Goal: Task Accomplishment & Management: Use online tool/utility

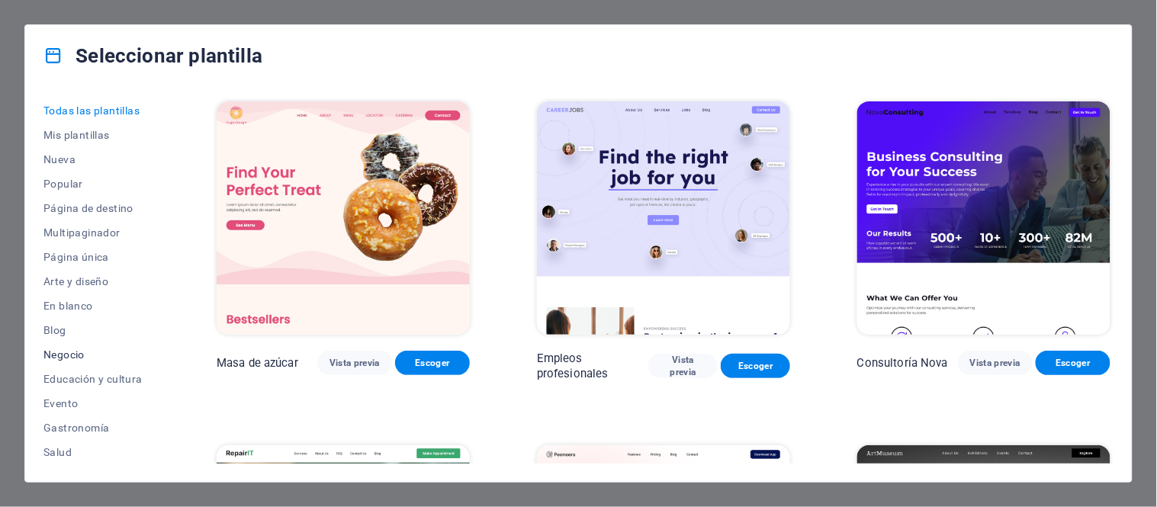
click at [74, 352] on font "Negocio" at bounding box center [63, 355] width 41 height 12
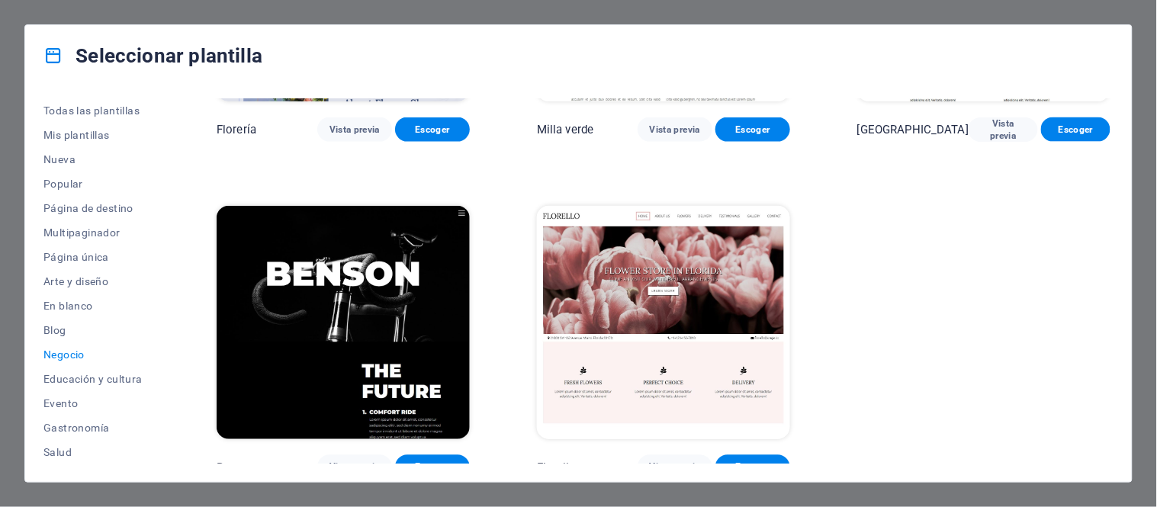
scroll to position [589, 0]
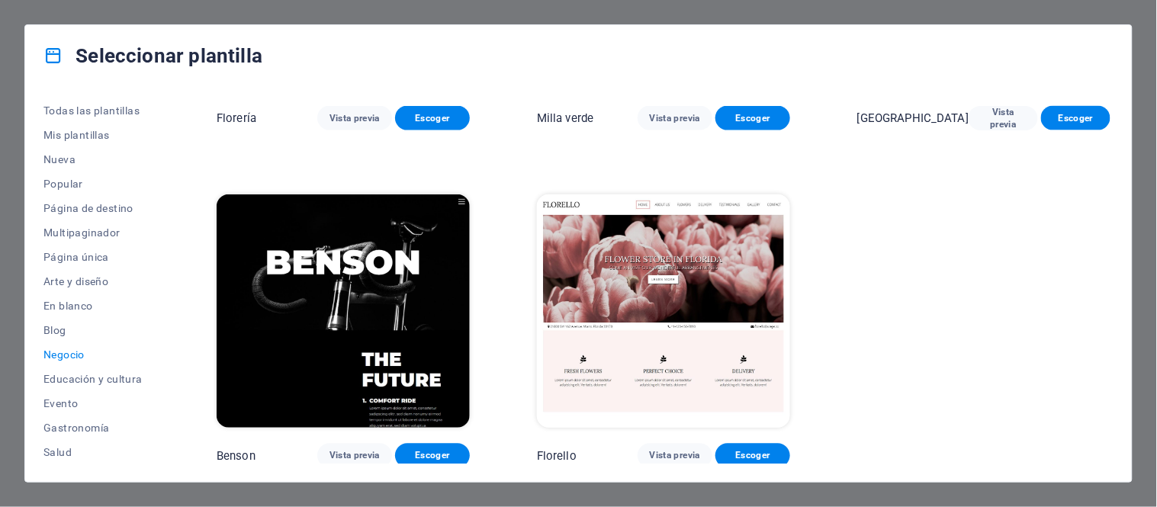
drag, startPoint x: 169, startPoint y: 284, endPoint x: 163, endPoint y: 359, distance: 75.1
click at [164, 356] on div "Todas las plantillas Mis plantillas Nueva Popular Página de destino Multipagina…" at bounding box center [578, 284] width 1107 height 396
click at [59, 452] on font "Salud" at bounding box center [57, 452] width 28 height 12
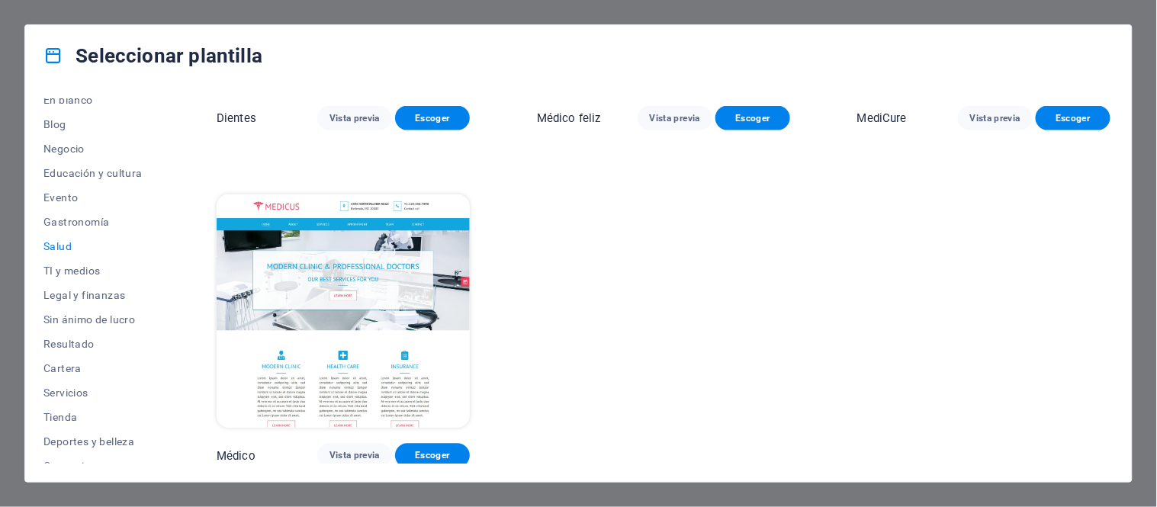
scroll to position [209, 0]
click at [79, 384] on font "Servicios" at bounding box center [65, 390] width 45 height 12
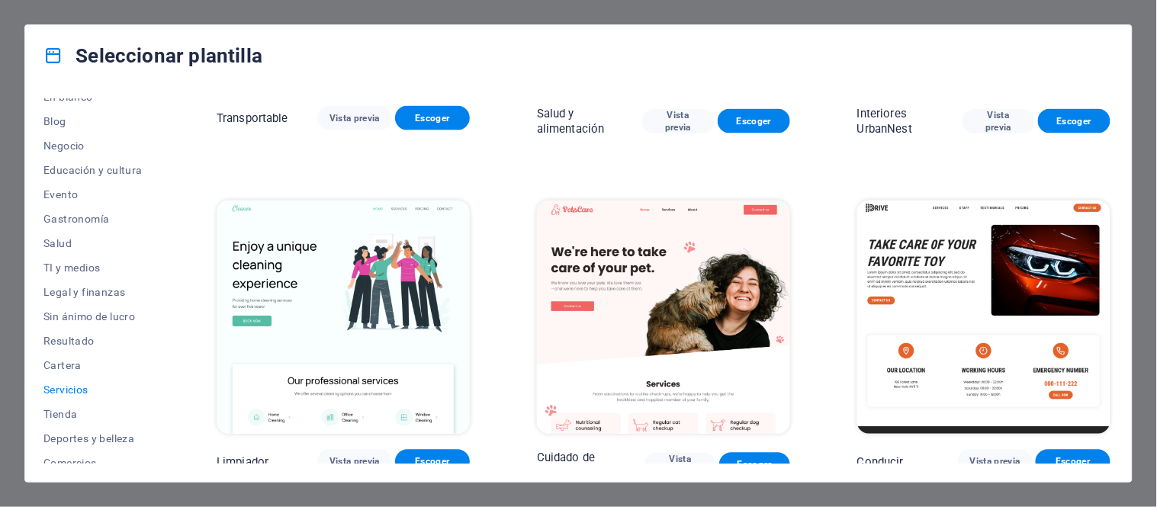
drag, startPoint x: 1115, startPoint y: 206, endPoint x: 1108, endPoint y: 235, distance: 29.8
click at [1108, 235] on div "Todas las plantillas Mis plantillas Nueva Popular Página de destino Multipagina…" at bounding box center [578, 284] width 1107 height 396
drag, startPoint x: 1116, startPoint y: 208, endPoint x: 1110, endPoint y: 240, distance: 32.6
click at [1110, 240] on div "Todas las plantillas Mis plantillas Nueva Popular Página de destino Multipagina…" at bounding box center [578, 284] width 1107 height 396
drag, startPoint x: 1115, startPoint y: 204, endPoint x: 1114, endPoint y: 253, distance: 48.8
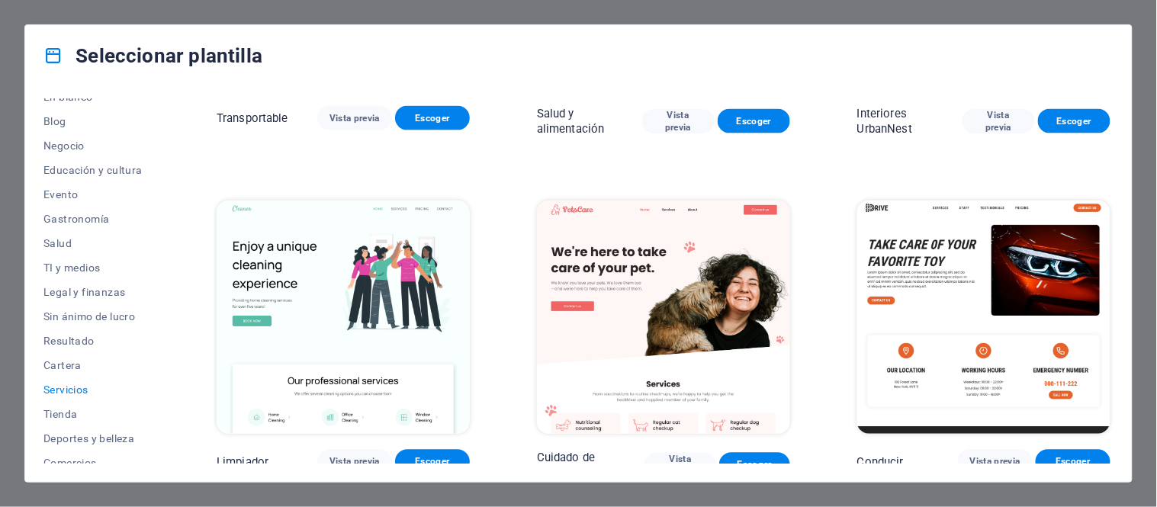
click at [1114, 253] on div "Todas las plantillas Mis plantillas Nueva Popular Página de destino Multipagina…" at bounding box center [578, 284] width 1107 height 396
drag, startPoint x: 1115, startPoint y: 191, endPoint x: 1110, endPoint y: 222, distance: 31.6
click at [1110, 222] on div "Todas las plantillas Mis plantillas Nueva Popular Página de destino Multipagina…" at bounding box center [578, 284] width 1107 height 396
click at [1115, 214] on div "Todas las plantillas Mis plantillas Nueva Popular Página de destino Multipagina…" at bounding box center [578, 284] width 1107 height 396
drag, startPoint x: 1115, startPoint y: 214, endPoint x: 1130, endPoint y: 298, distance: 85.3
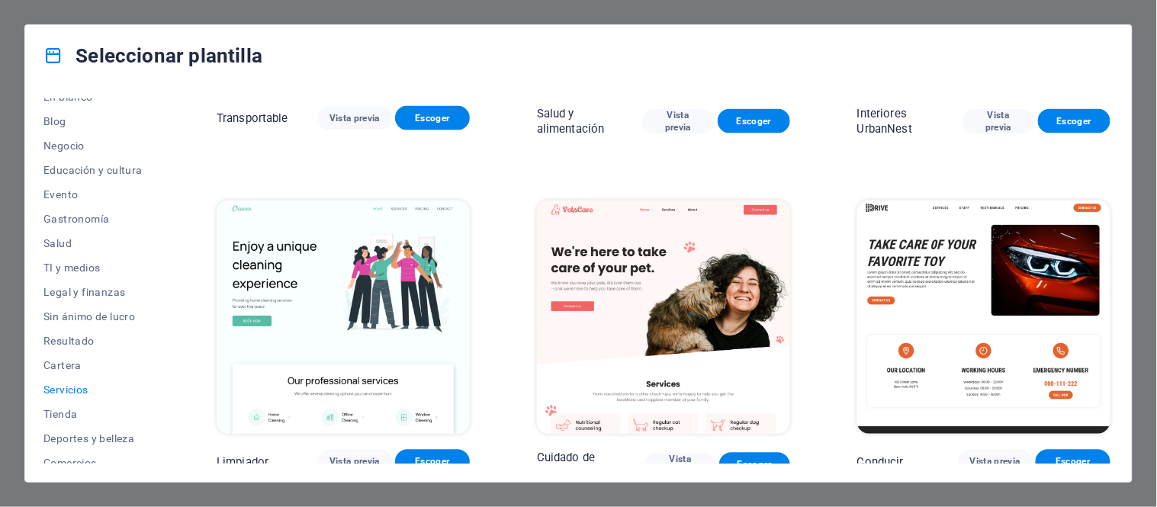
click at [1129, 295] on div "Todas las plantillas Mis plantillas Nueva Popular Página de destino Multipagina…" at bounding box center [578, 284] width 1107 height 396
drag, startPoint x: 828, startPoint y: 174, endPoint x: 826, endPoint y: 230, distance: 56.5
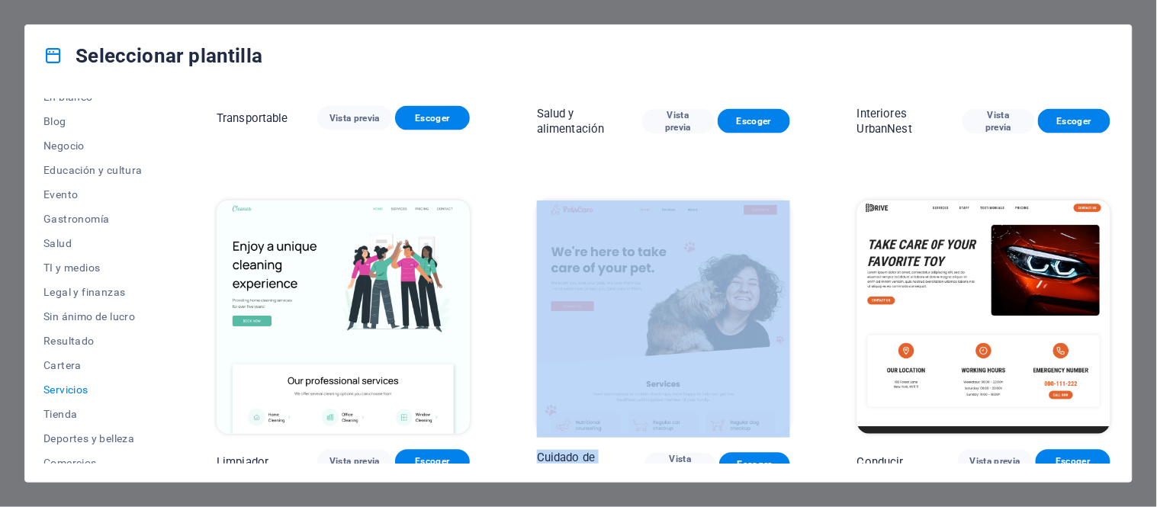
drag, startPoint x: 826, startPoint y: 230, endPoint x: 822, endPoint y: 286, distance: 55.9
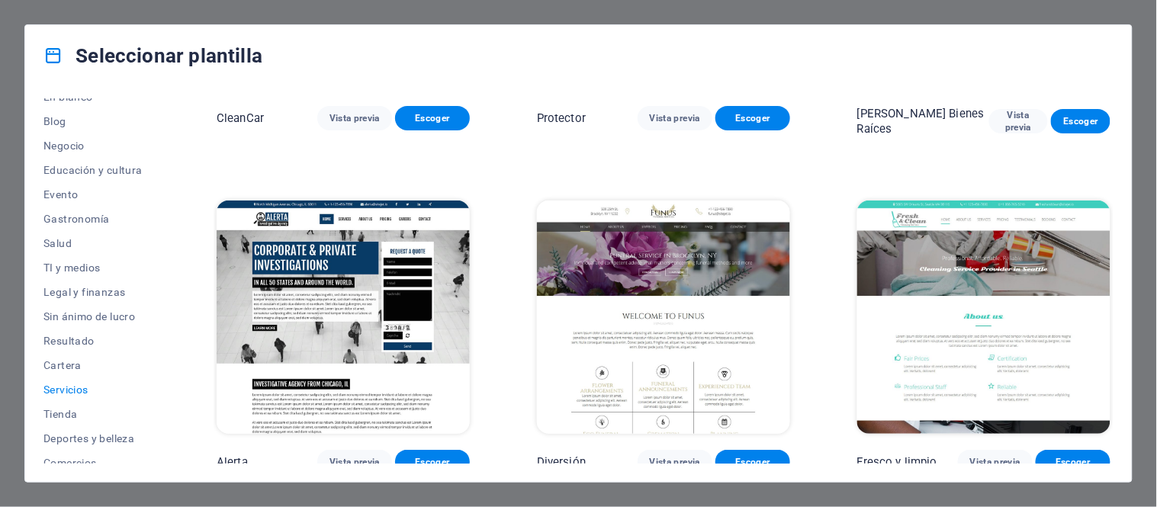
scroll to position [1612, 0]
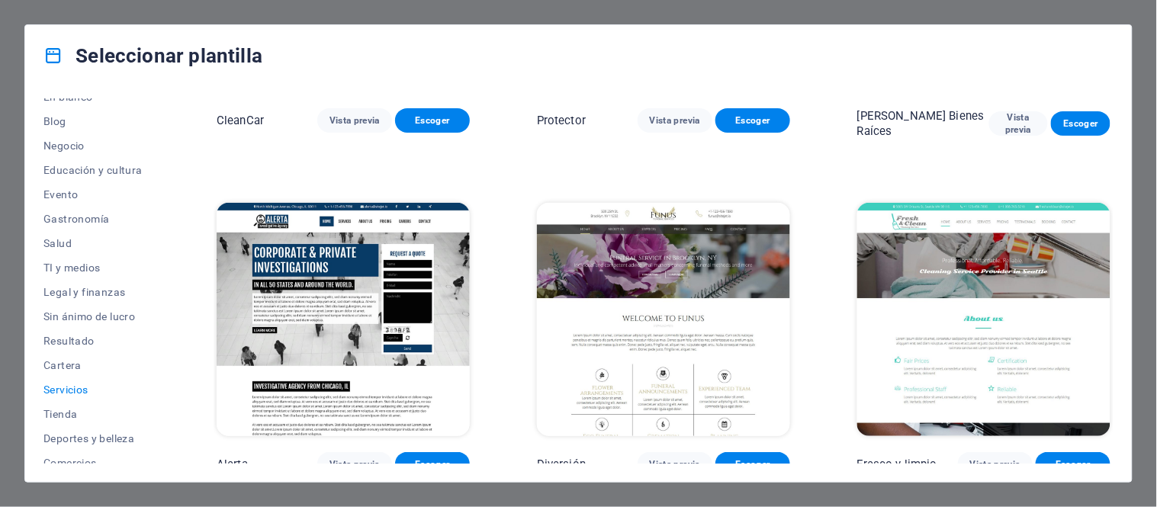
click at [909, 267] on img at bounding box center [984, 319] width 253 height 233
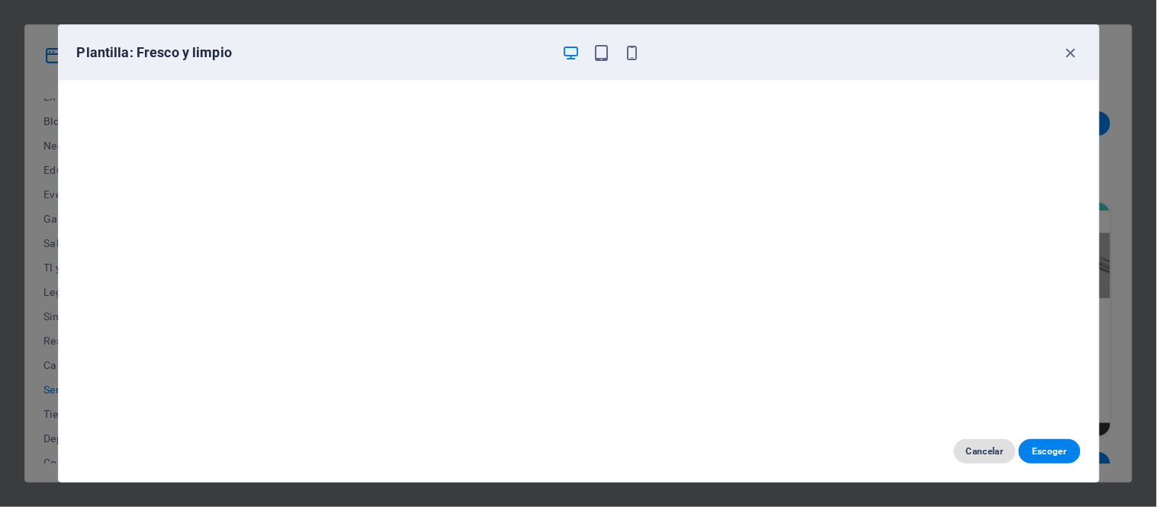
click at [983, 452] on font "Cancelar" at bounding box center [985, 451] width 37 height 11
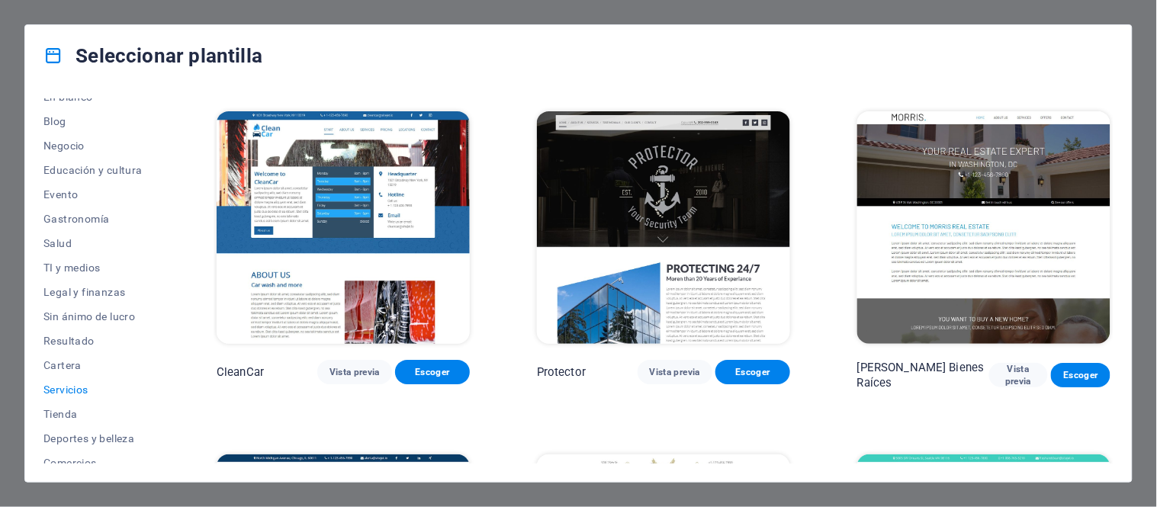
scroll to position [1358, 0]
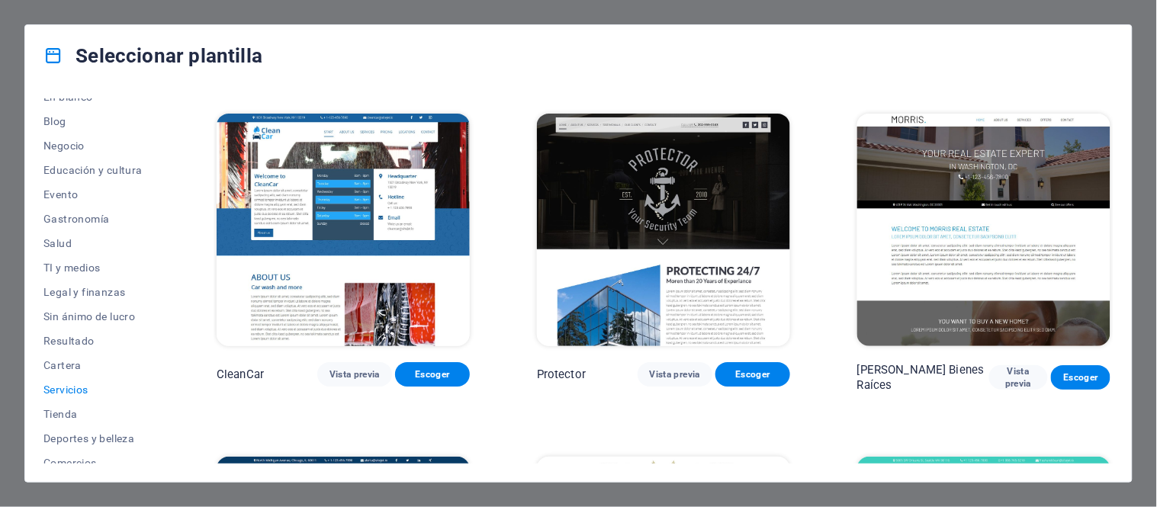
click at [623, 189] on img at bounding box center [663, 230] width 253 height 233
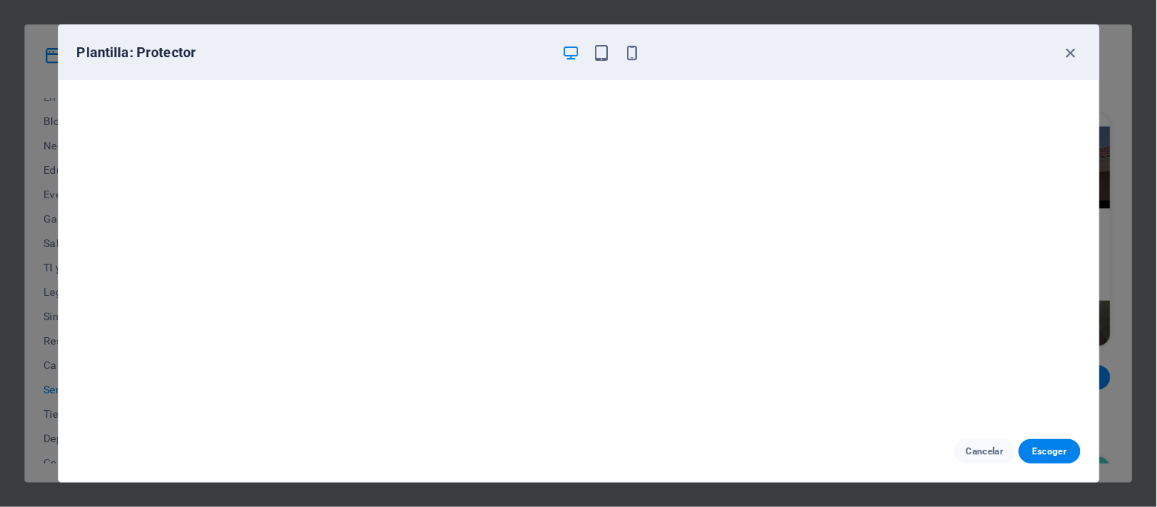
scroll to position [3, 0]
click at [1070, 53] on icon "button" at bounding box center [1072, 53] width 18 height 18
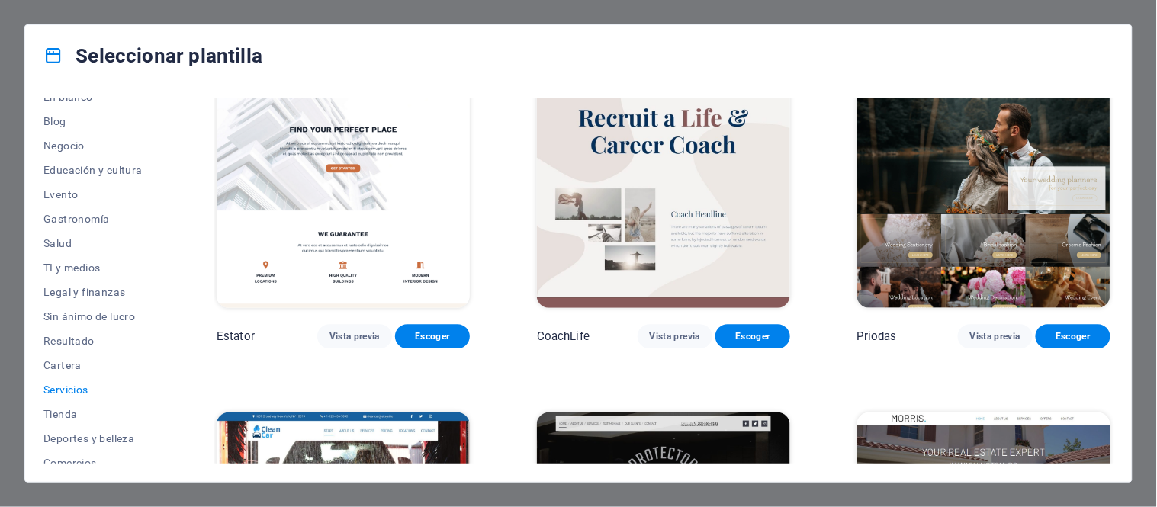
scroll to position [1019, 0]
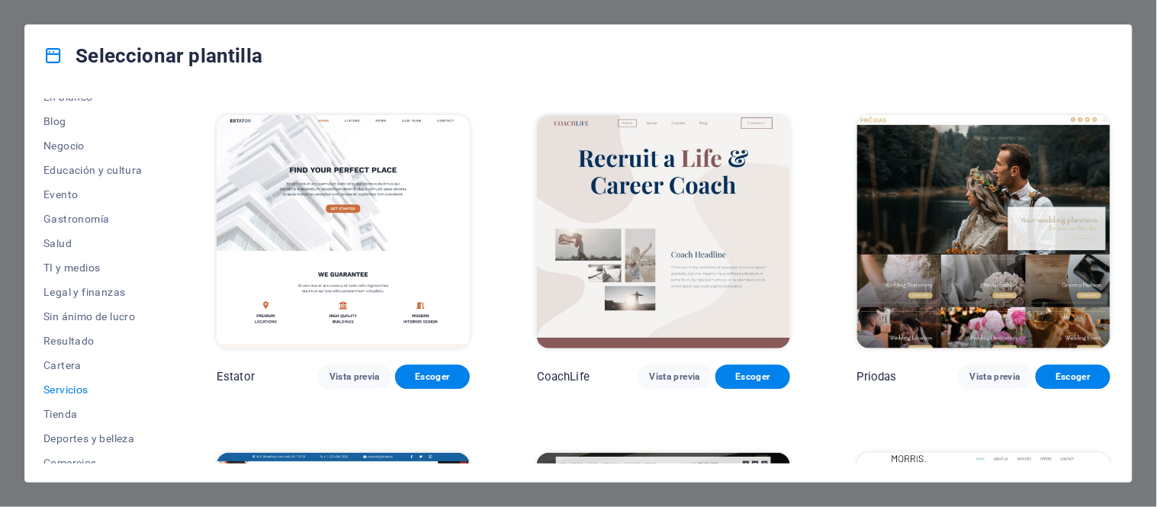
click at [680, 179] on img at bounding box center [663, 231] width 253 height 233
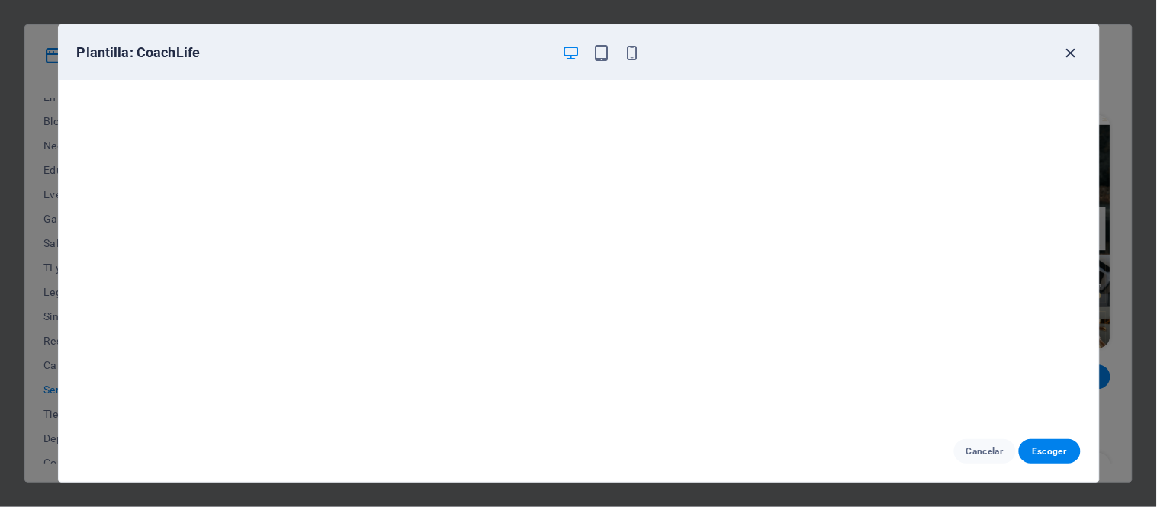
click at [1072, 50] on icon "button" at bounding box center [1072, 53] width 18 height 18
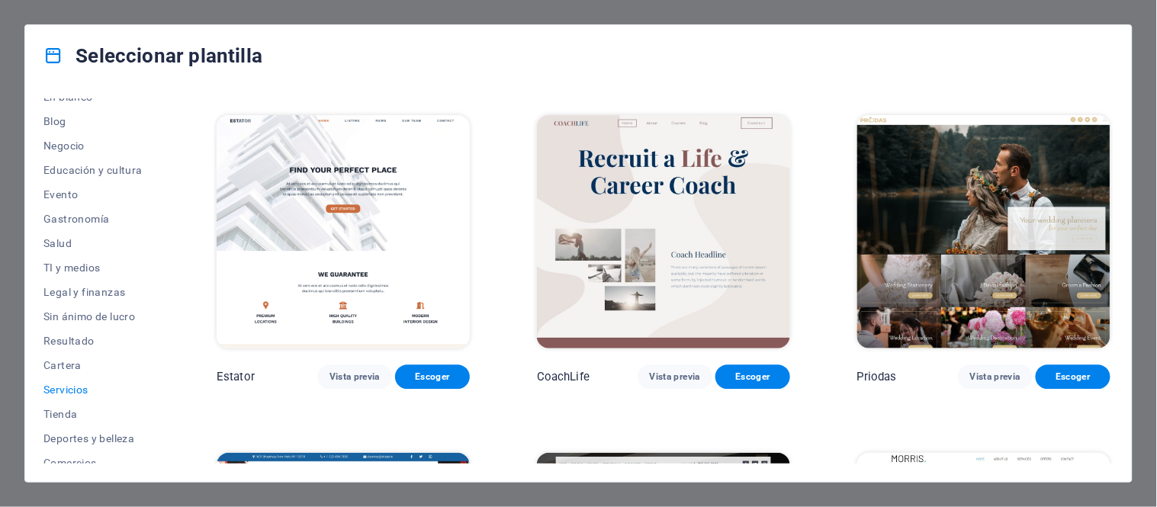
click at [934, 161] on img at bounding box center [984, 231] width 253 height 233
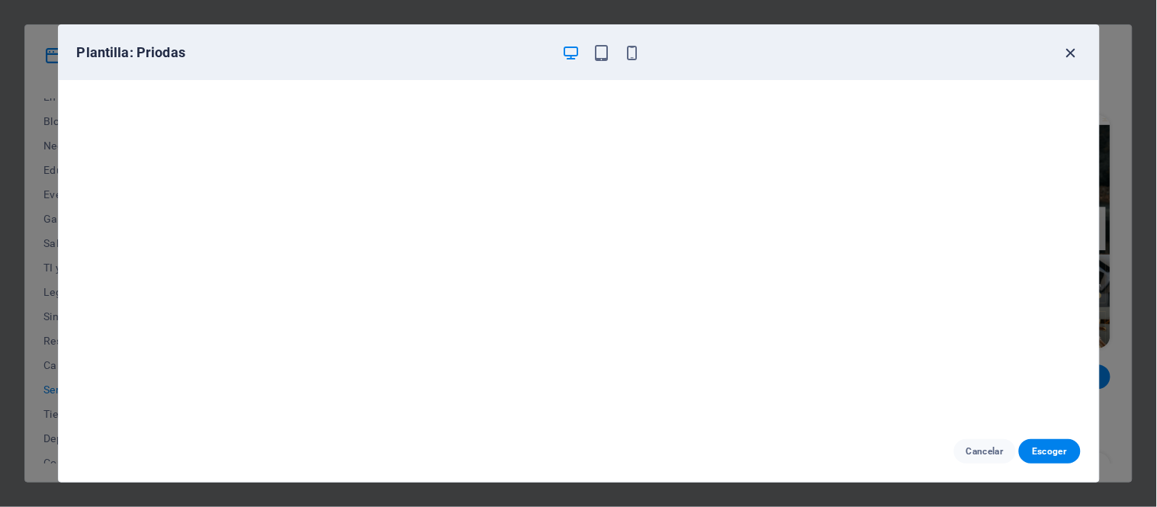
click at [1070, 47] on icon "button" at bounding box center [1072, 53] width 18 height 18
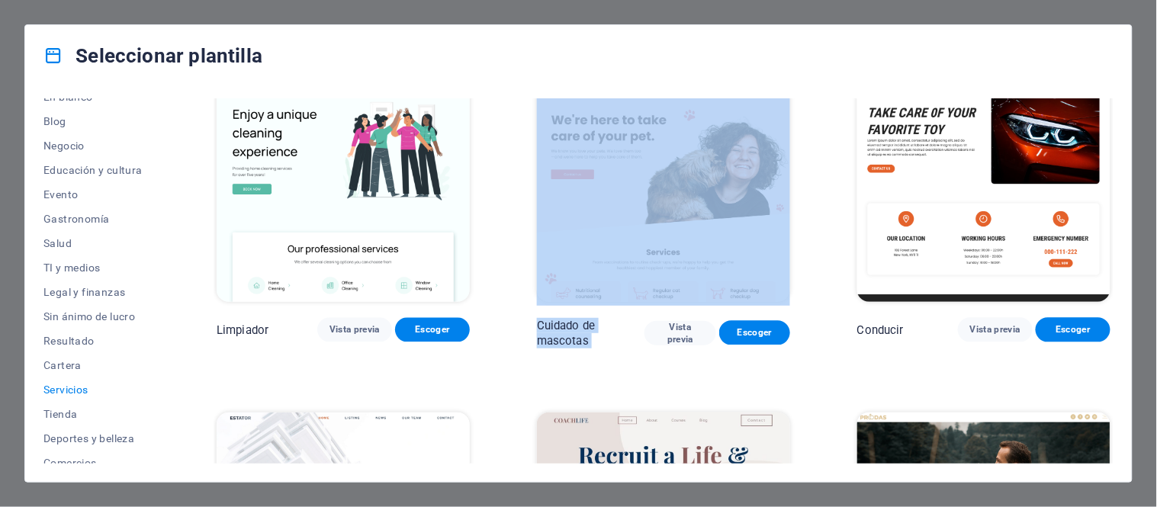
scroll to position [680, 0]
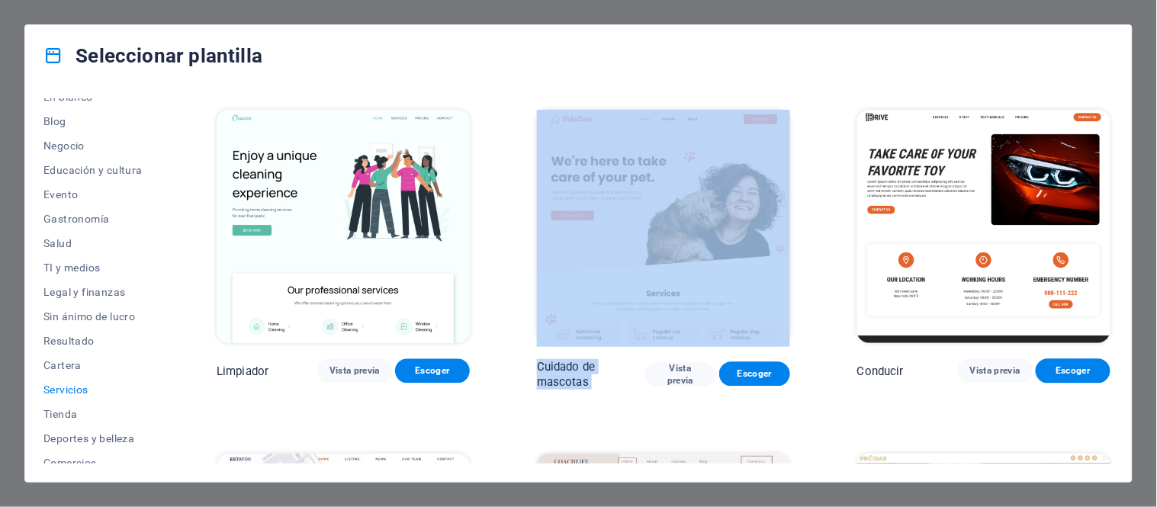
click at [651, 198] on img at bounding box center [663, 226] width 253 height 233
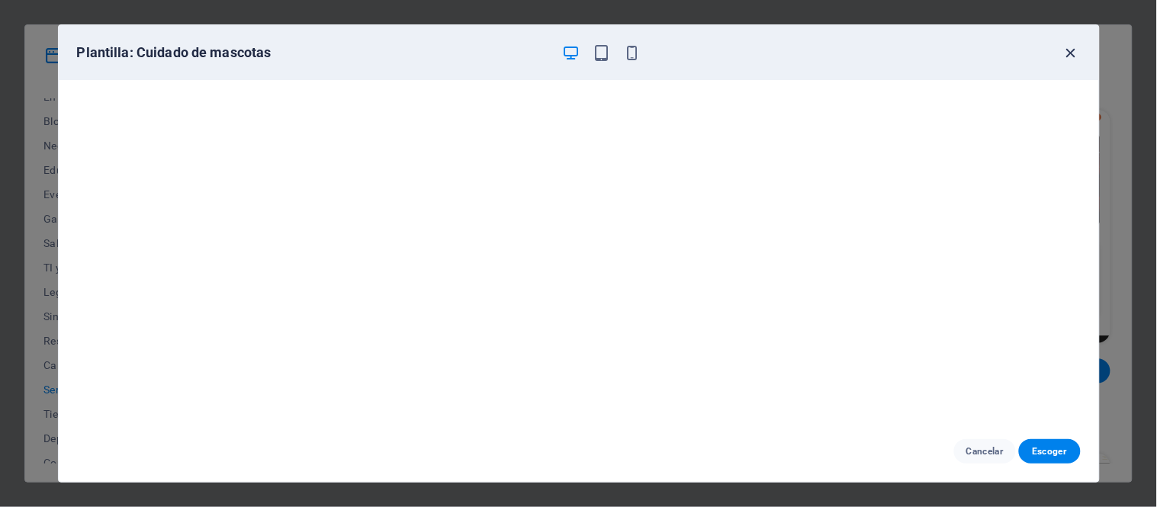
click at [1074, 47] on icon "button" at bounding box center [1072, 53] width 18 height 18
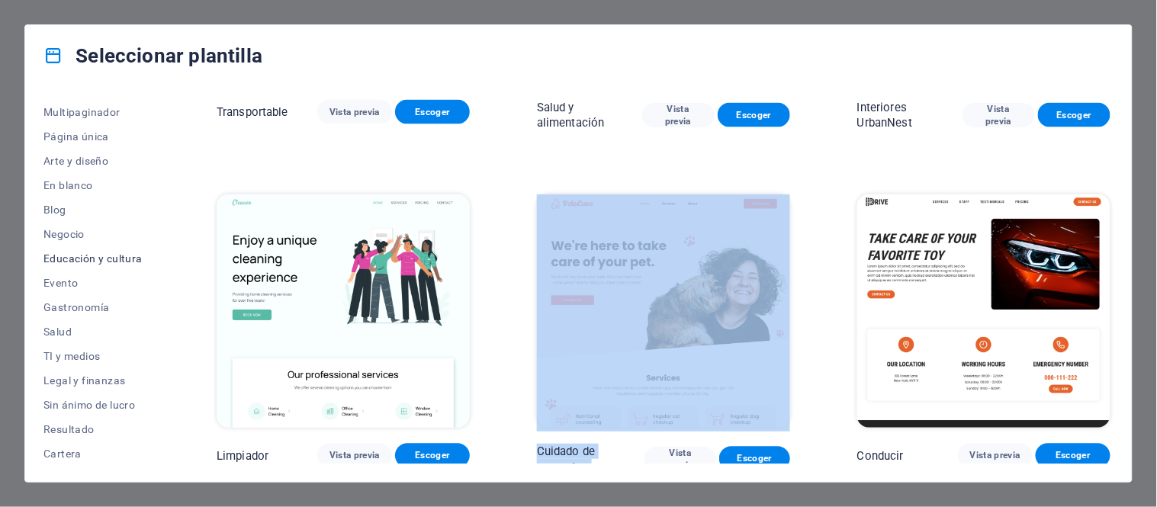
scroll to position [124, 0]
click at [82, 229] on font "Negocio" at bounding box center [63, 230] width 41 height 12
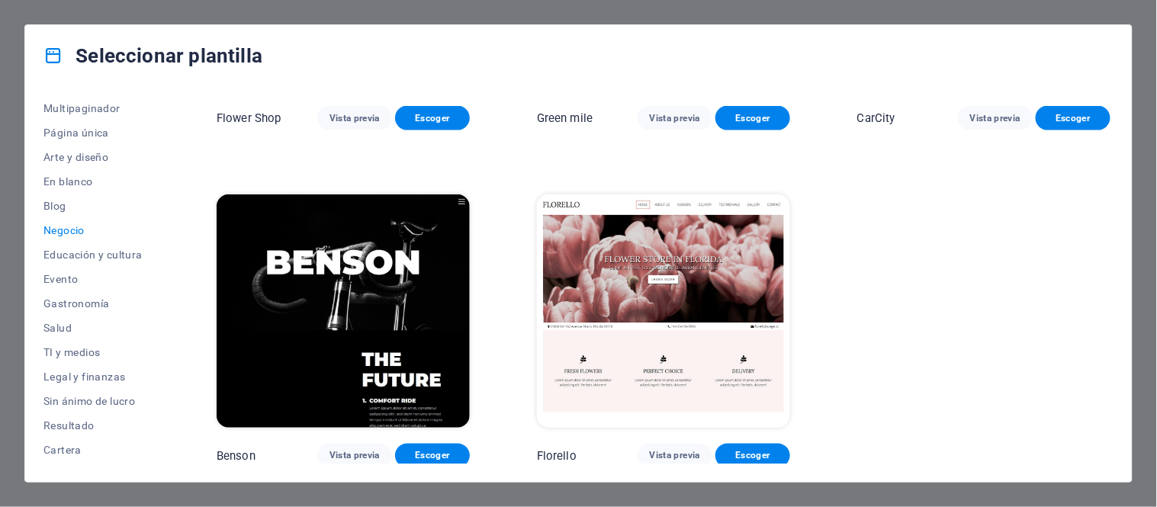
scroll to position [589, 0]
click at [632, 238] on img at bounding box center [663, 311] width 253 height 233
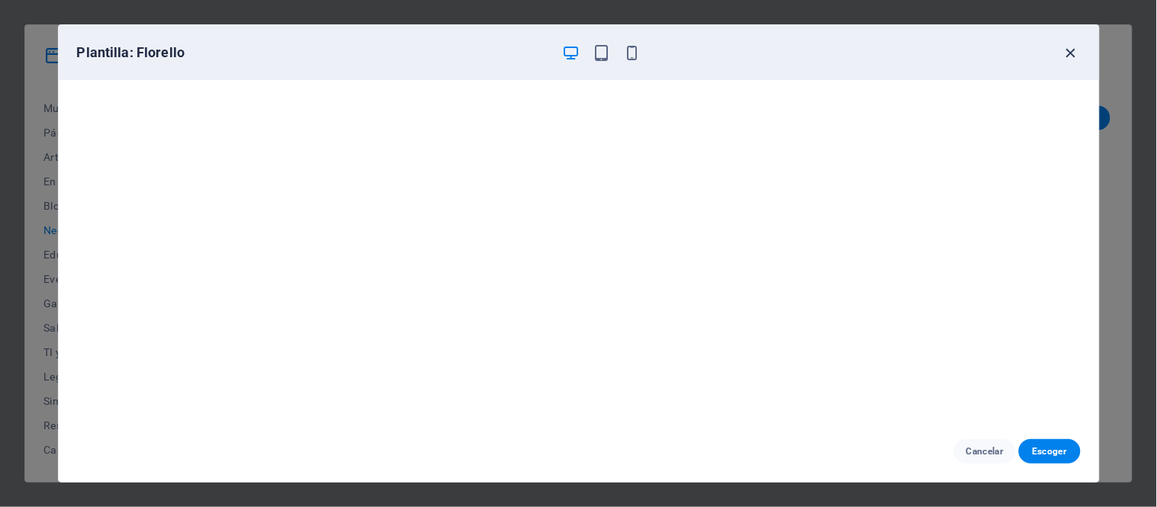
click at [1067, 50] on icon "button" at bounding box center [1072, 53] width 18 height 18
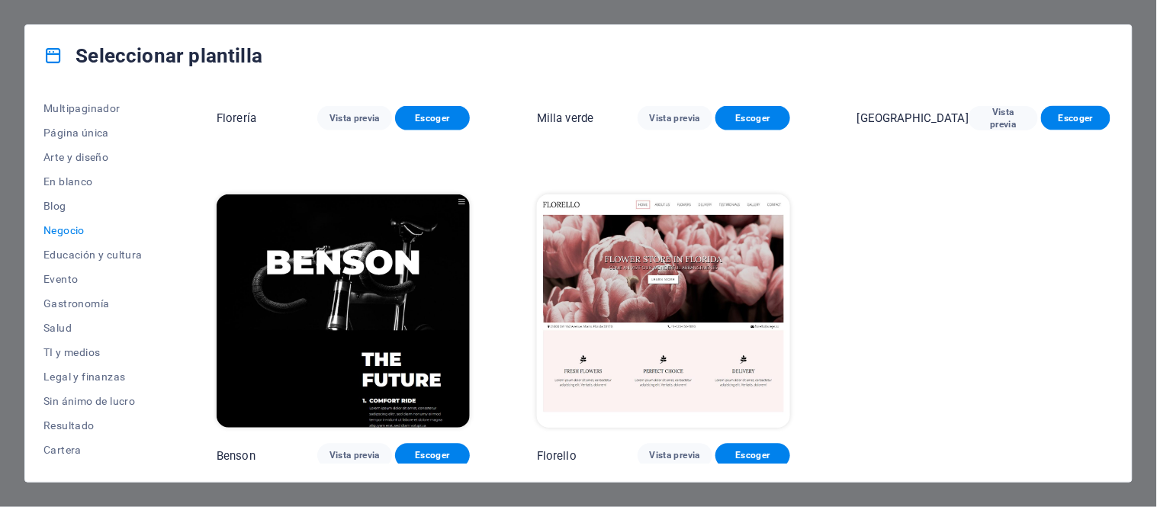
click at [385, 275] on img at bounding box center [343, 311] width 253 height 233
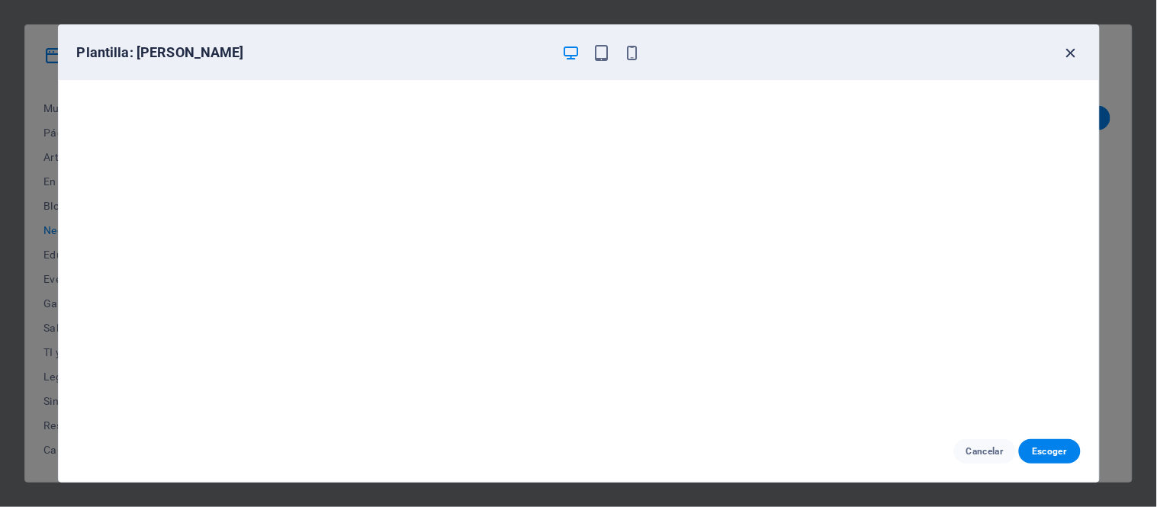
click at [1073, 56] on icon "button" at bounding box center [1072, 53] width 18 height 18
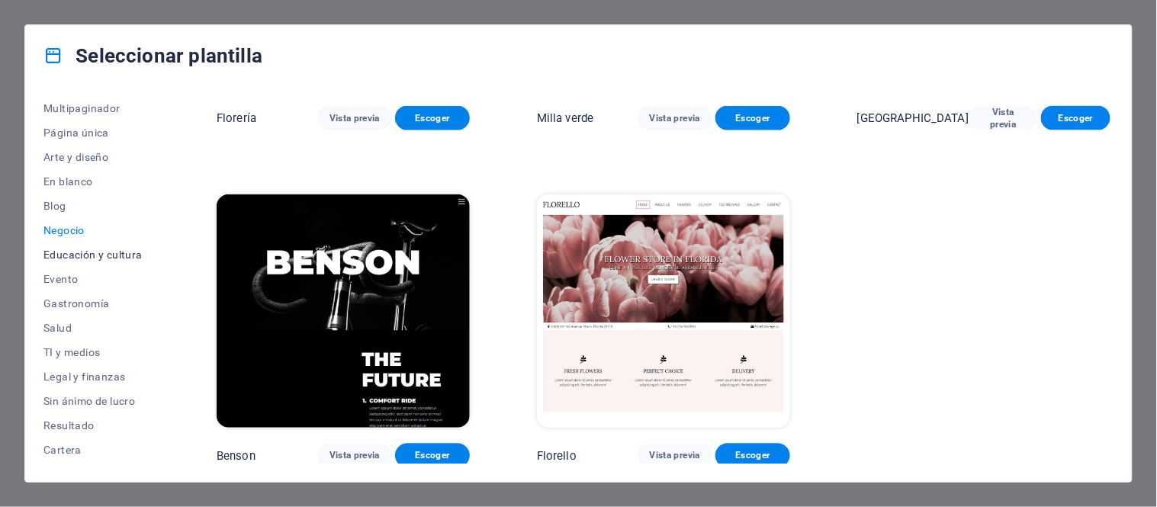
click at [122, 252] on font "Educación y cultura" at bounding box center [92, 255] width 99 height 12
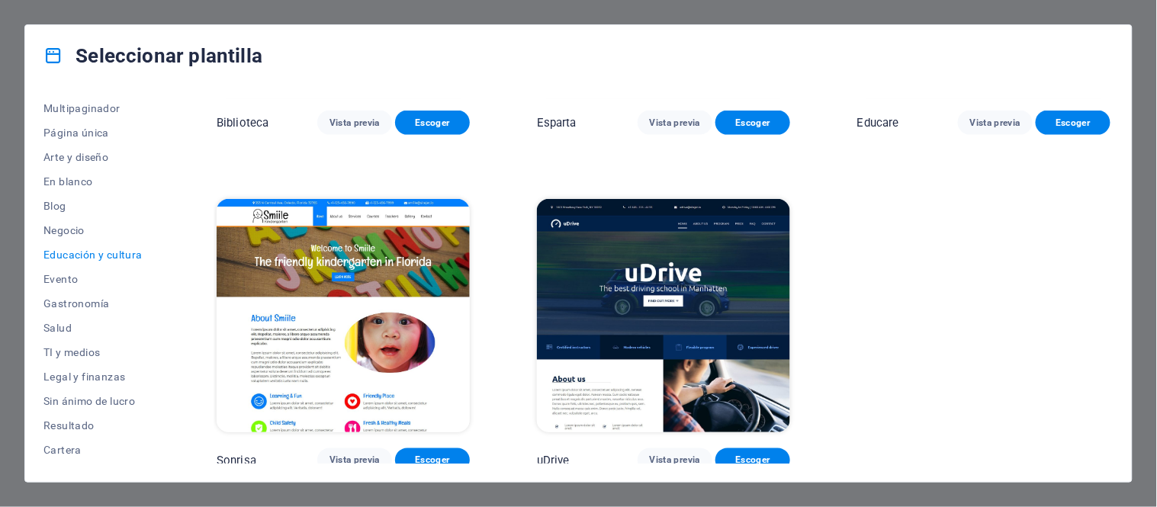
scroll to position [582, 0]
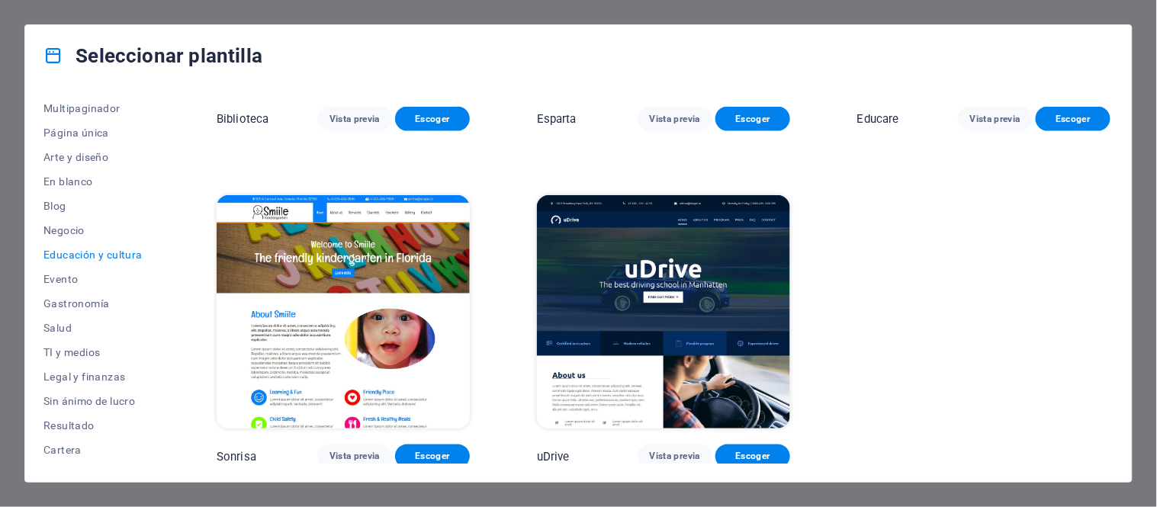
click at [367, 326] on img at bounding box center [343, 311] width 253 height 233
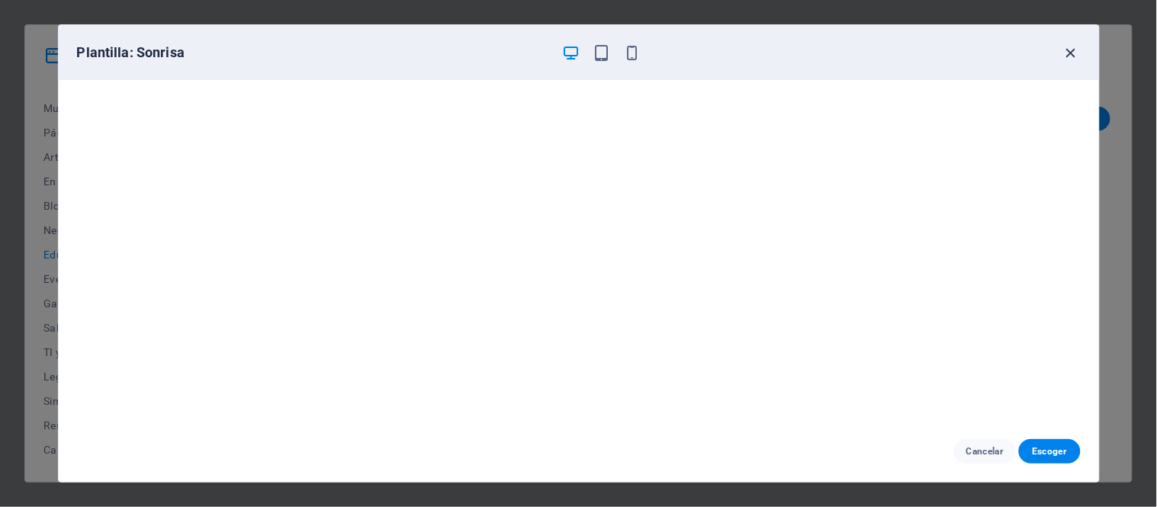
click at [1068, 56] on icon "button" at bounding box center [1072, 53] width 18 height 18
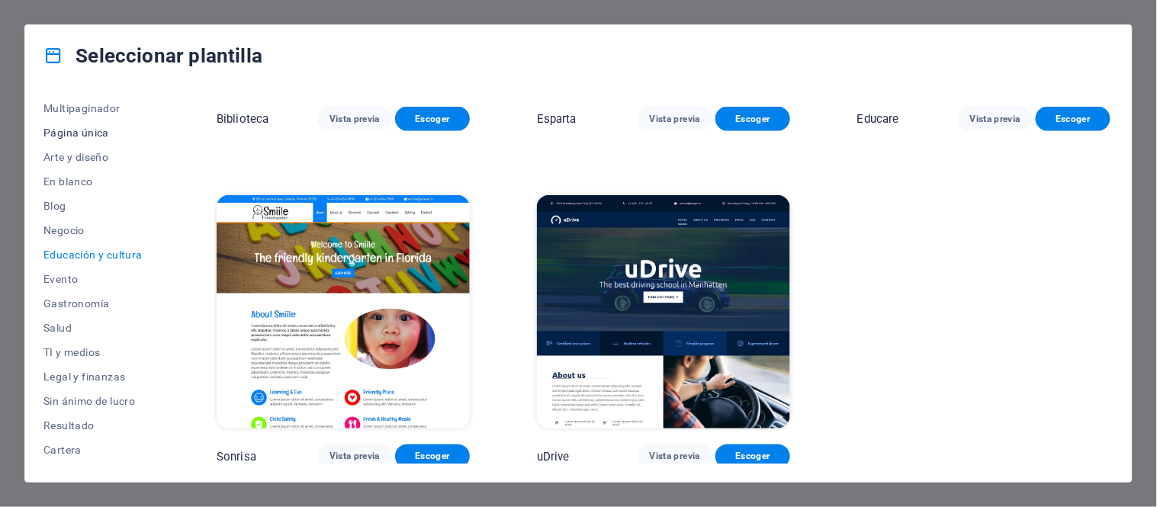
click at [75, 132] on font "Página única" at bounding box center [76, 133] width 66 height 12
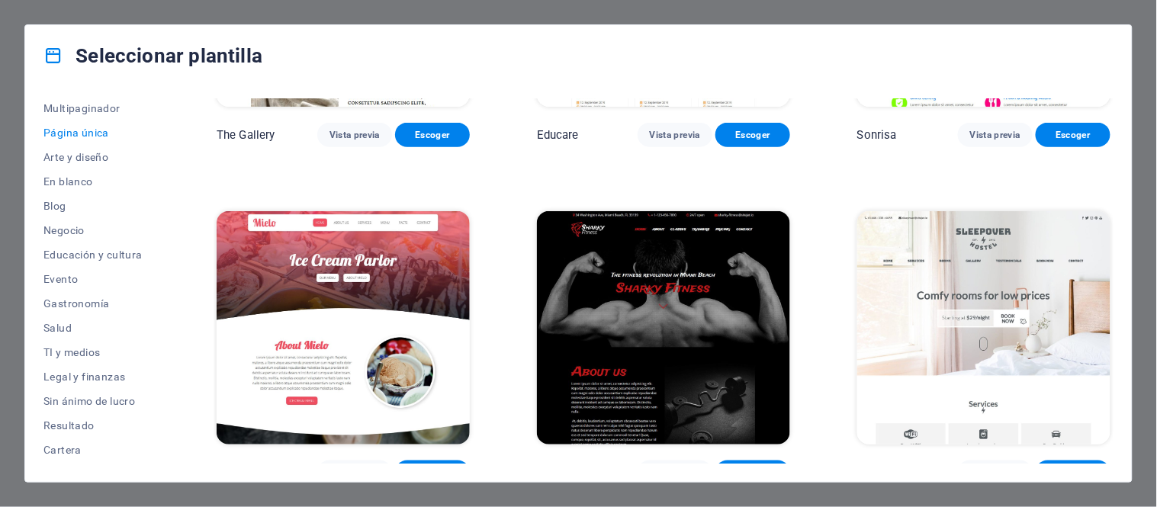
scroll to position [4990, 0]
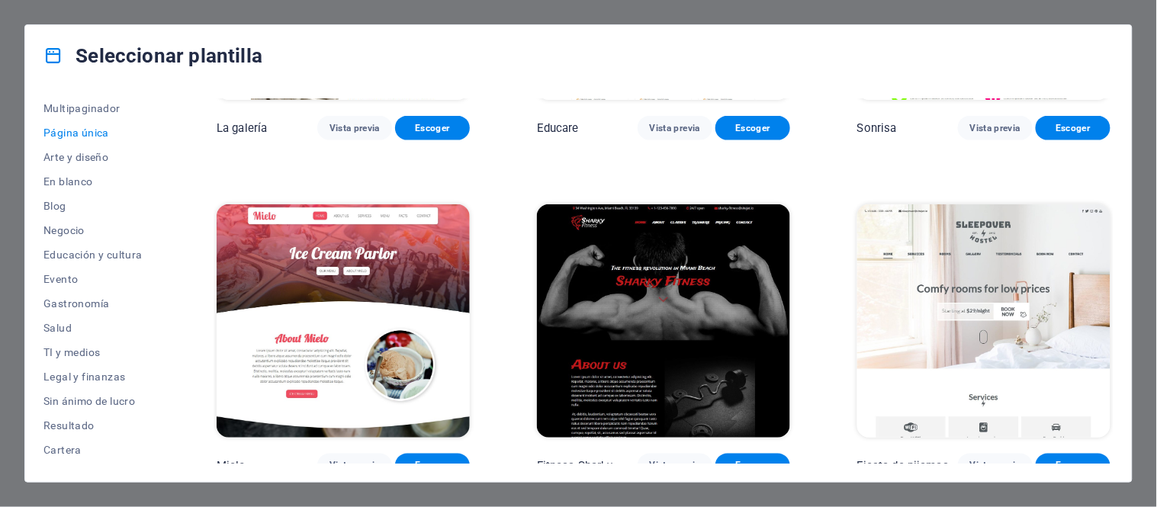
click at [590, 237] on img at bounding box center [663, 320] width 253 height 233
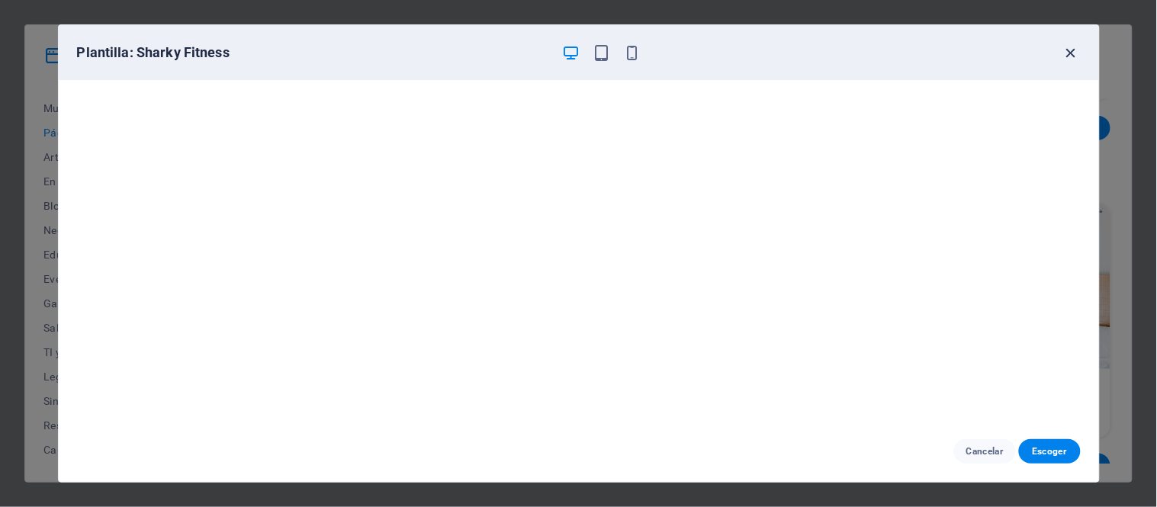
click at [1073, 48] on icon "button" at bounding box center [1072, 53] width 18 height 18
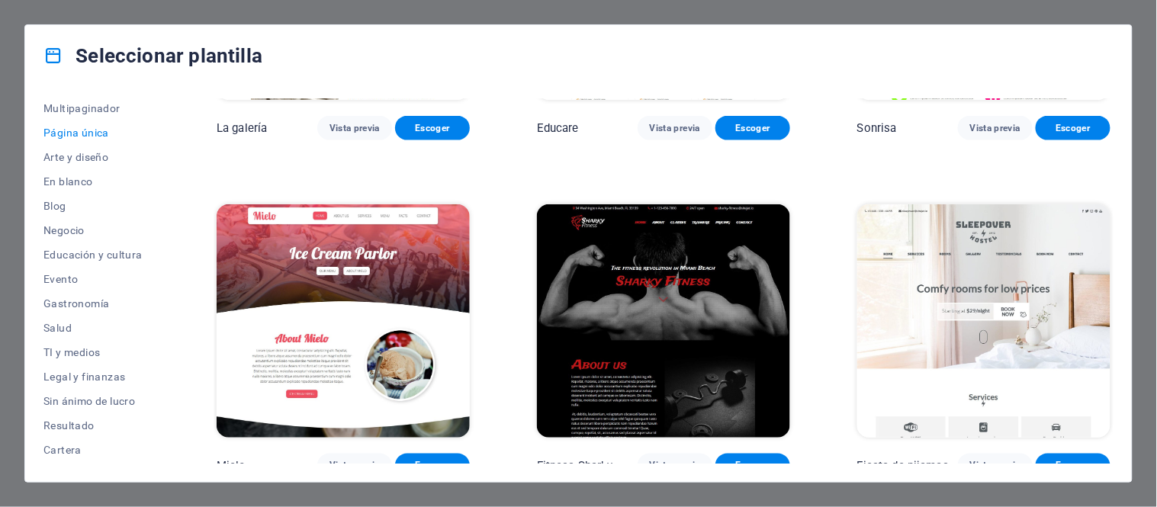
click at [300, 259] on img at bounding box center [343, 320] width 253 height 233
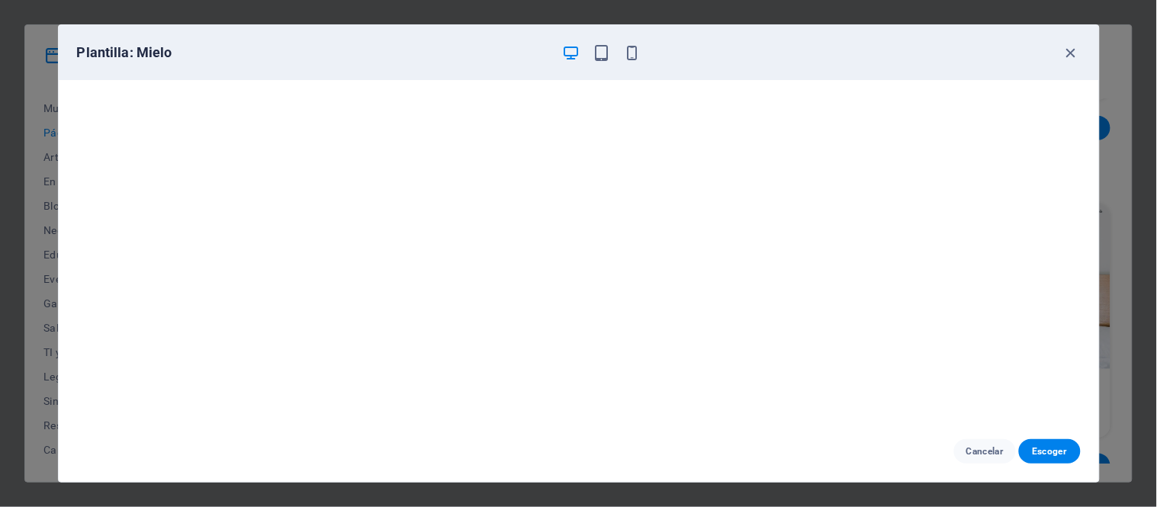
scroll to position [3, 0]
click at [1077, 56] on icon "button" at bounding box center [1072, 53] width 18 height 18
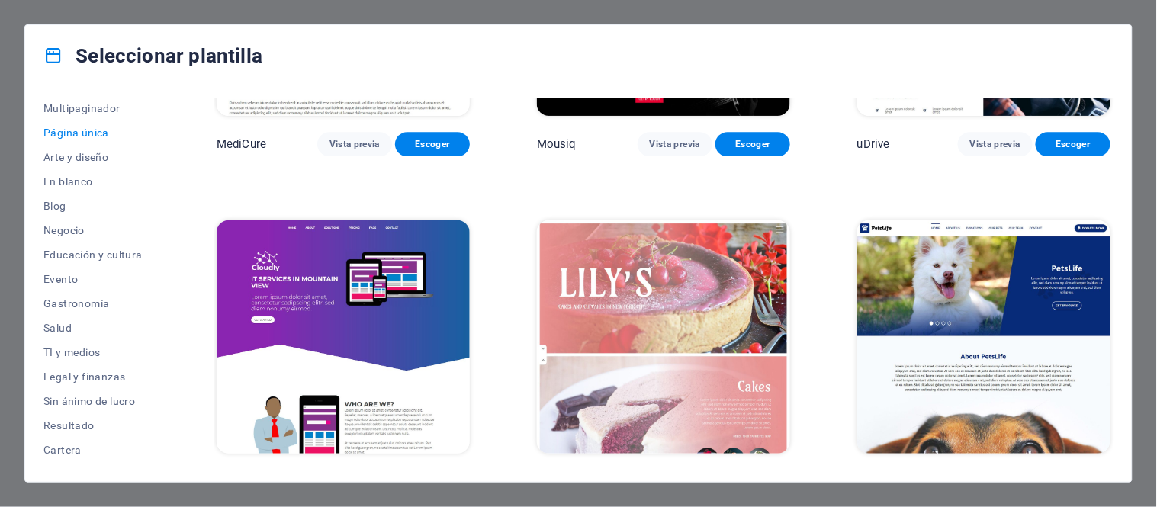
scroll to position [5668, 0]
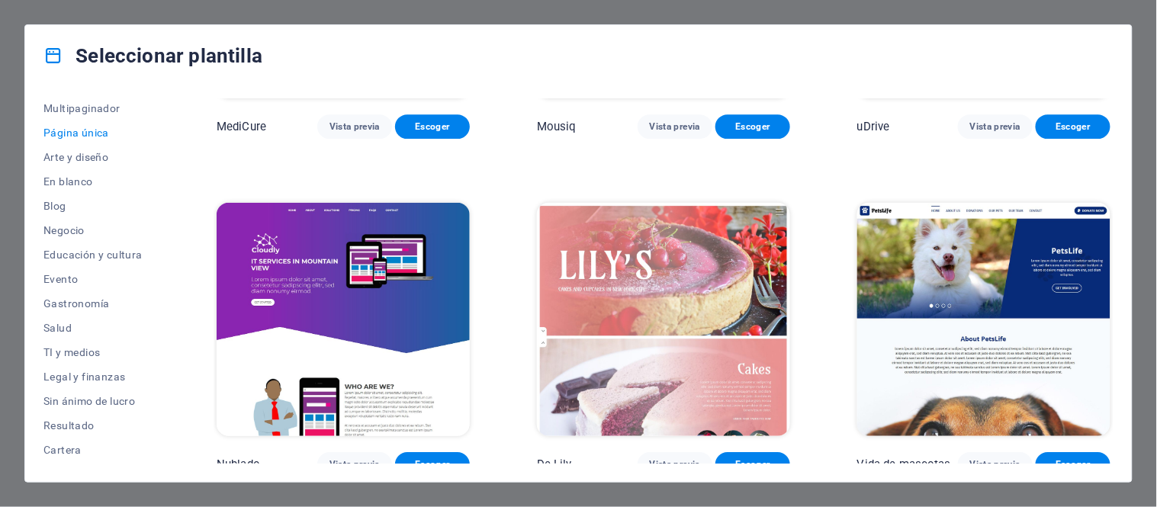
click at [420, 299] on img at bounding box center [343, 319] width 253 height 233
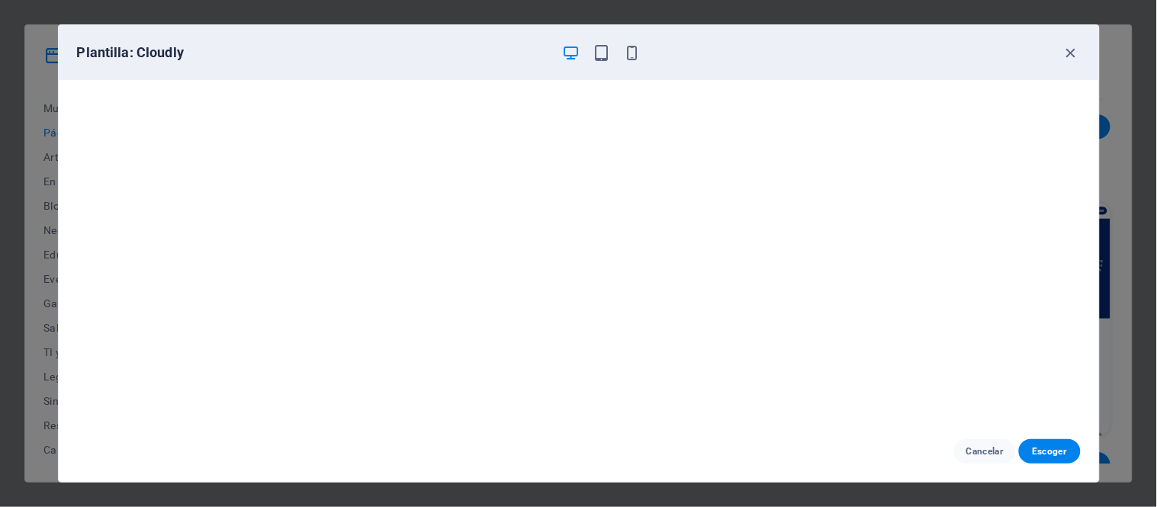
click at [1081, 53] on div "Plantilla: Cloudly" at bounding box center [579, 52] width 1041 height 55
click at [1072, 46] on icon "button" at bounding box center [1072, 53] width 18 height 18
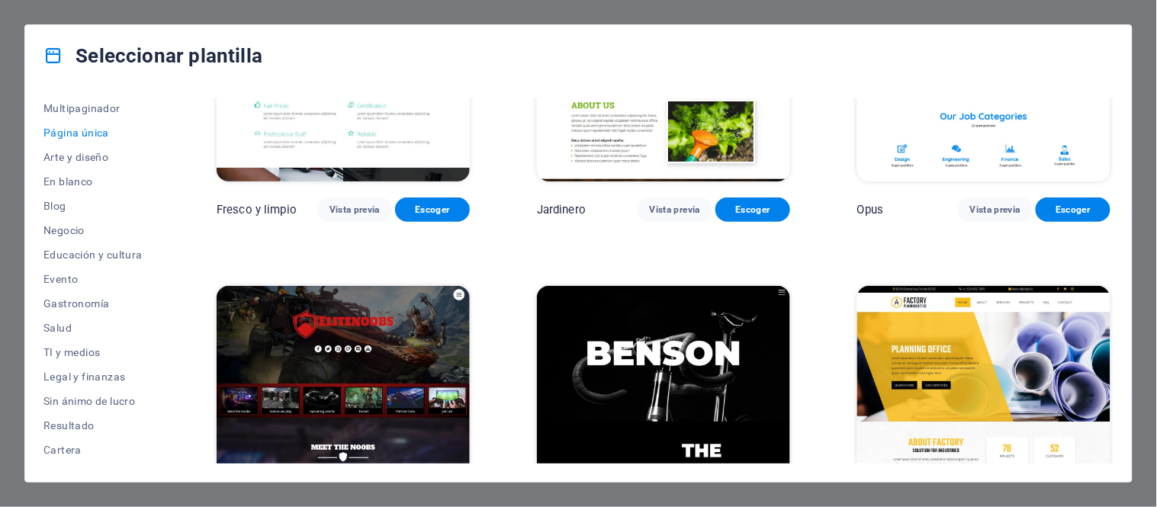
scroll to position [6261, 0]
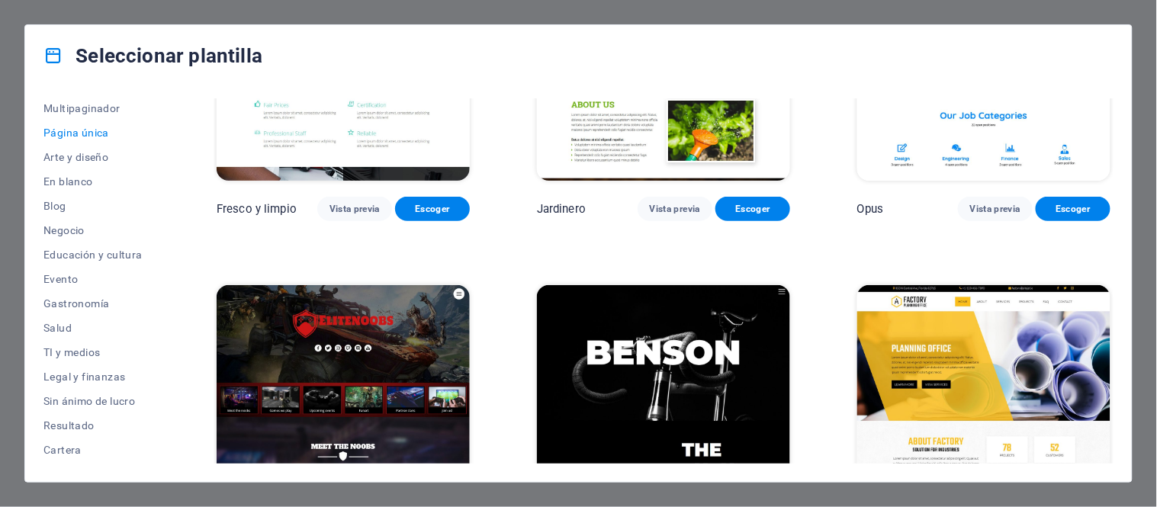
click at [371, 346] on img at bounding box center [343, 401] width 253 height 233
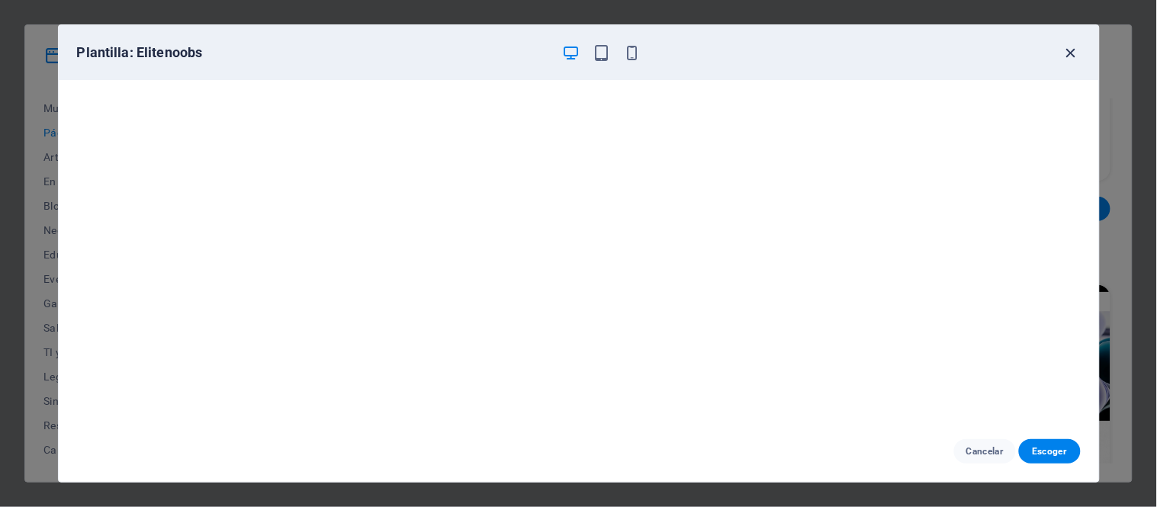
click at [1064, 49] on icon "button" at bounding box center [1072, 53] width 18 height 18
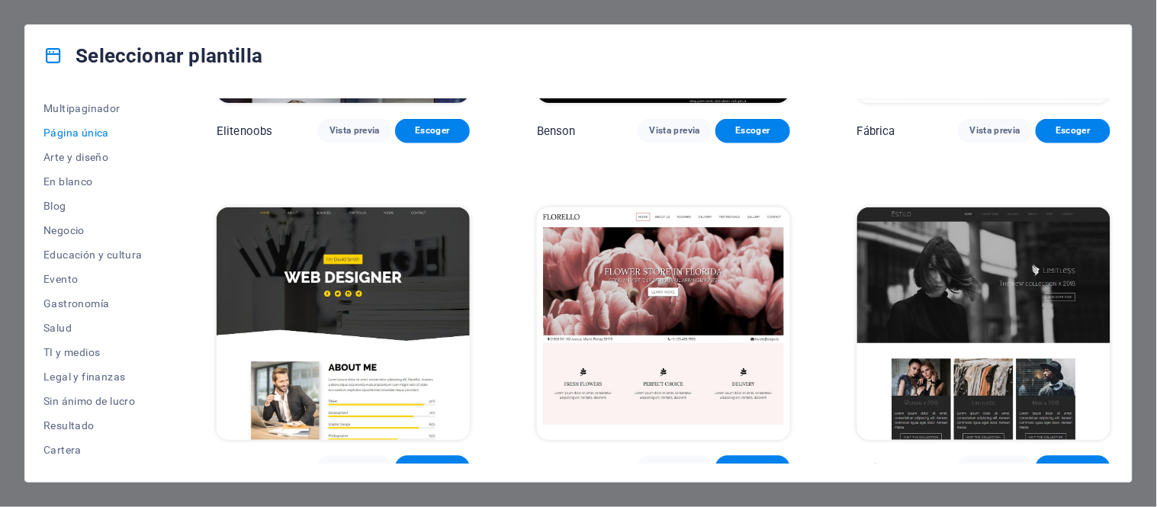
scroll to position [6685, 0]
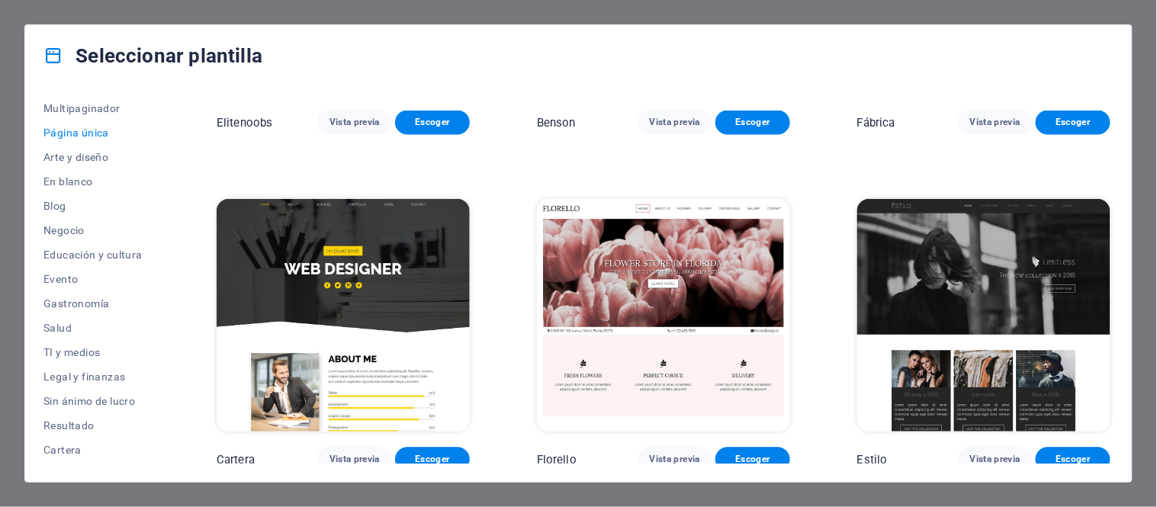
click at [378, 269] on img at bounding box center [343, 315] width 253 height 233
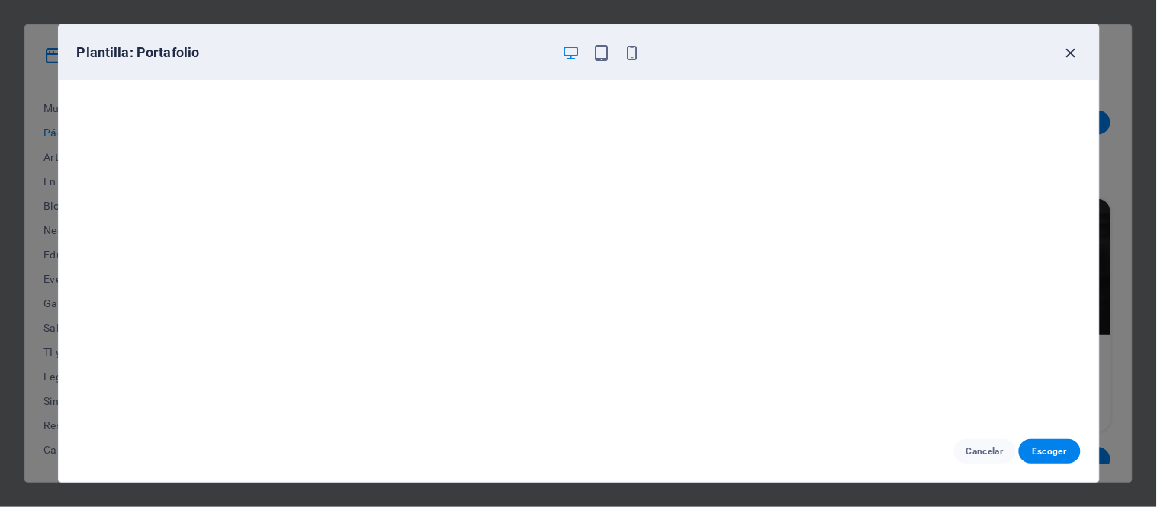
click at [1070, 50] on icon "button" at bounding box center [1072, 53] width 18 height 18
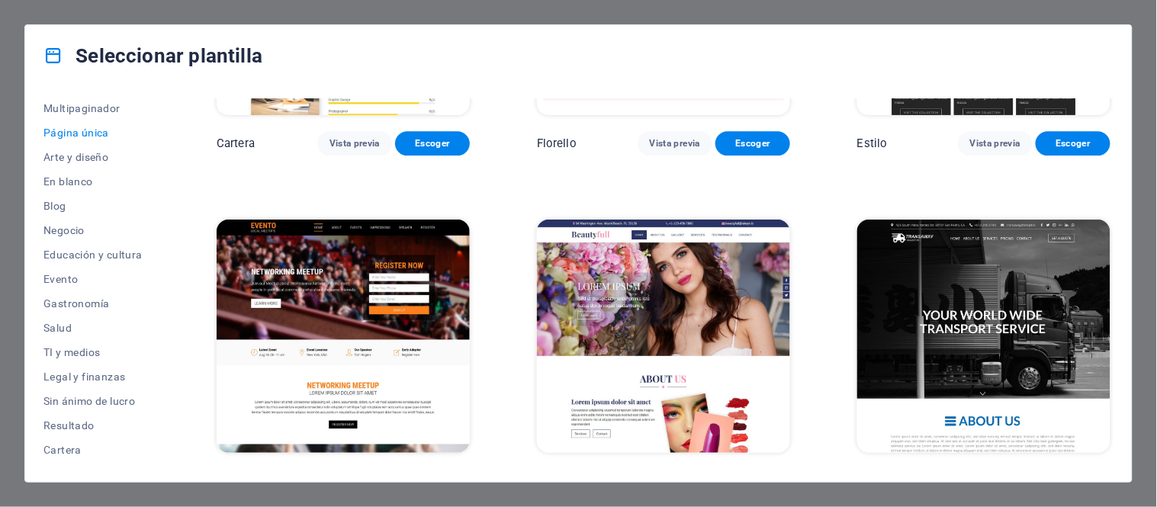
scroll to position [7109, 0]
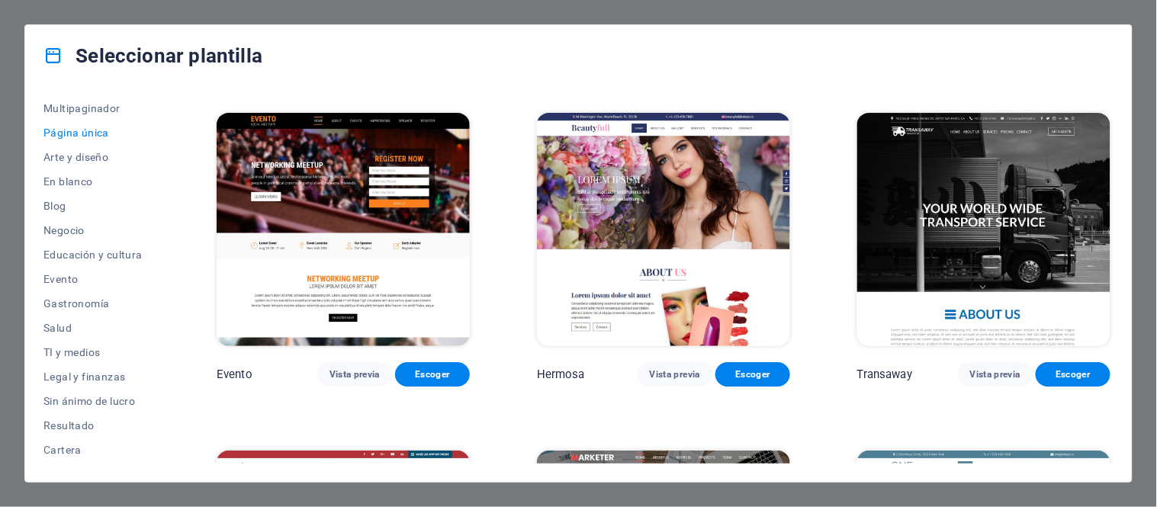
click at [691, 155] on img at bounding box center [663, 229] width 253 height 233
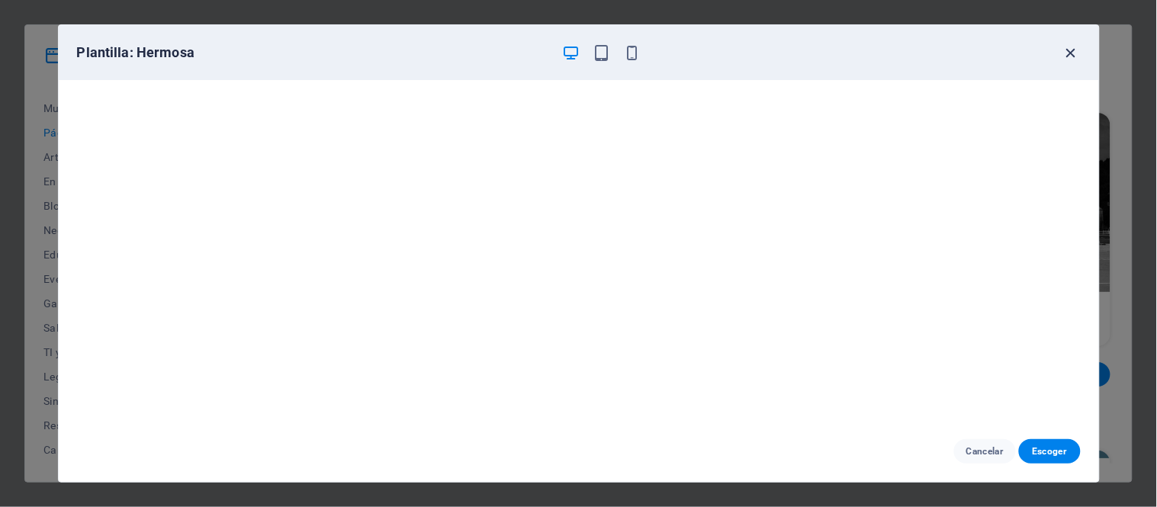
click at [1074, 52] on icon "button" at bounding box center [1072, 53] width 18 height 18
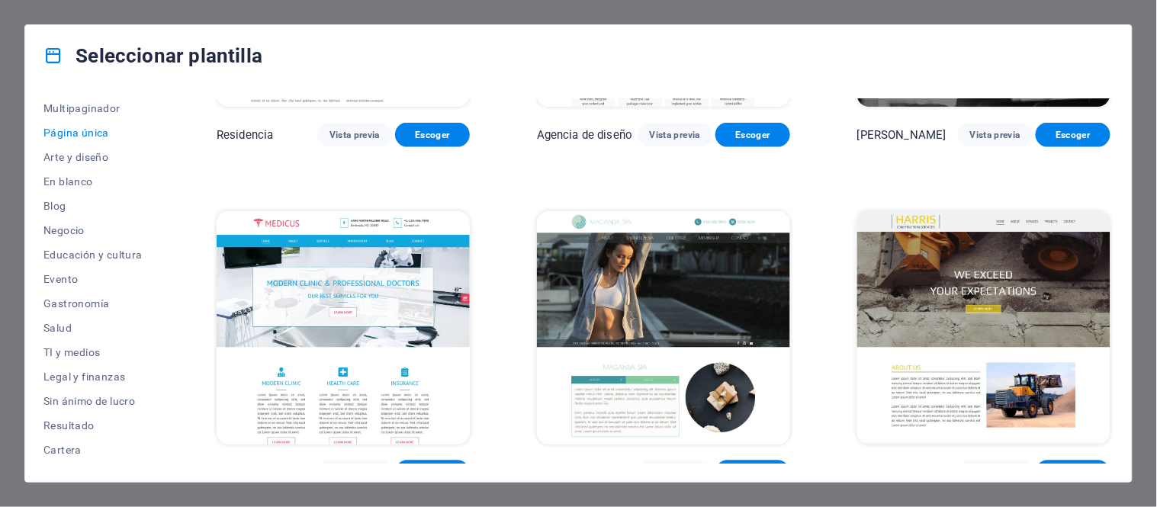
scroll to position [8042, 0]
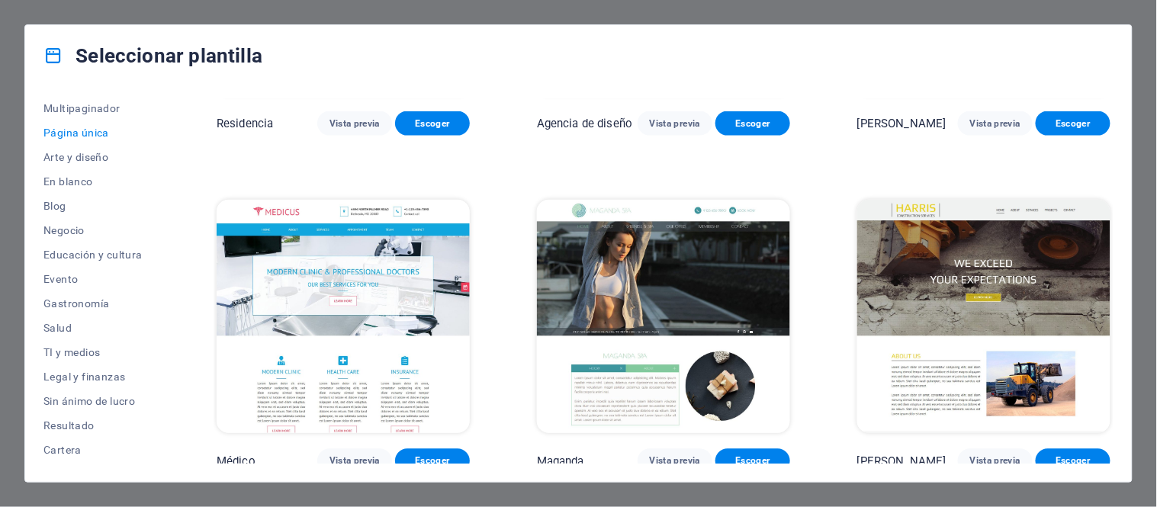
click at [680, 220] on img at bounding box center [663, 316] width 253 height 233
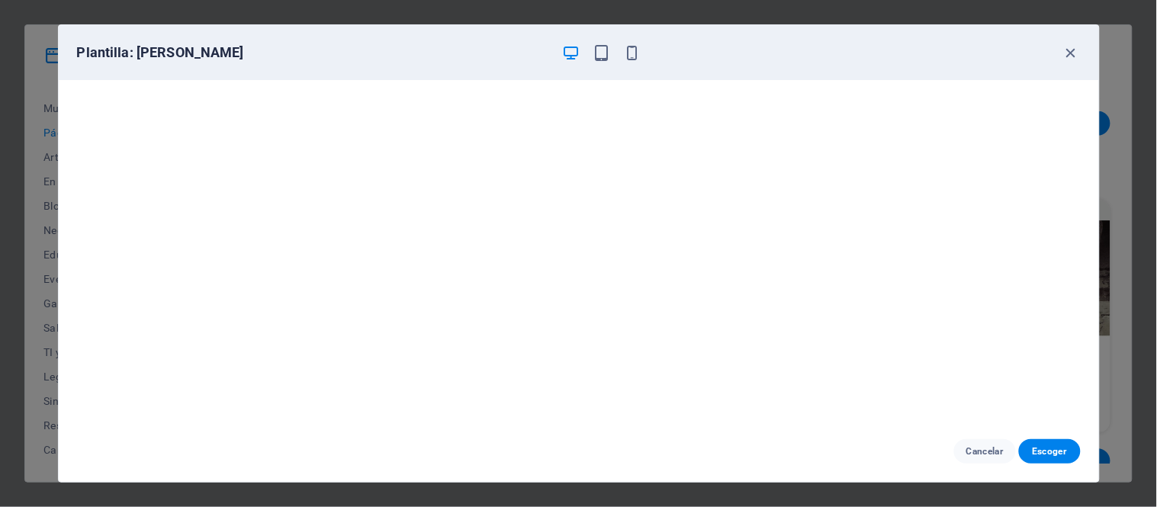
scroll to position [3, 0]
click at [1070, 56] on icon "button" at bounding box center [1072, 53] width 18 height 18
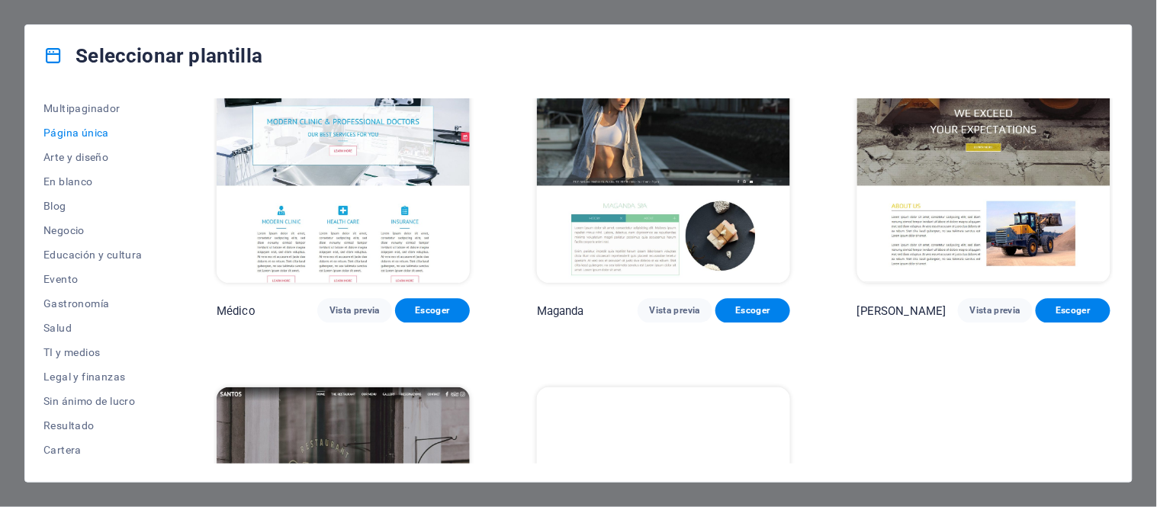
scroll to position [8108, 0]
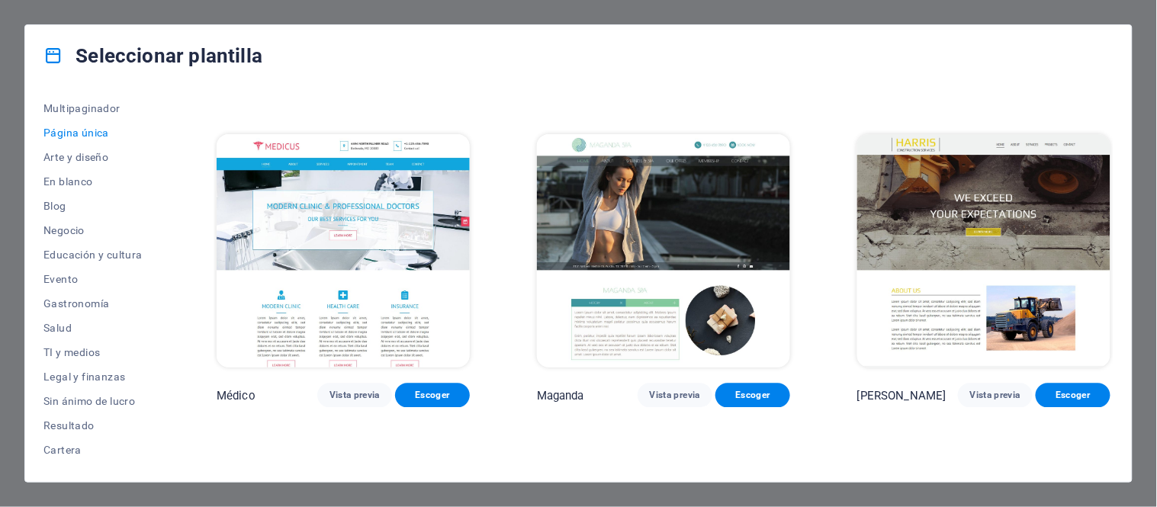
click at [933, 191] on img at bounding box center [984, 250] width 253 height 233
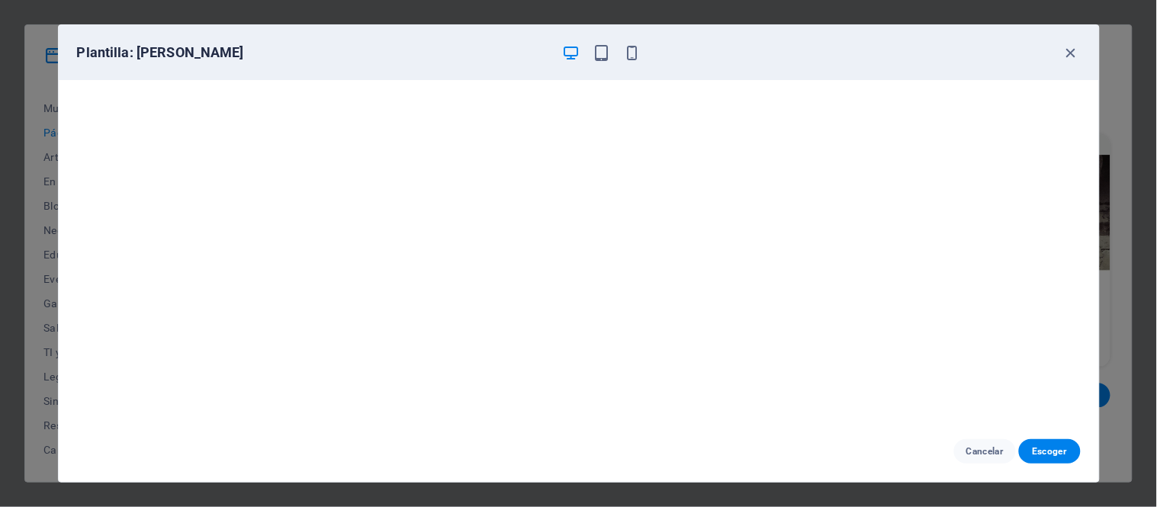
scroll to position [3, 0]
click at [1070, 55] on icon "button" at bounding box center [1072, 53] width 18 height 18
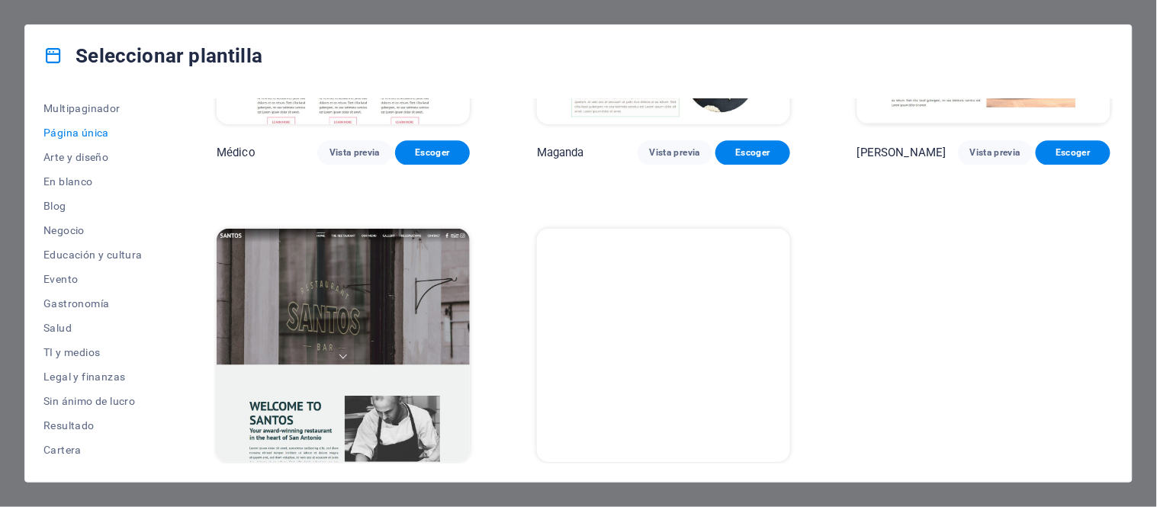
scroll to position [8362, 0]
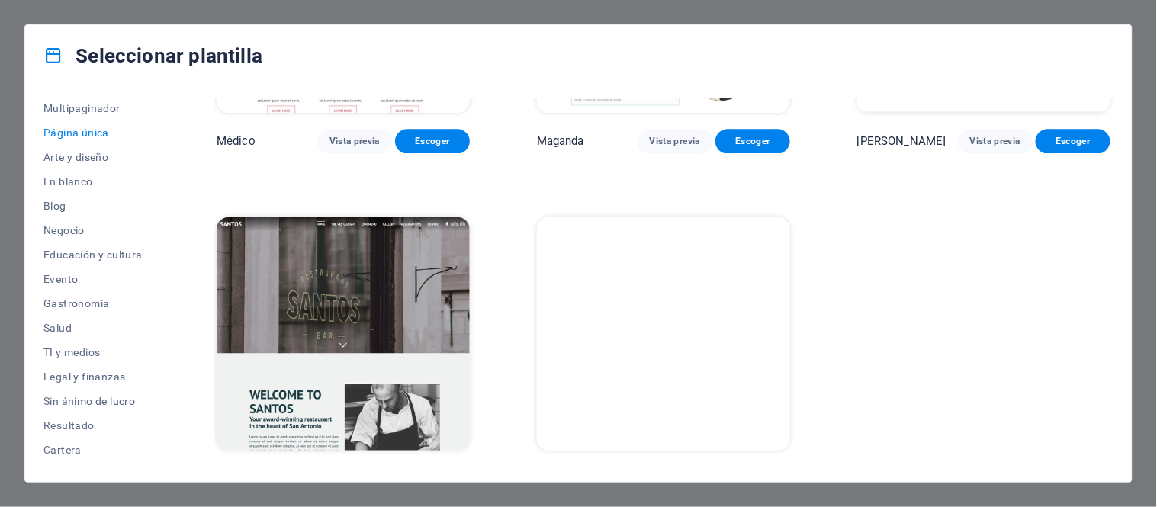
click at [359, 298] on img at bounding box center [343, 333] width 253 height 233
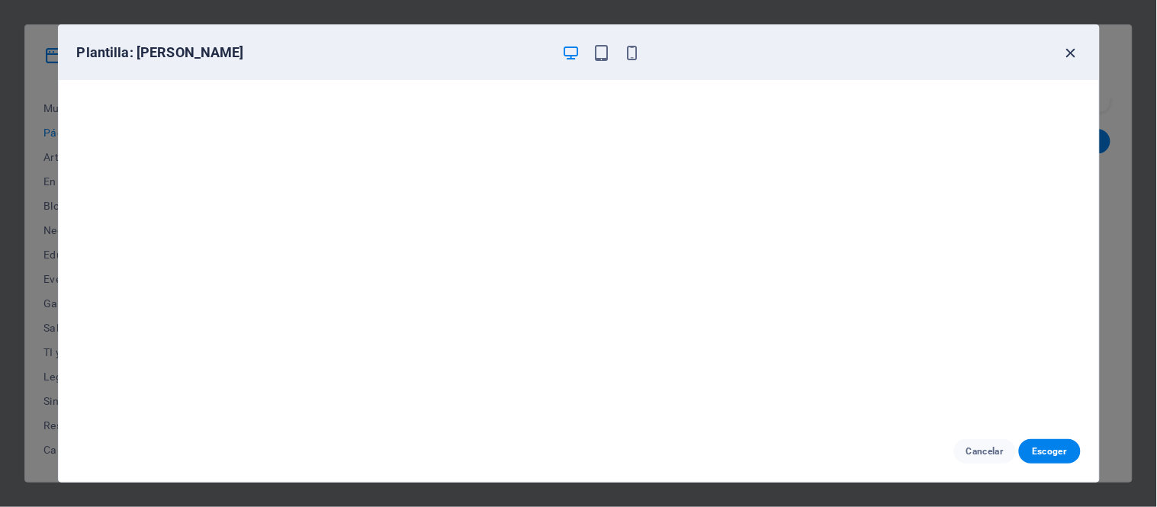
click at [1068, 46] on icon "button" at bounding box center [1072, 53] width 18 height 18
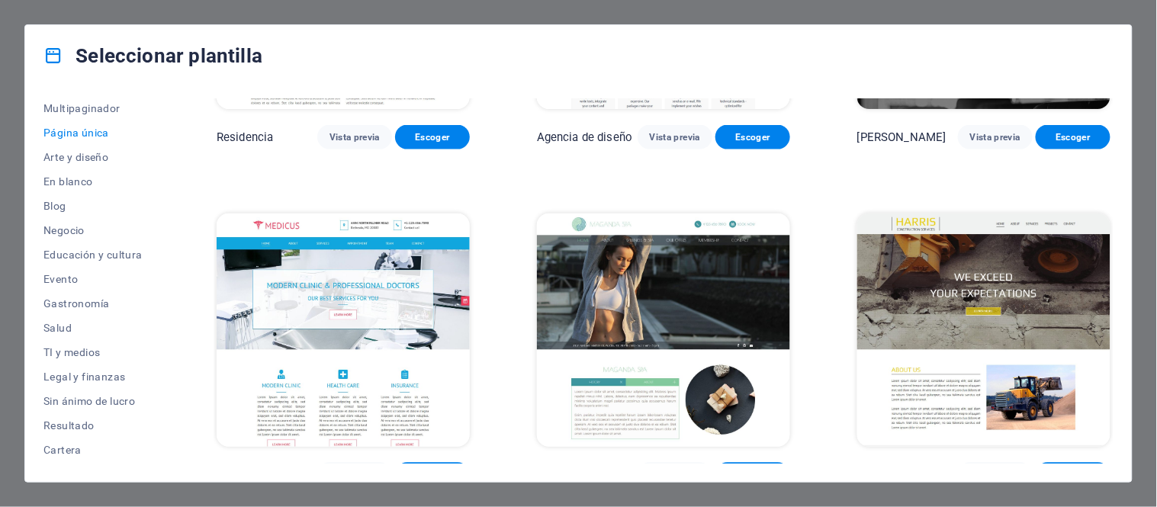
scroll to position [8023, 0]
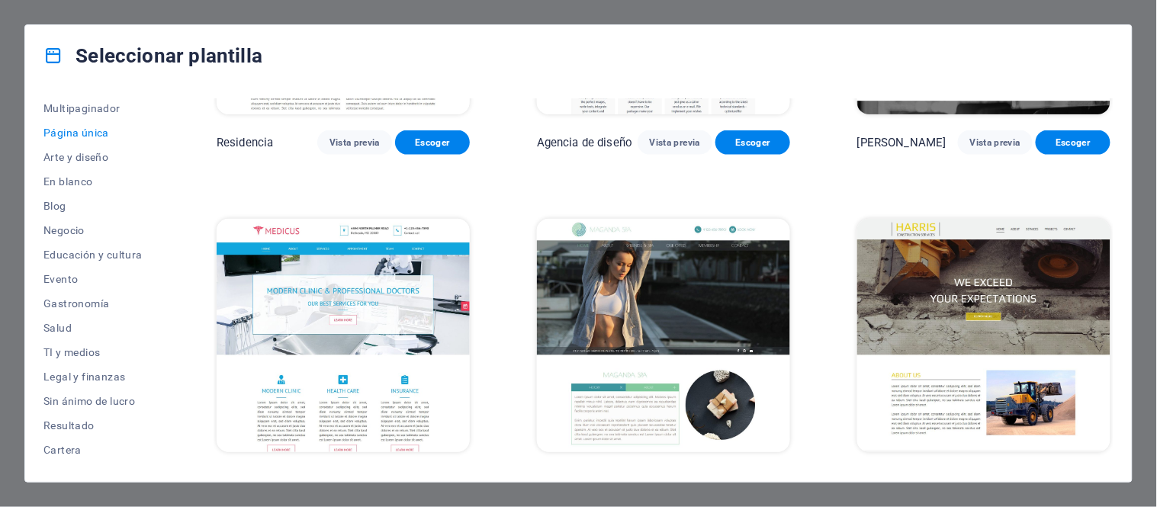
click at [612, 254] on img at bounding box center [663, 335] width 253 height 233
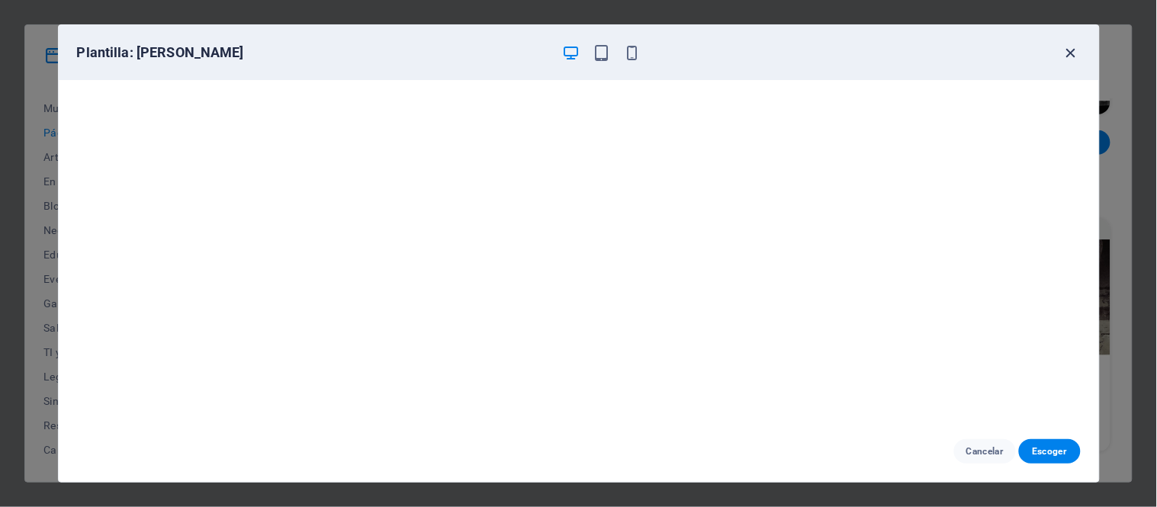
click at [1070, 50] on icon "button" at bounding box center [1072, 53] width 18 height 18
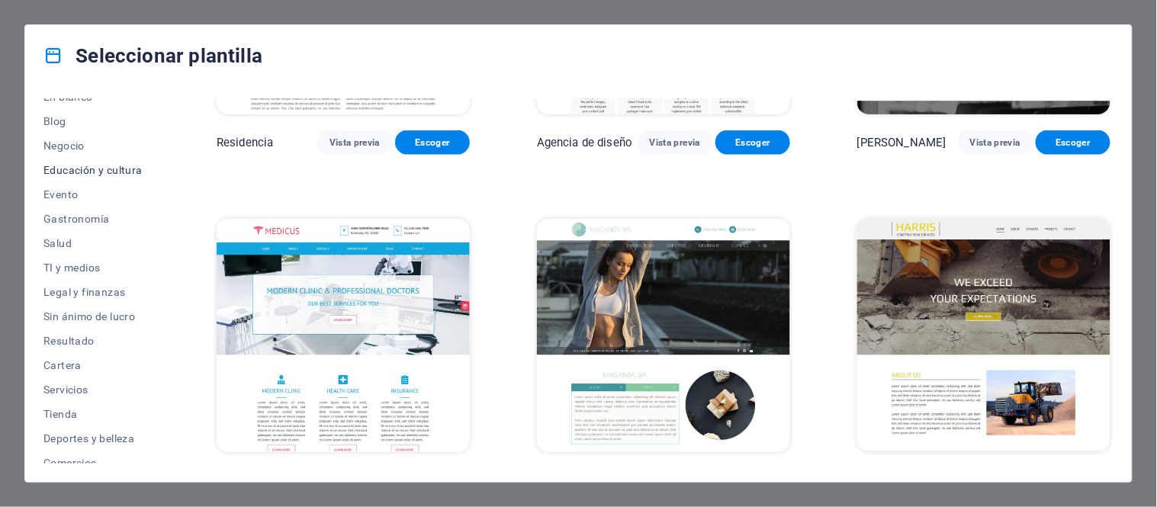
scroll to position [40, 0]
click at [87, 244] on font "Arte y diseño" at bounding box center [75, 242] width 65 height 12
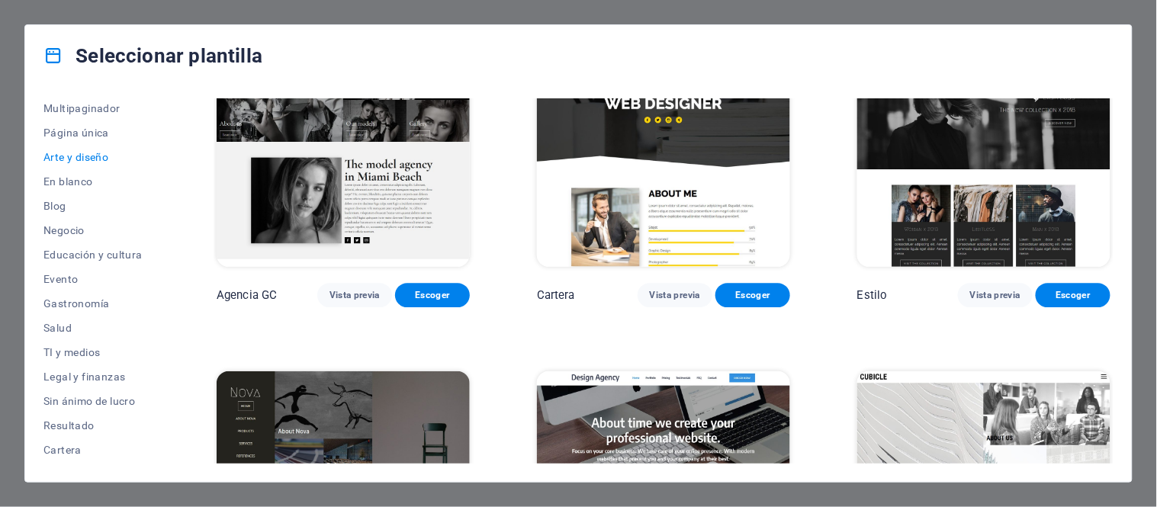
scroll to position [1084, 0]
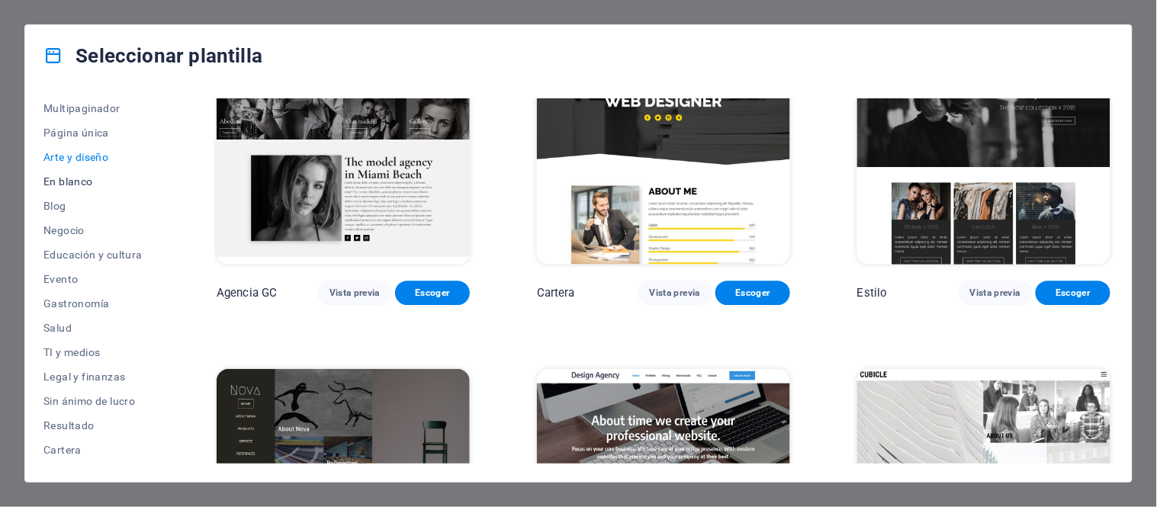
click at [66, 181] on font "En blanco" at bounding box center [68, 181] width 50 height 12
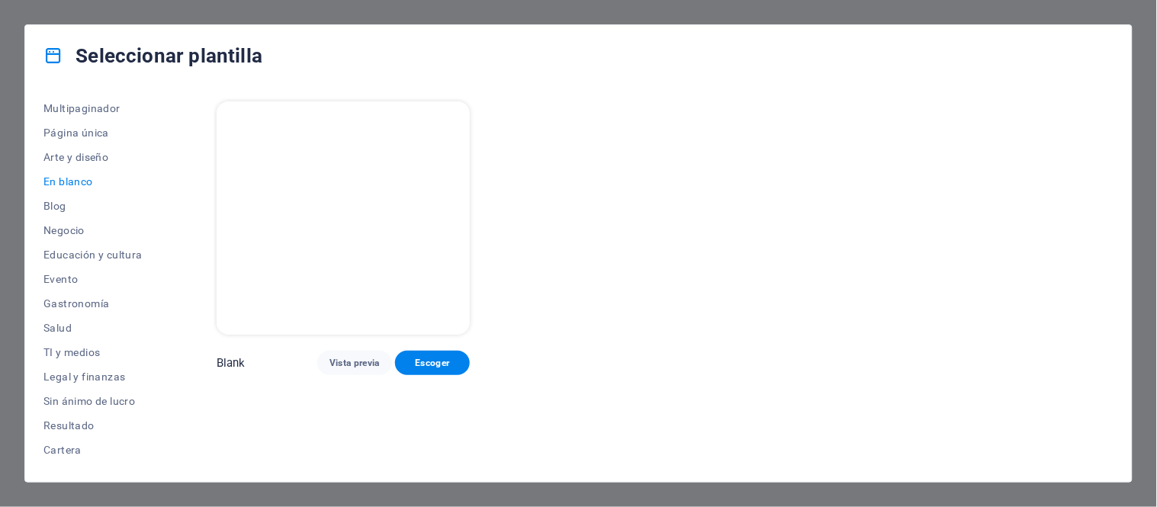
scroll to position [0, 0]
click at [56, 204] on font "Blog" at bounding box center [54, 206] width 23 height 12
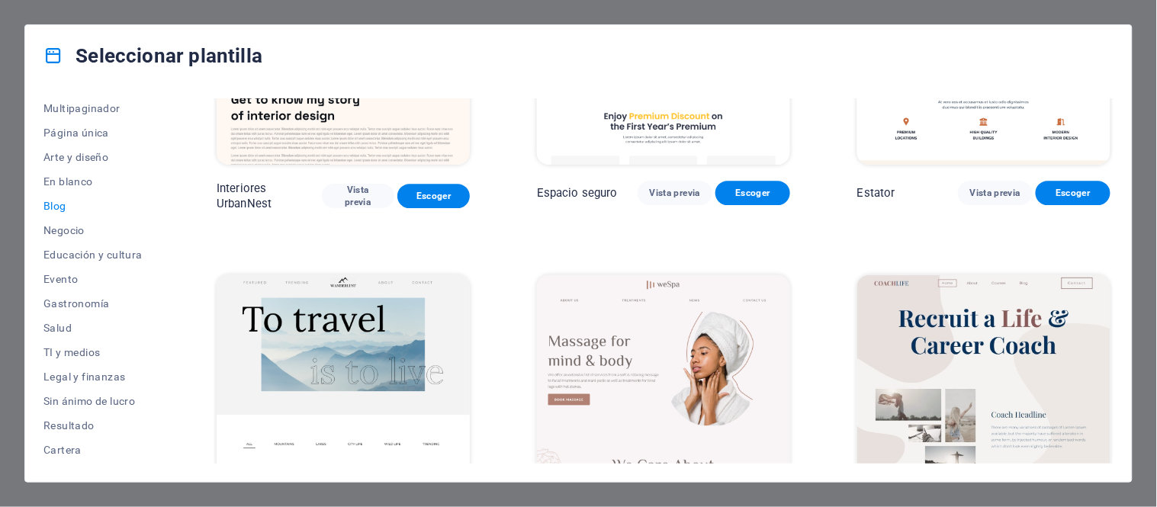
scroll to position [1271, 0]
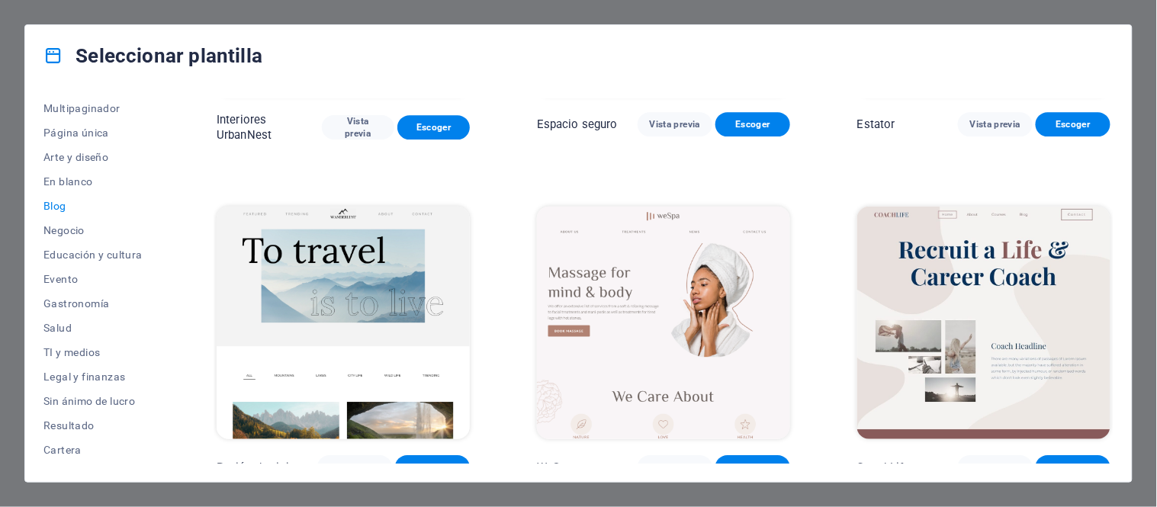
click at [616, 298] on img at bounding box center [663, 323] width 253 height 233
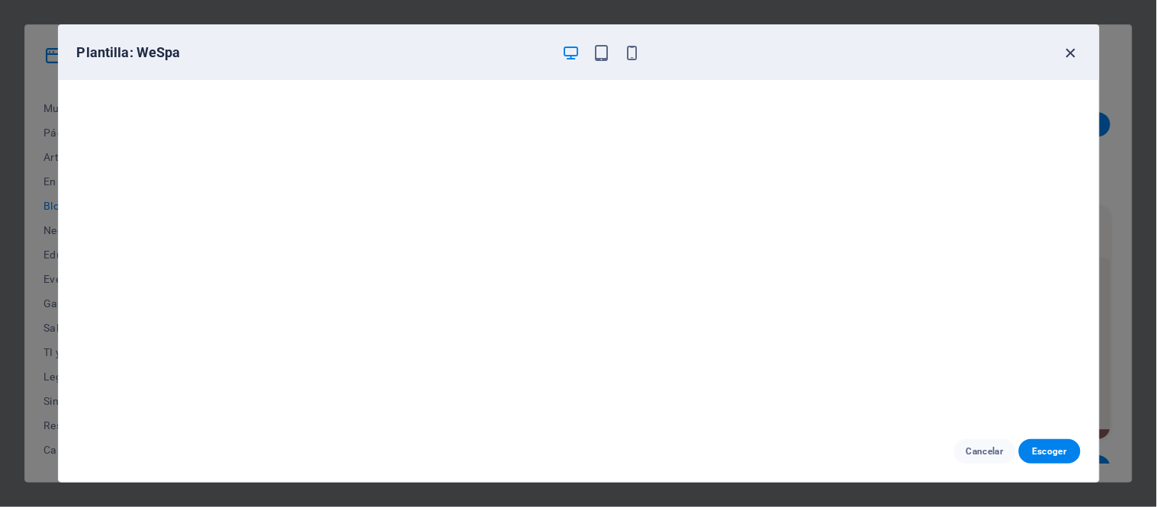
click at [1072, 56] on icon "button" at bounding box center [1072, 53] width 18 height 18
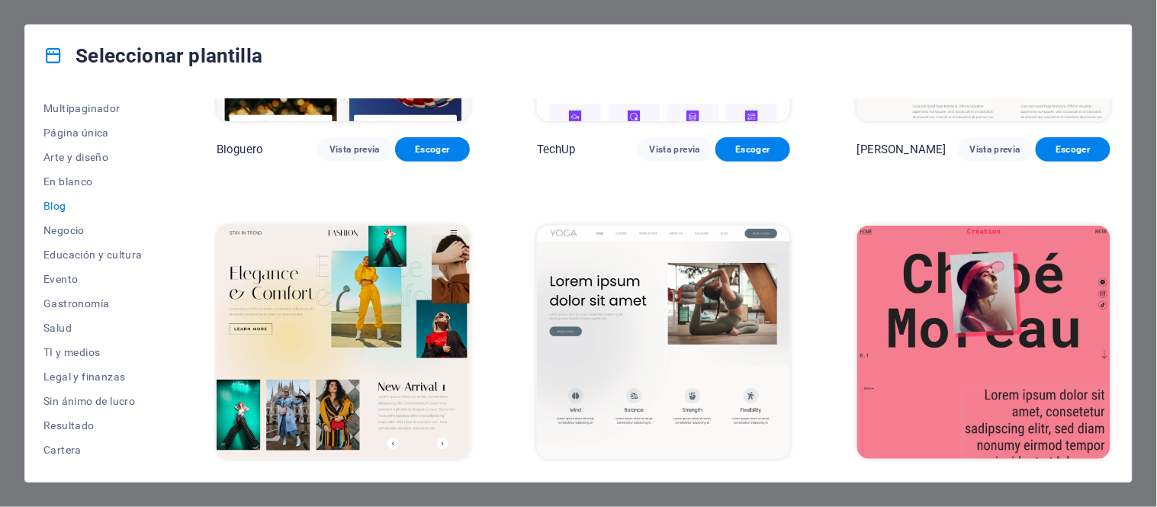
scroll to position [1949, 0]
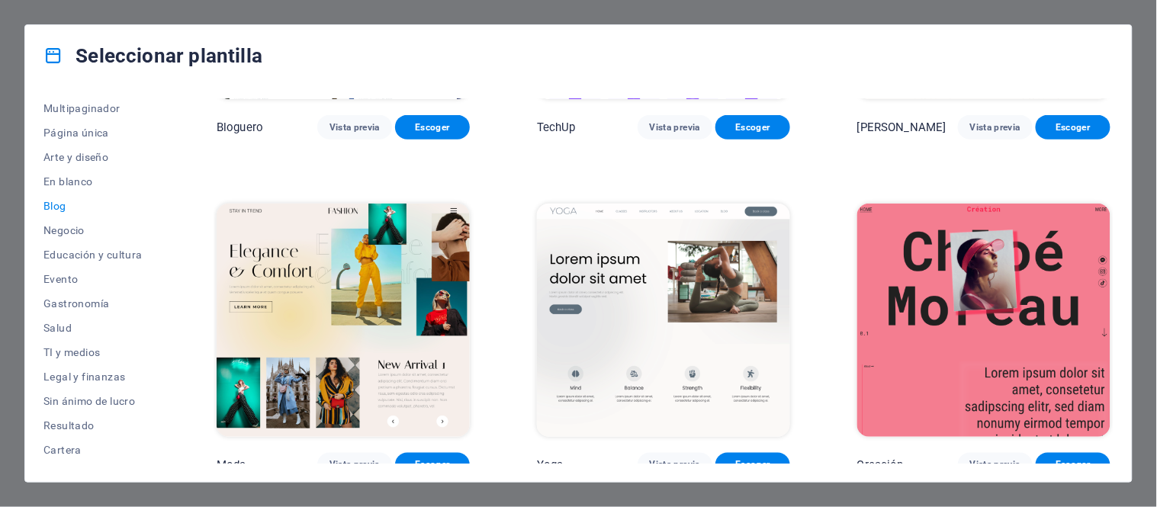
click at [620, 253] on img at bounding box center [663, 320] width 253 height 233
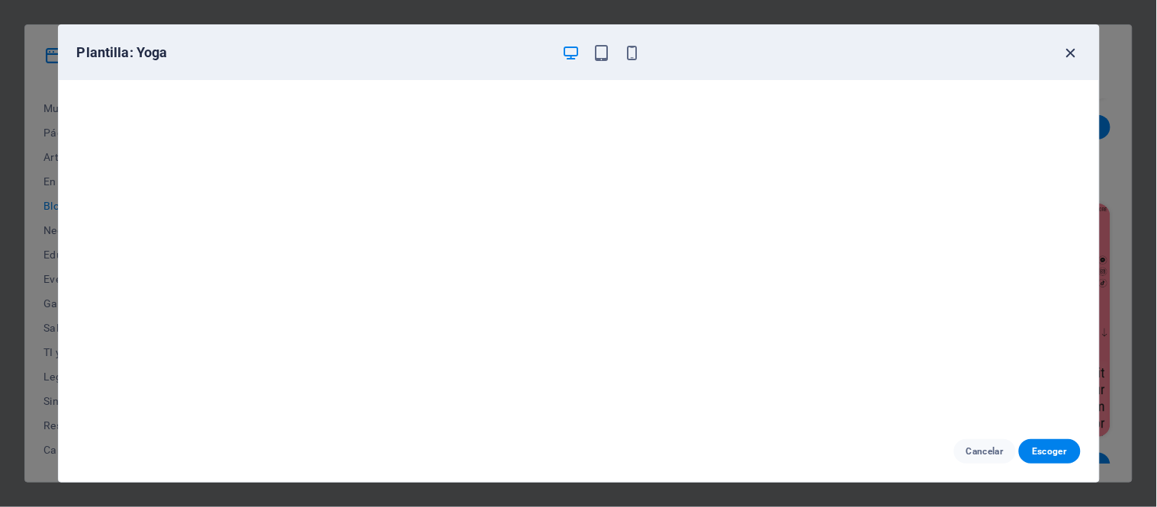
click at [1071, 47] on icon "button" at bounding box center [1072, 53] width 18 height 18
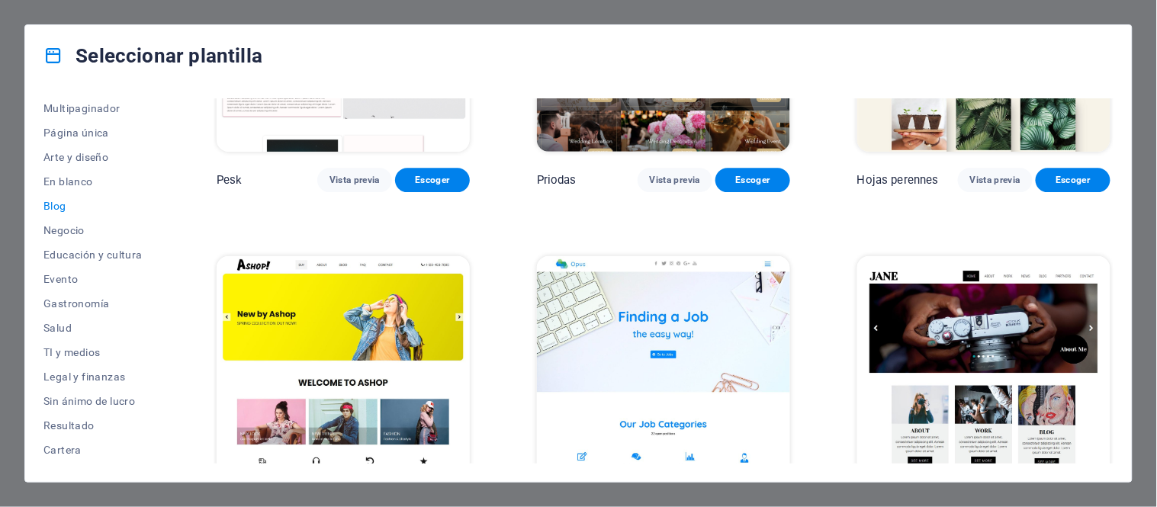
scroll to position [2627, 0]
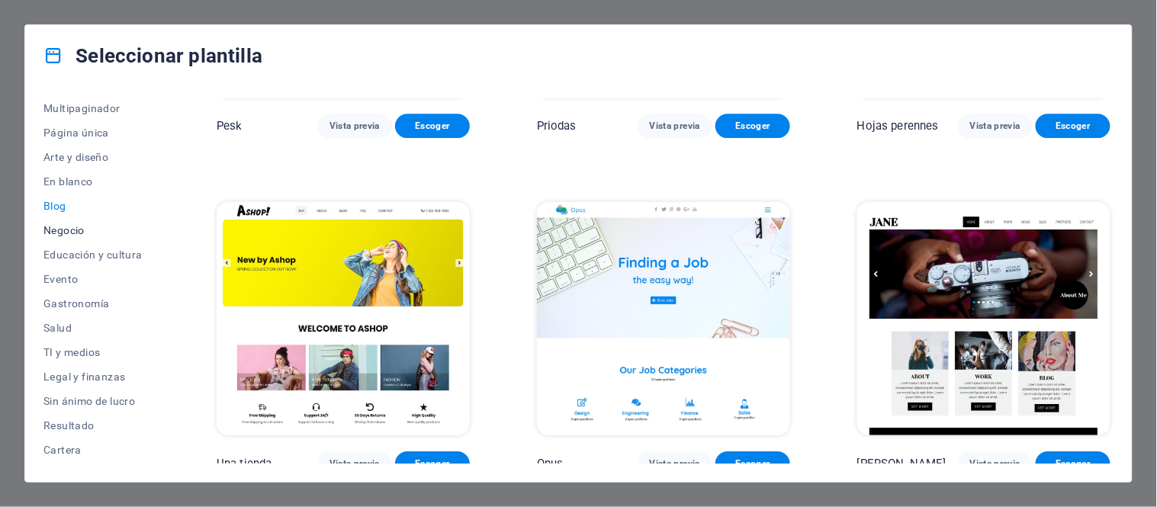
click at [66, 233] on font "Negocio" at bounding box center [63, 230] width 41 height 12
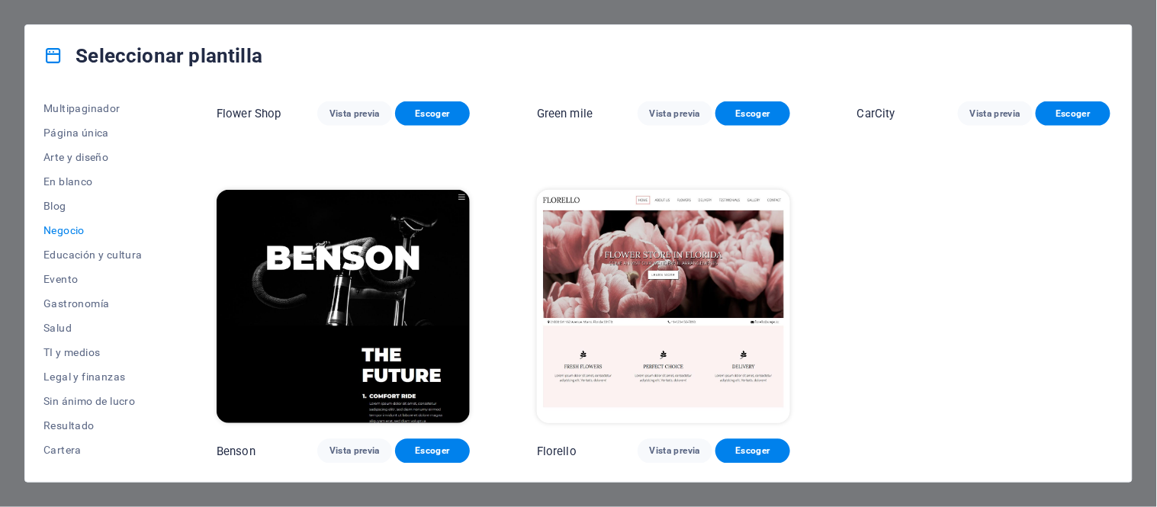
scroll to position [589, 0]
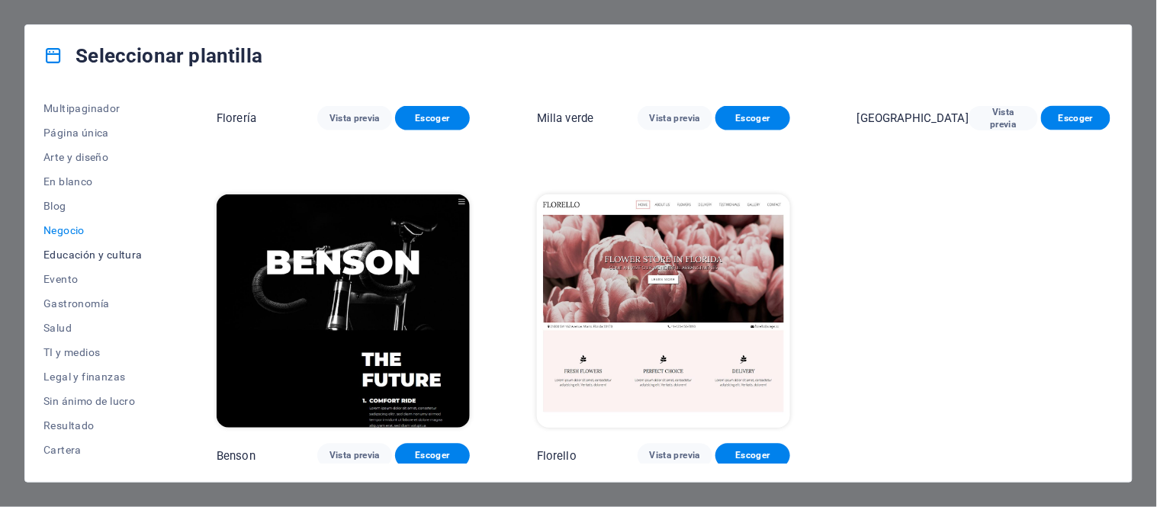
click at [64, 246] on button "Educación y cultura" at bounding box center [96, 255] width 106 height 24
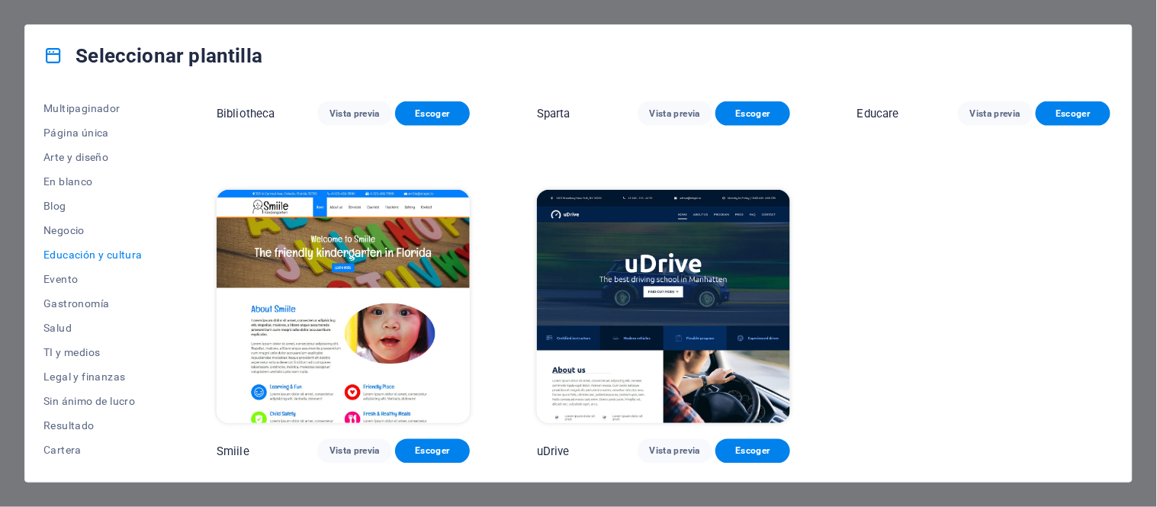
scroll to position [583, 0]
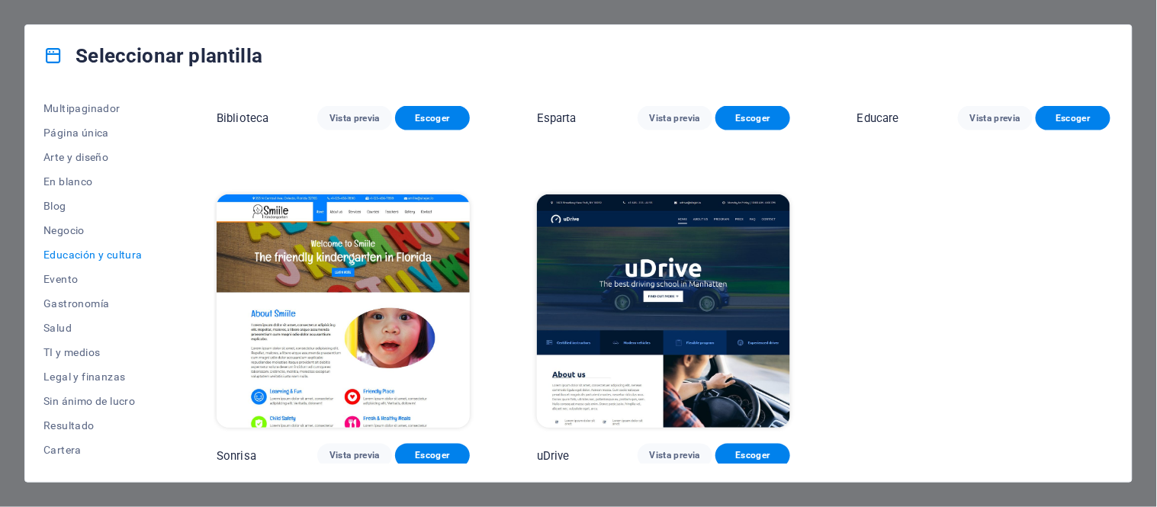
click at [658, 288] on img at bounding box center [663, 311] width 253 height 233
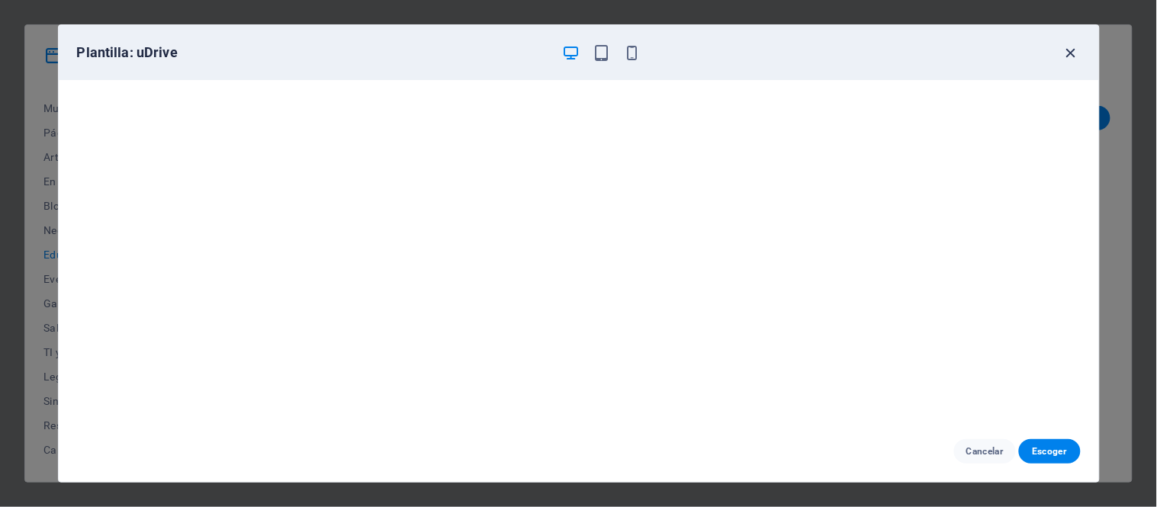
click at [1070, 54] on icon "button" at bounding box center [1072, 53] width 18 height 18
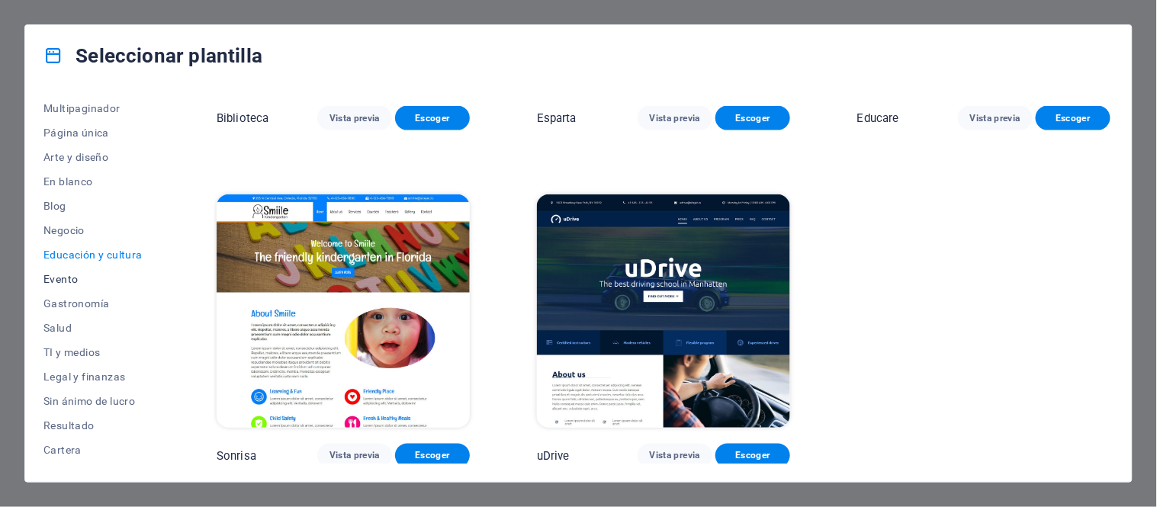
click at [66, 275] on font "Evento" at bounding box center [60, 279] width 34 height 12
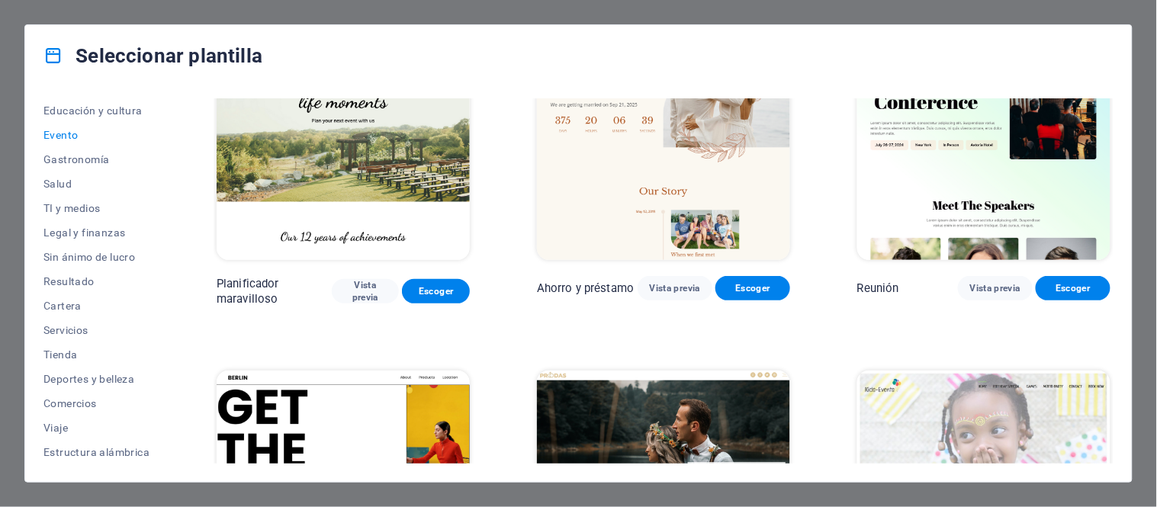
scroll to position [85, 0]
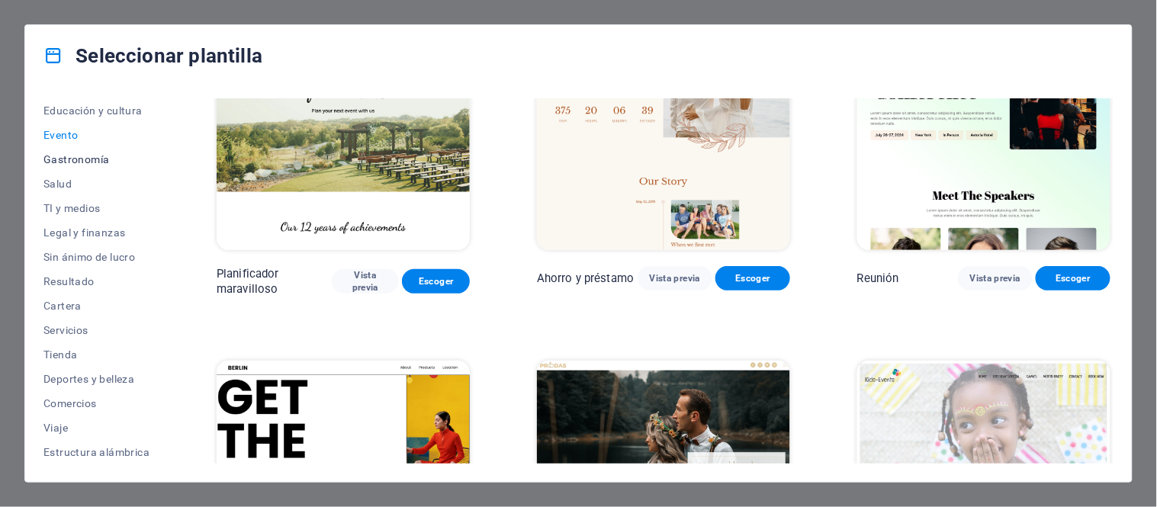
click at [102, 162] on font "Gastronomía" at bounding box center [76, 159] width 66 height 12
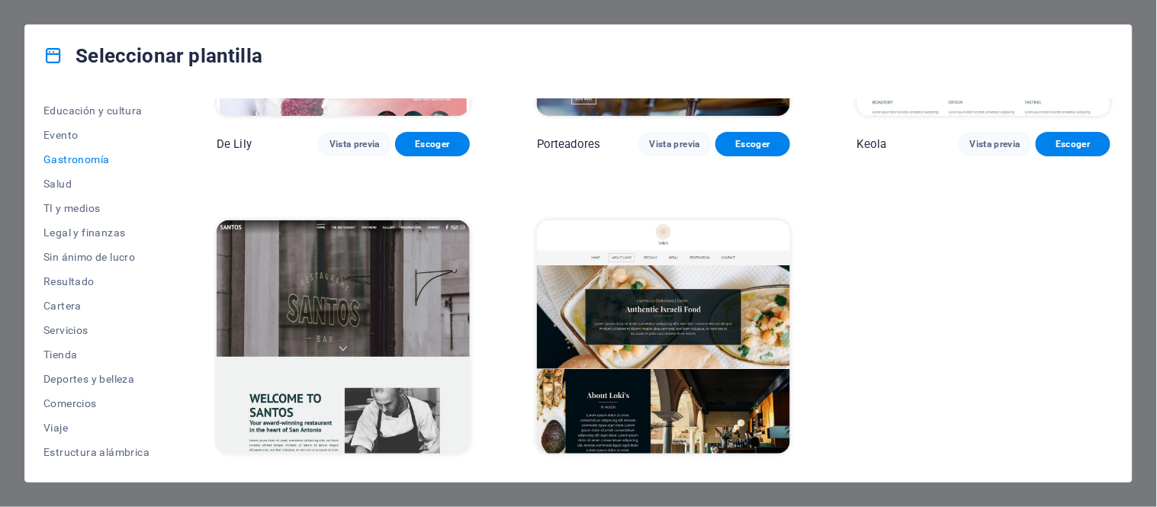
scroll to position [1605, 0]
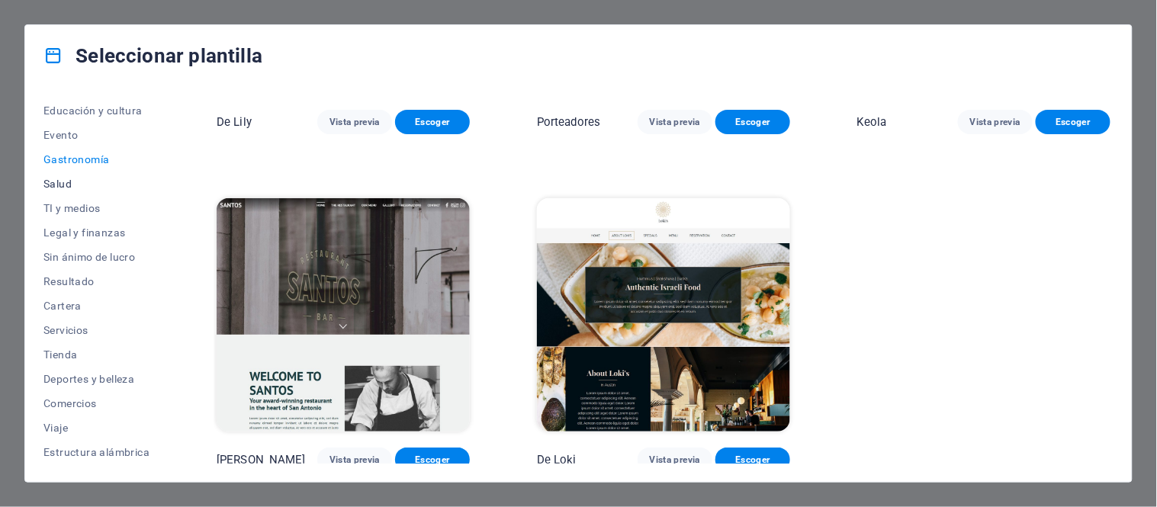
click at [59, 189] on button "Salud" at bounding box center [96, 184] width 106 height 24
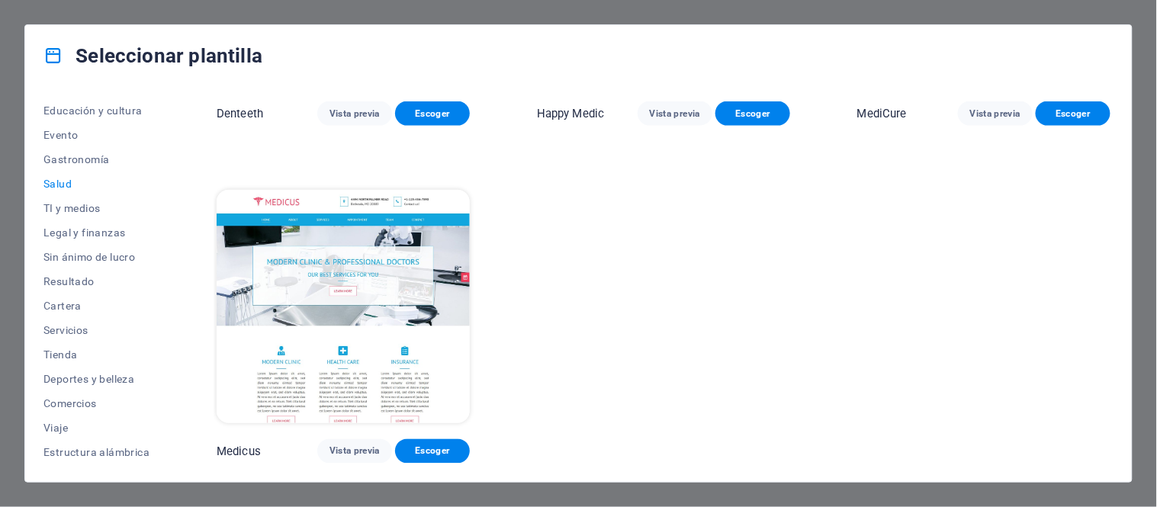
scroll to position [589, 0]
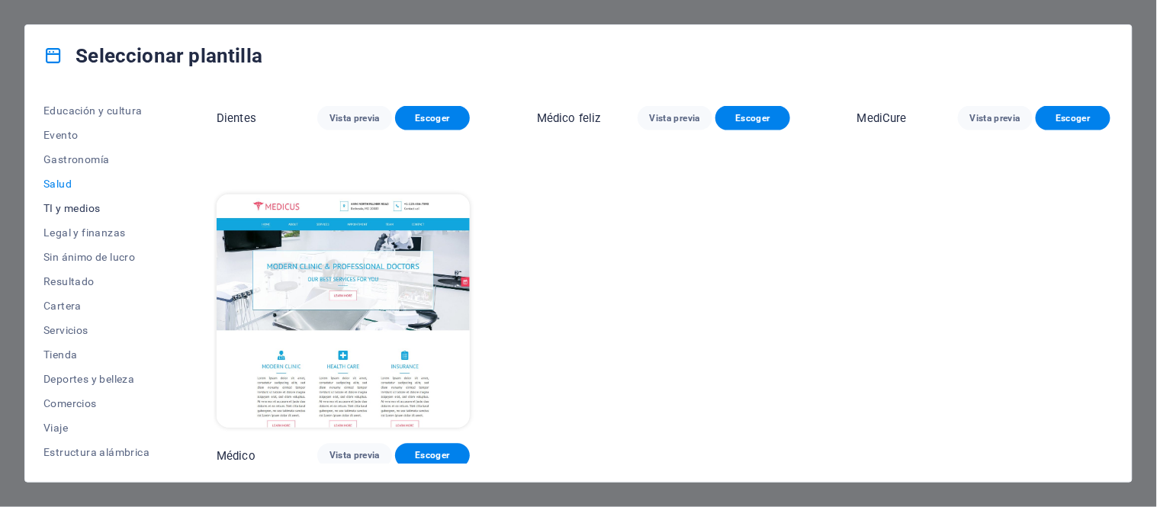
click at [70, 206] on font "TI y medios" at bounding box center [71, 208] width 56 height 12
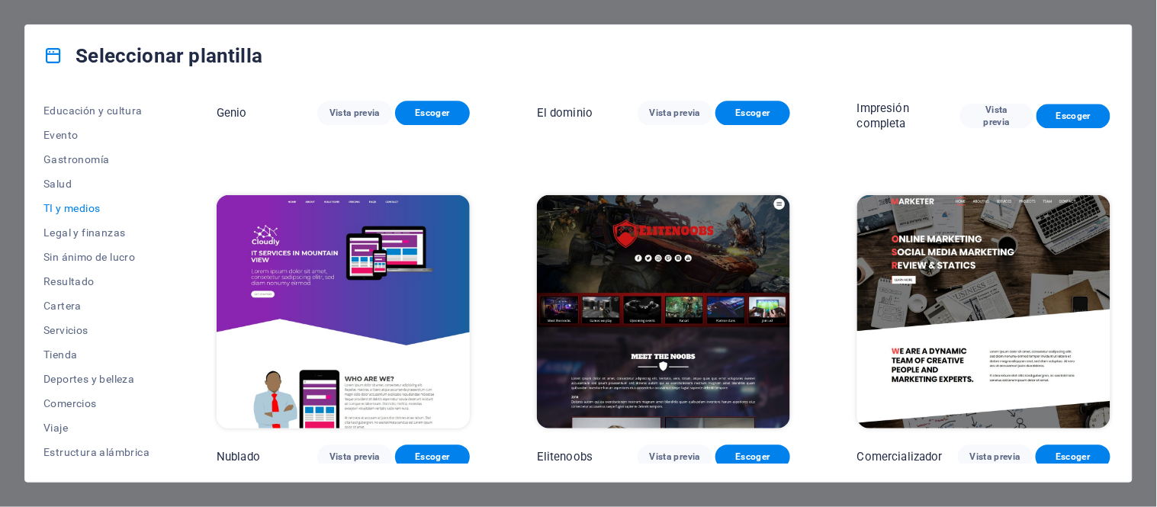
scroll to position [932, 0]
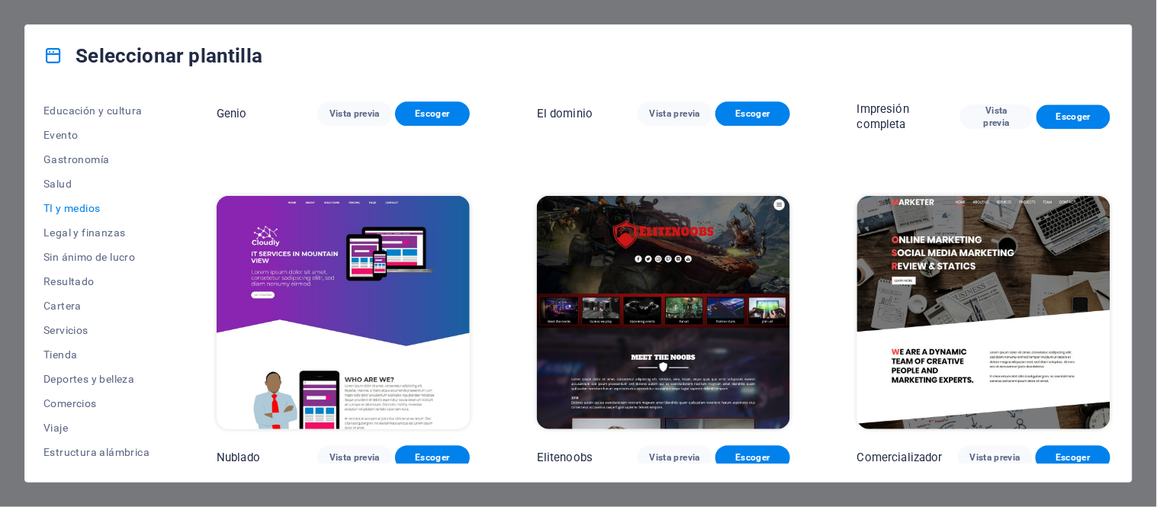
click at [955, 300] on img at bounding box center [984, 312] width 253 height 233
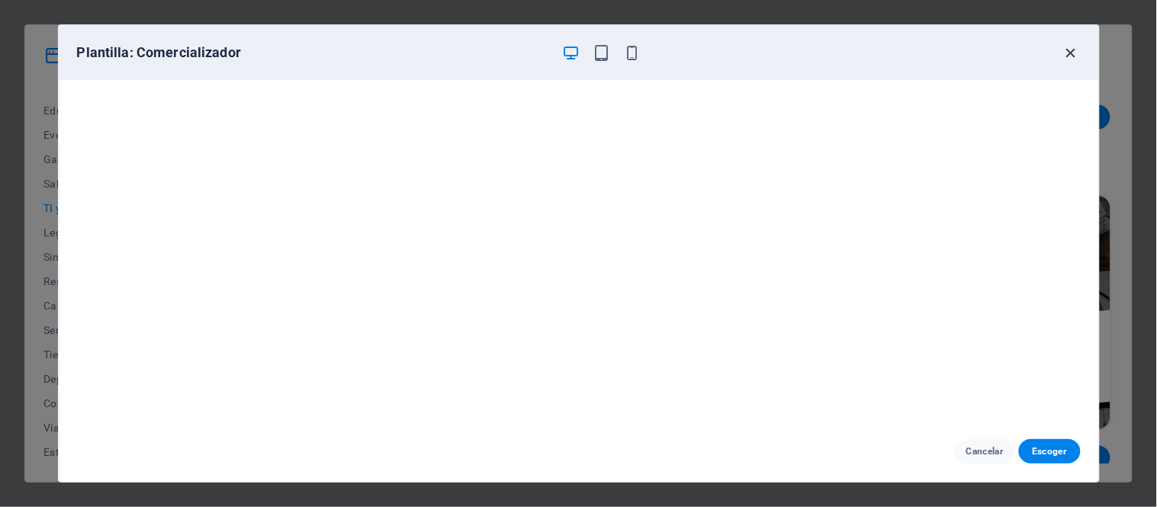
click at [1069, 46] on icon "button" at bounding box center [1072, 53] width 18 height 18
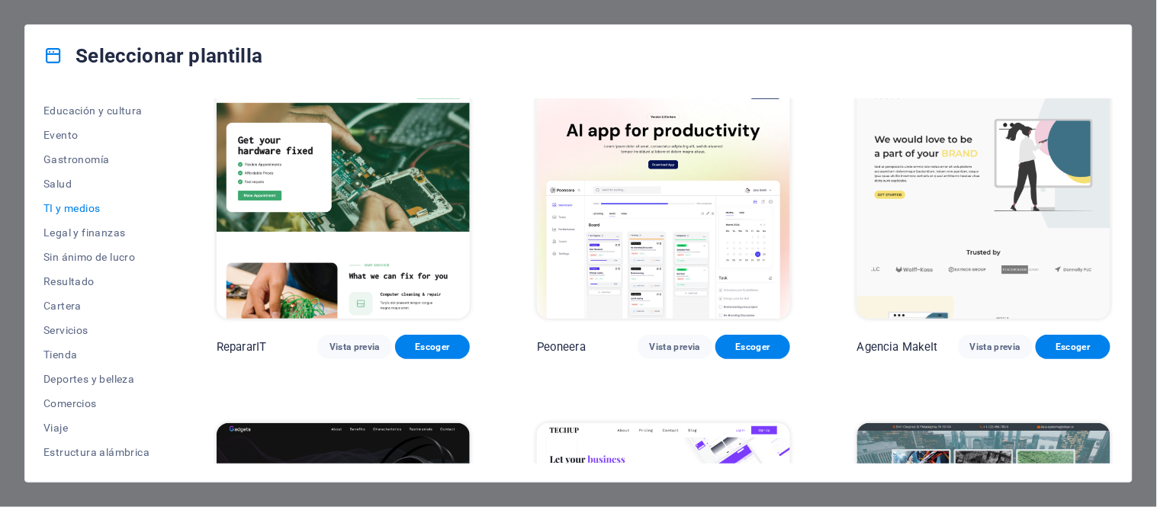
scroll to position [0, 0]
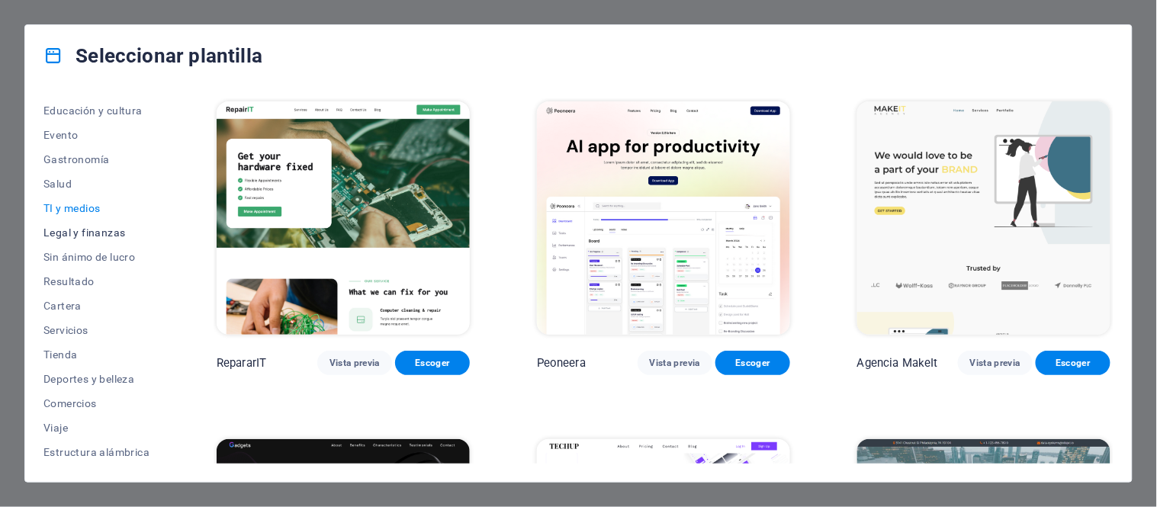
click at [93, 233] on font "Legal y finanzas" at bounding box center [84, 233] width 82 height 12
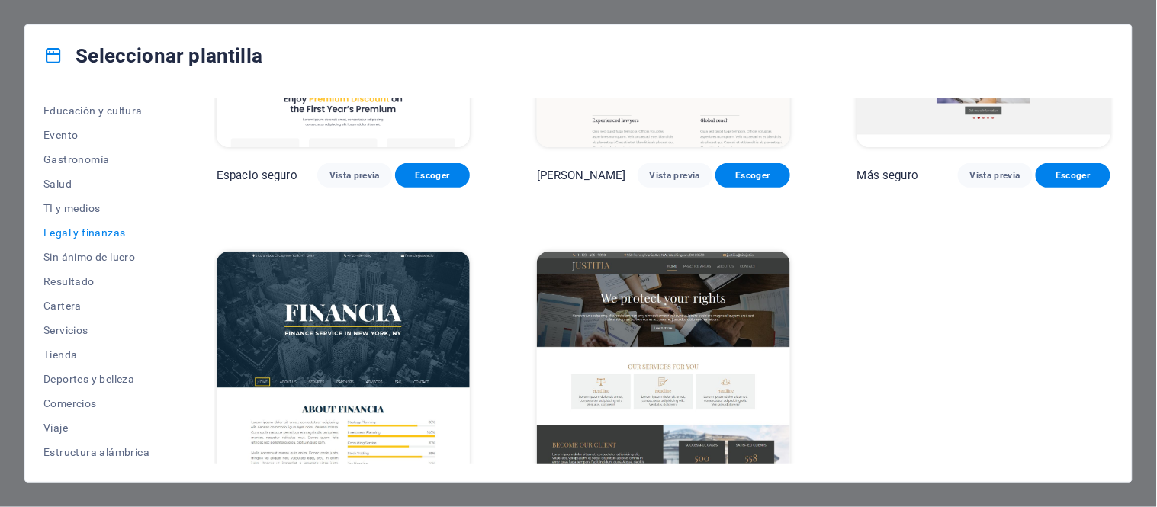
scroll to position [246, 0]
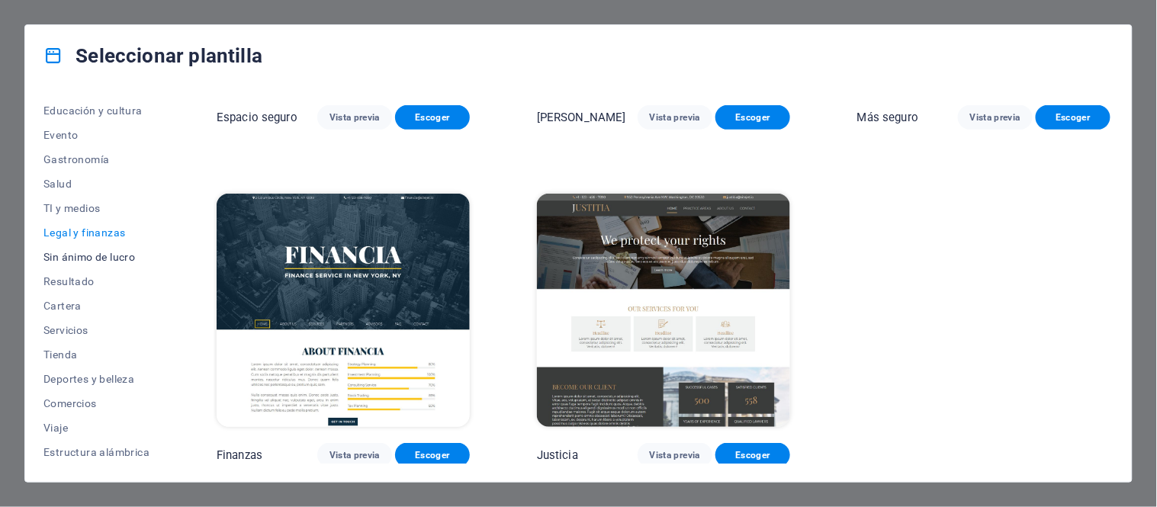
click at [78, 256] on font "Sin ánimo de lucro" at bounding box center [89, 257] width 92 height 12
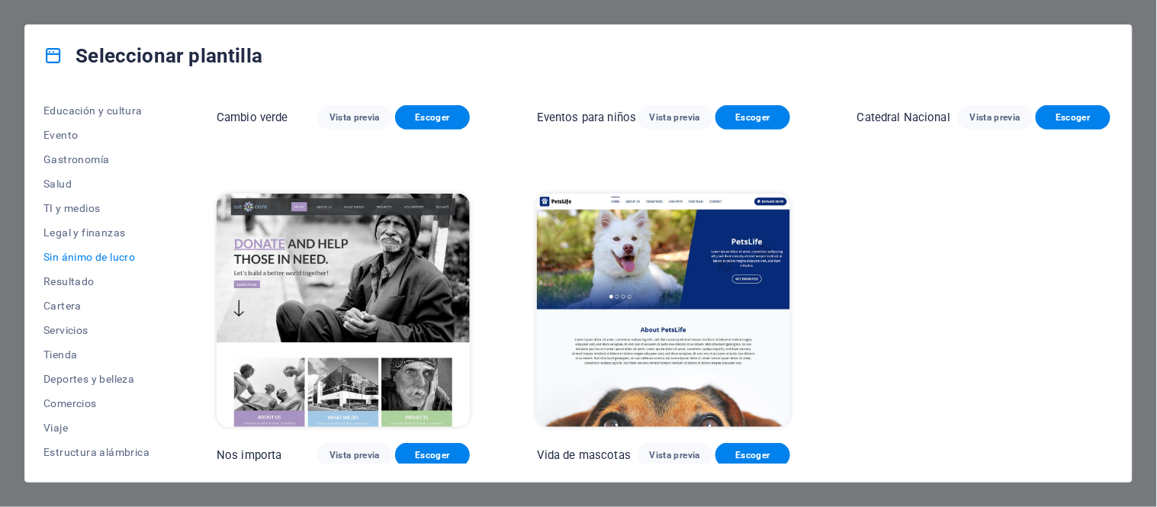
scroll to position [253, 0]
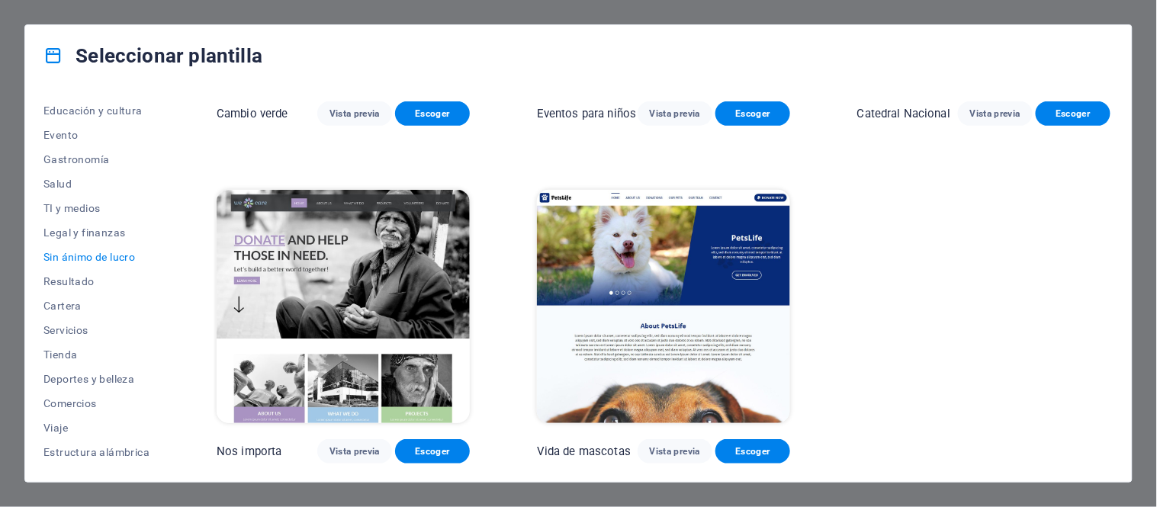
click at [618, 244] on img at bounding box center [663, 306] width 253 height 233
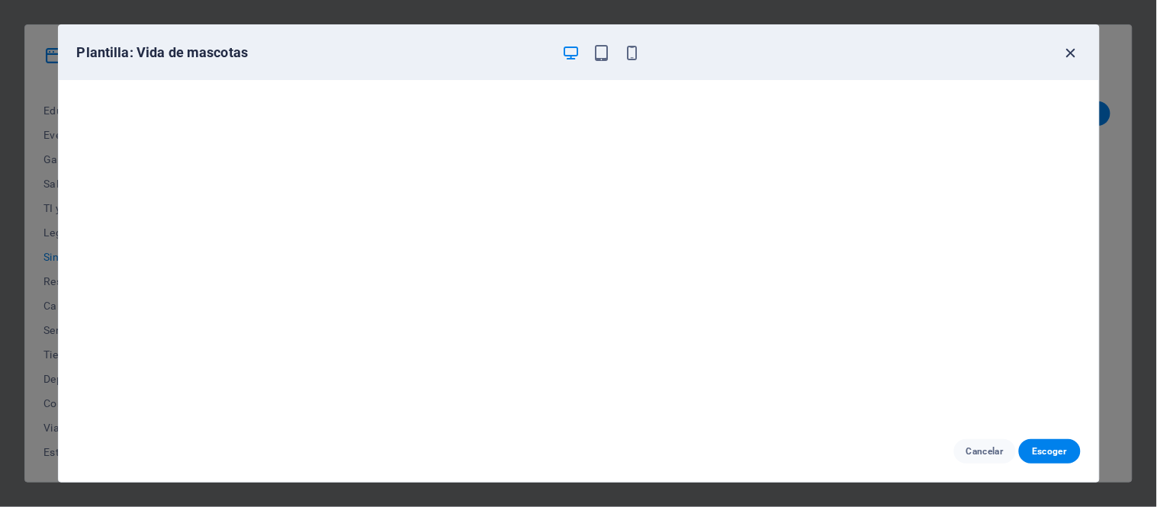
click at [1070, 46] on icon "button" at bounding box center [1072, 53] width 18 height 18
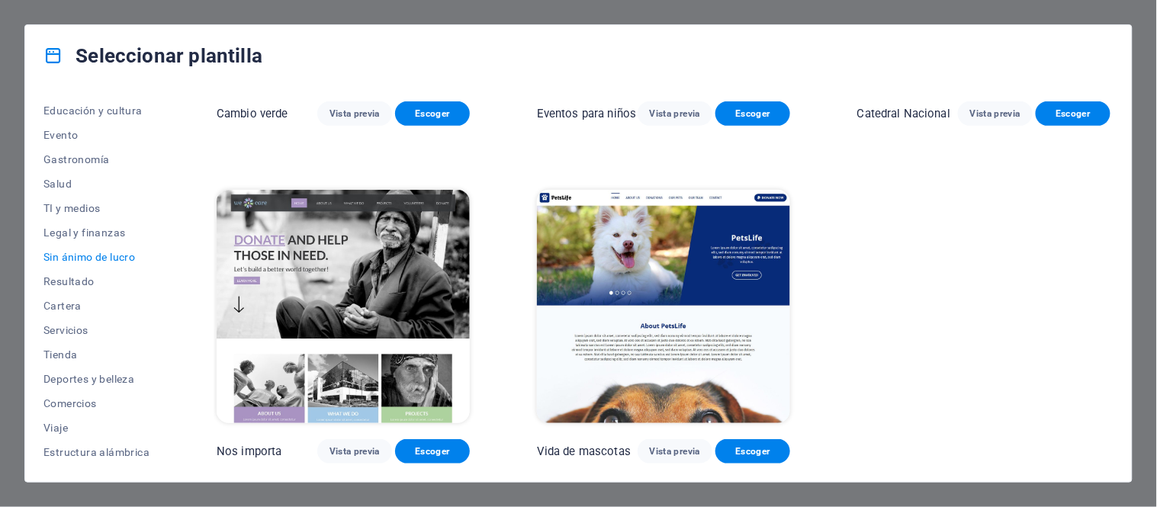
click at [379, 298] on img at bounding box center [343, 306] width 253 height 233
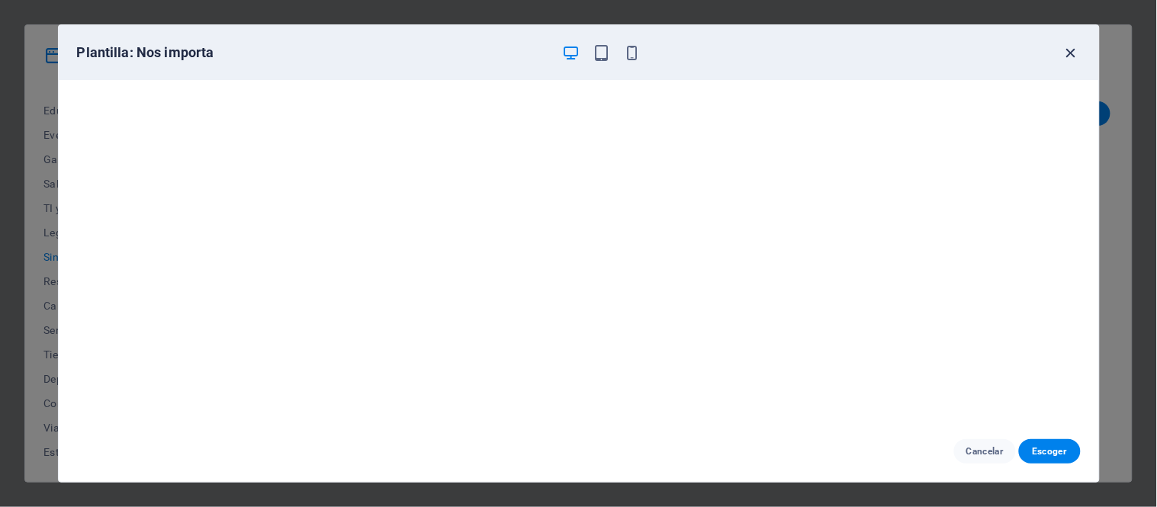
click at [1071, 54] on icon "button" at bounding box center [1072, 53] width 18 height 18
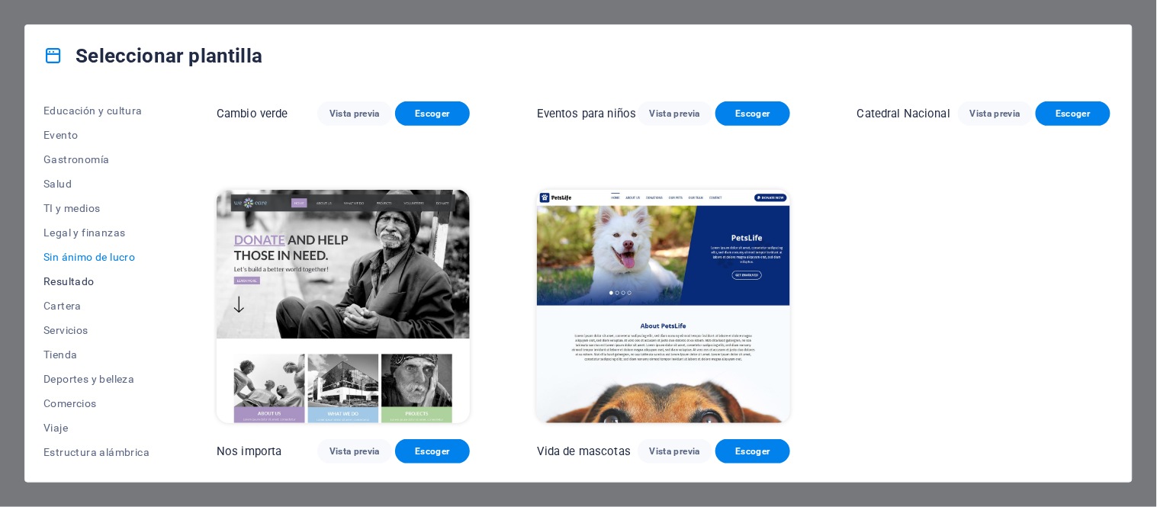
click at [56, 279] on font "Resultado" at bounding box center [68, 281] width 51 height 12
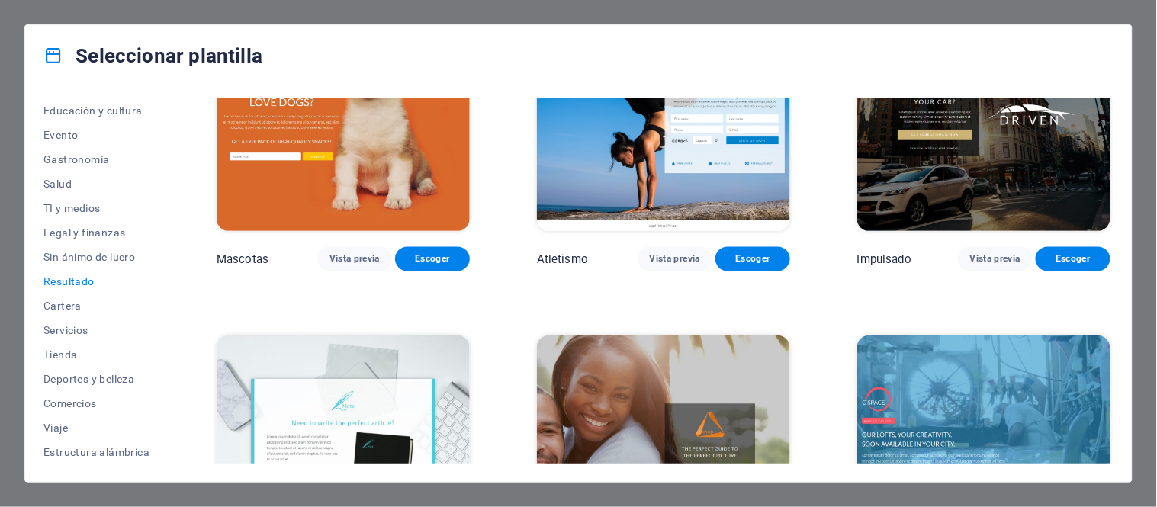
scroll to position [761, 0]
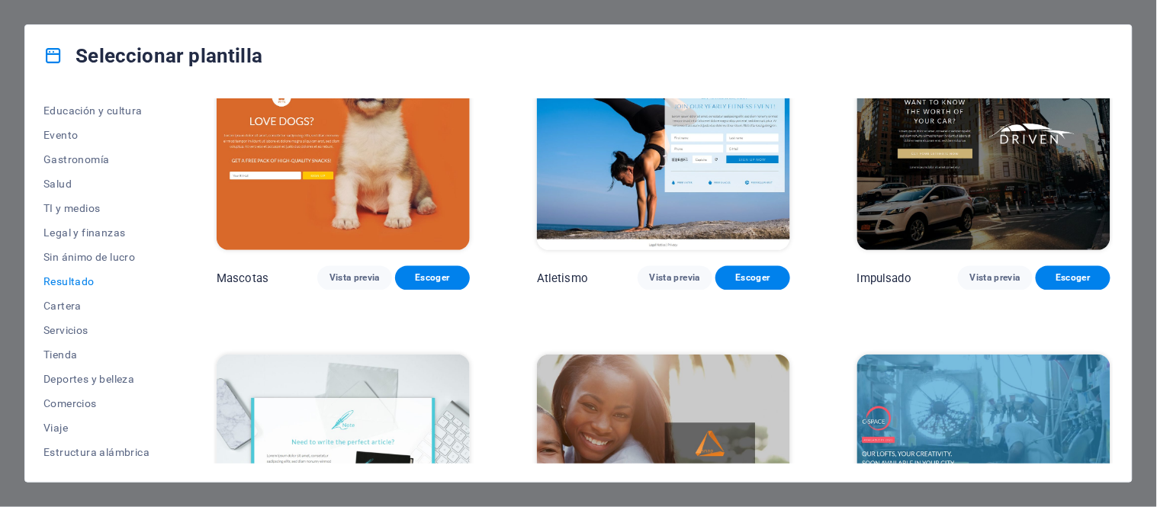
click at [622, 168] on img at bounding box center [663, 133] width 253 height 233
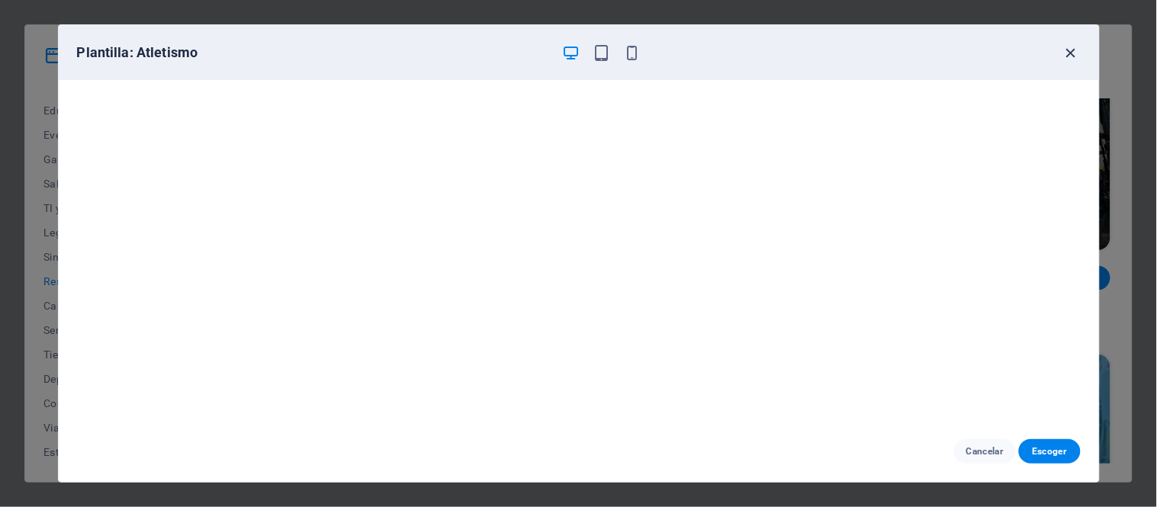
click at [1071, 47] on icon "button" at bounding box center [1072, 53] width 18 height 18
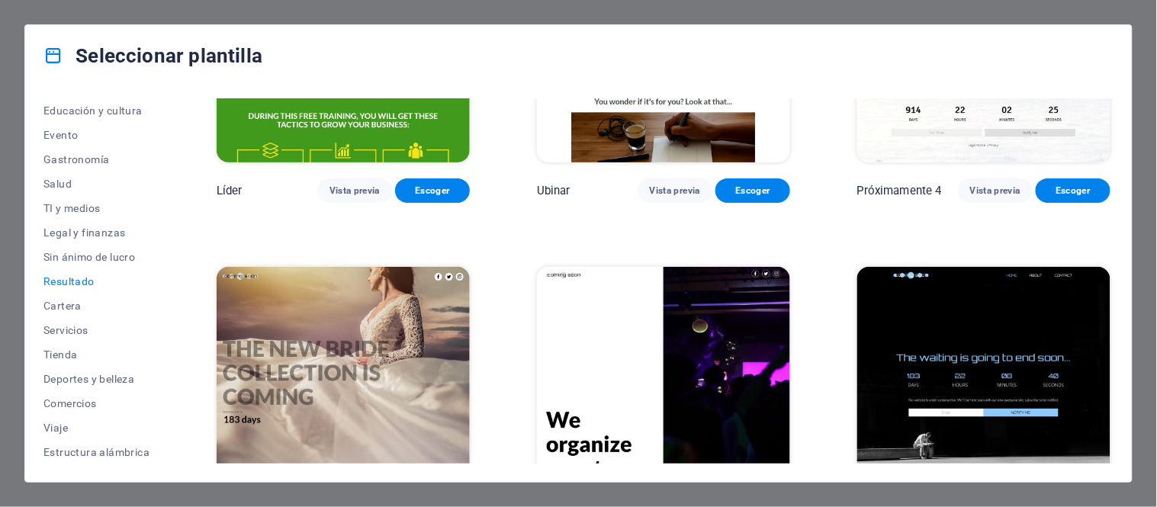
scroll to position [1592, 0]
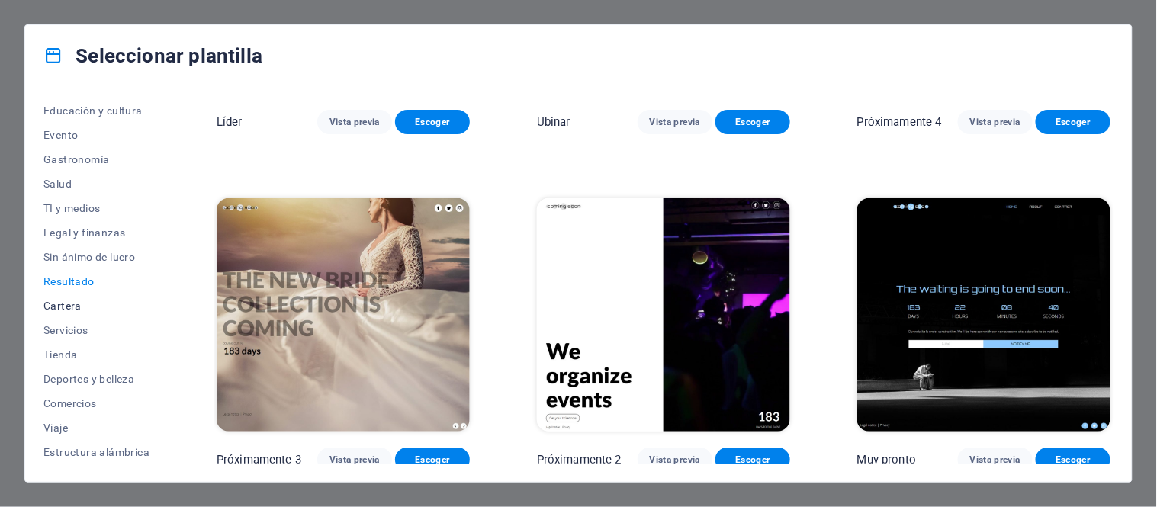
click at [63, 305] on font "Cartera" at bounding box center [62, 306] width 38 height 12
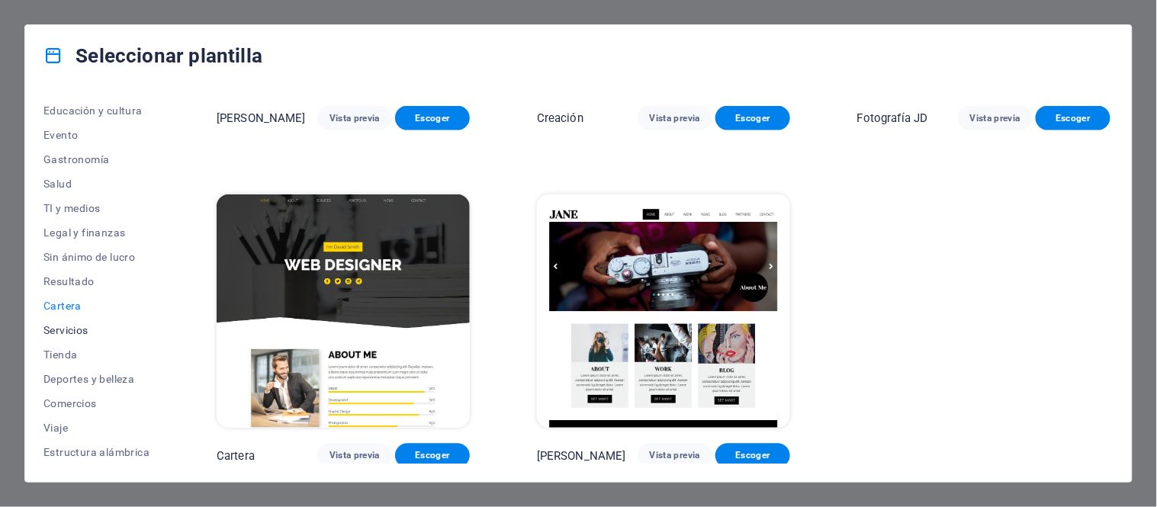
click at [62, 324] on font "Servicios" at bounding box center [65, 330] width 45 height 12
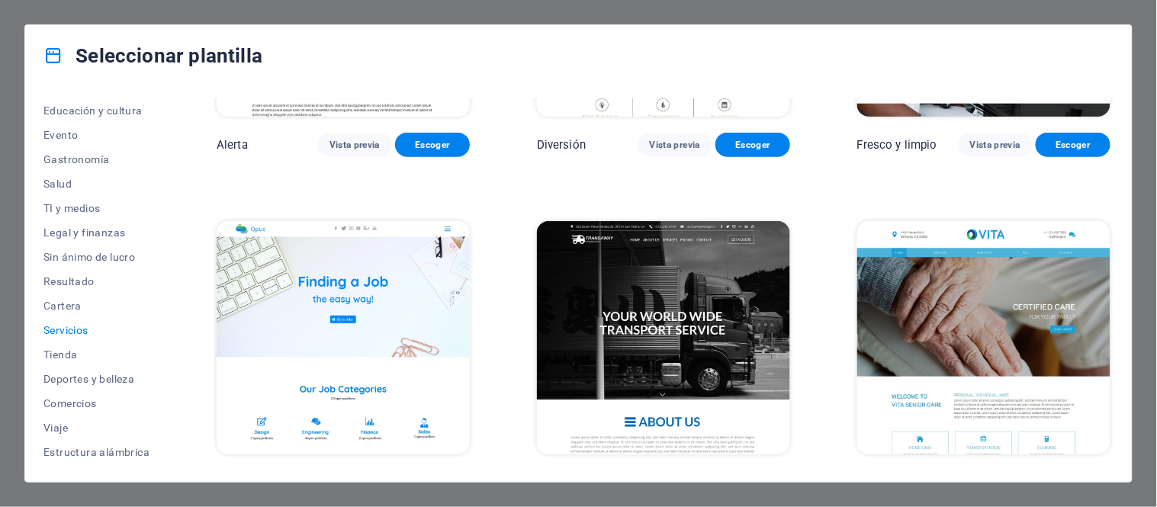
scroll to position [2017, 0]
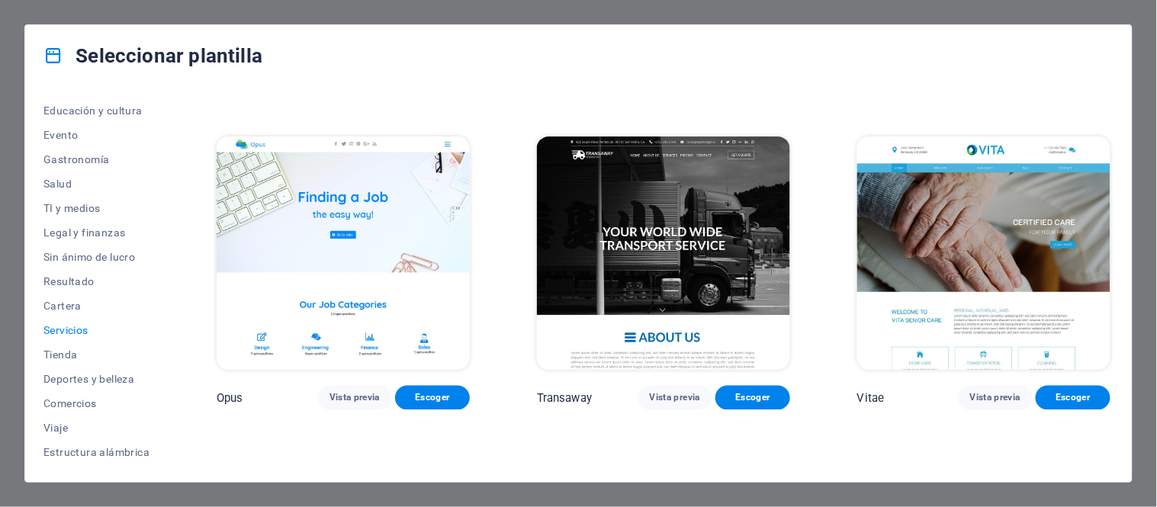
click at [964, 232] on img at bounding box center [984, 253] width 253 height 233
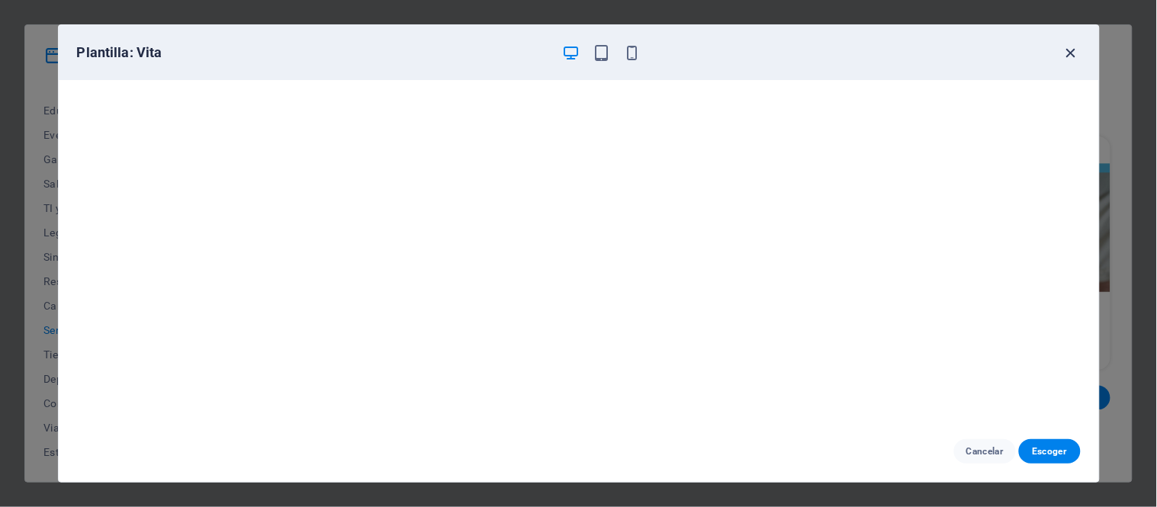
scroll to position [3, 0]
click at [1068, 50] on icon "button" at bounding box center [1072, 53] width 18 height 18
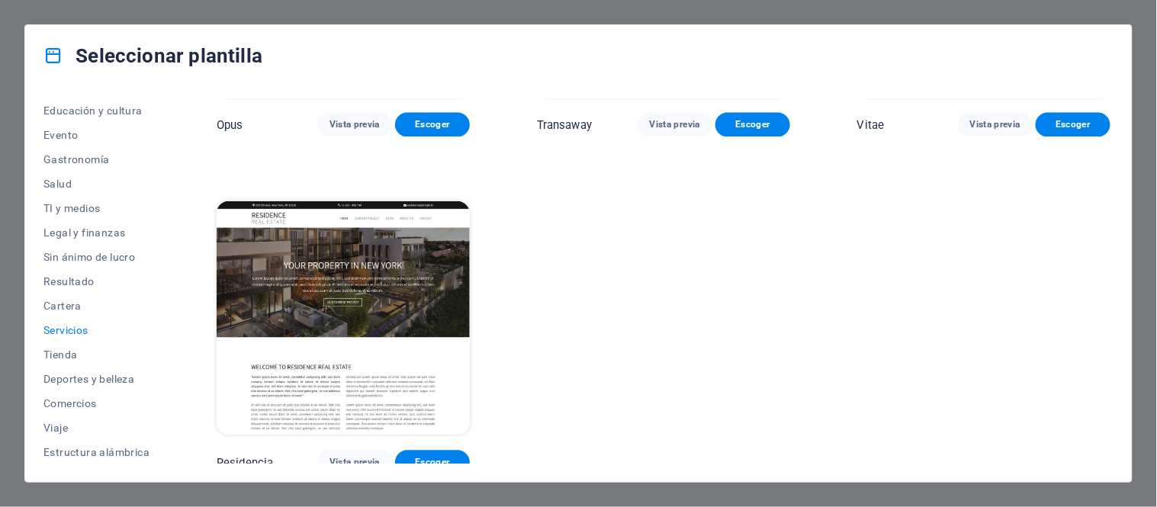
scroll to position [2291, 0]
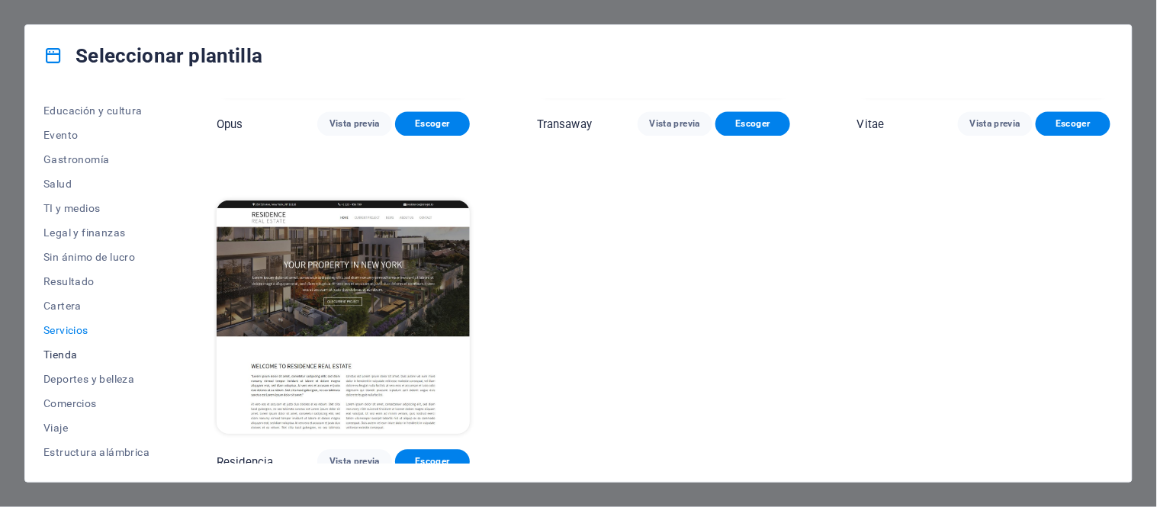
click at [72, 357] on font "Tienda" at bounding box center [60, 355] width 34 height 12
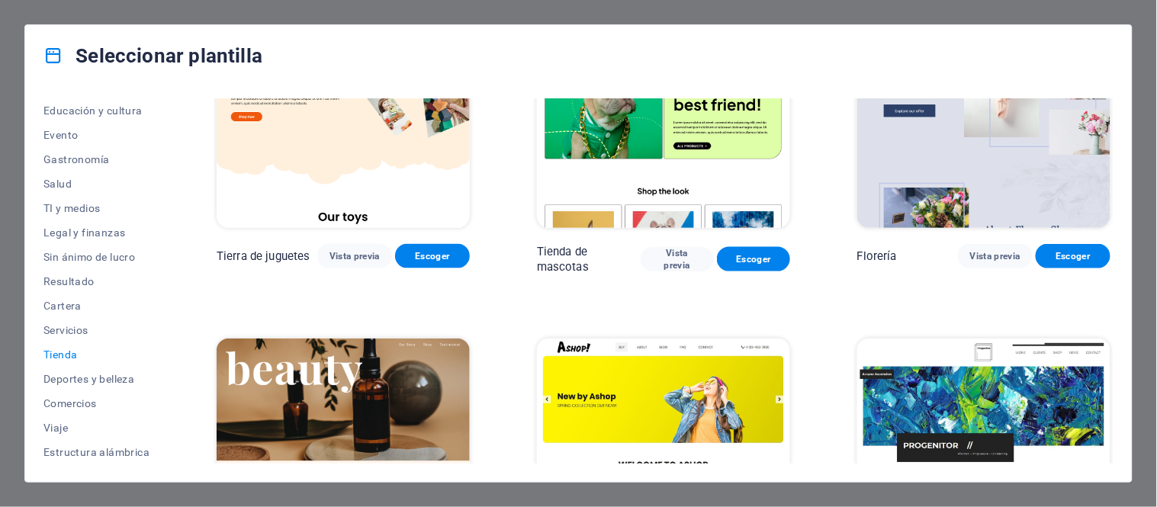
scroll to position [508, 0]
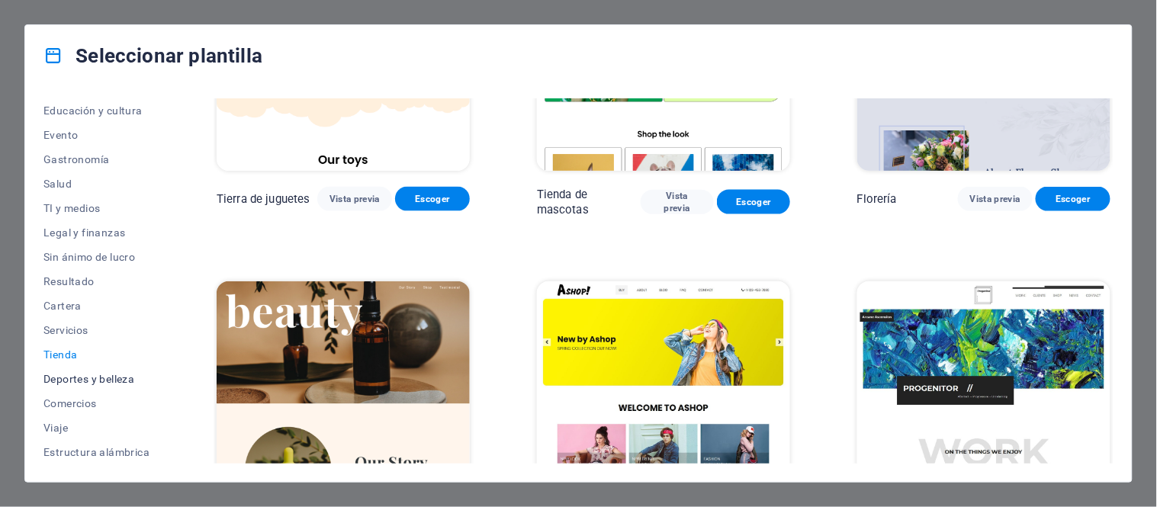
click at [79, 369] on button "Deportes y belleza" at bounding box center [96, 379] width 106 height 24
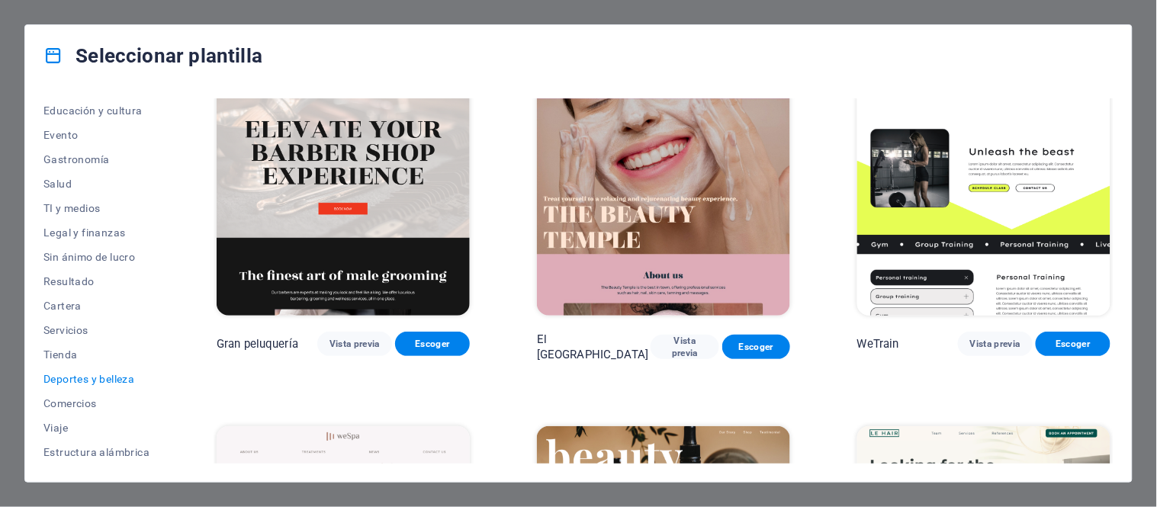
scroll to position [0, 0]
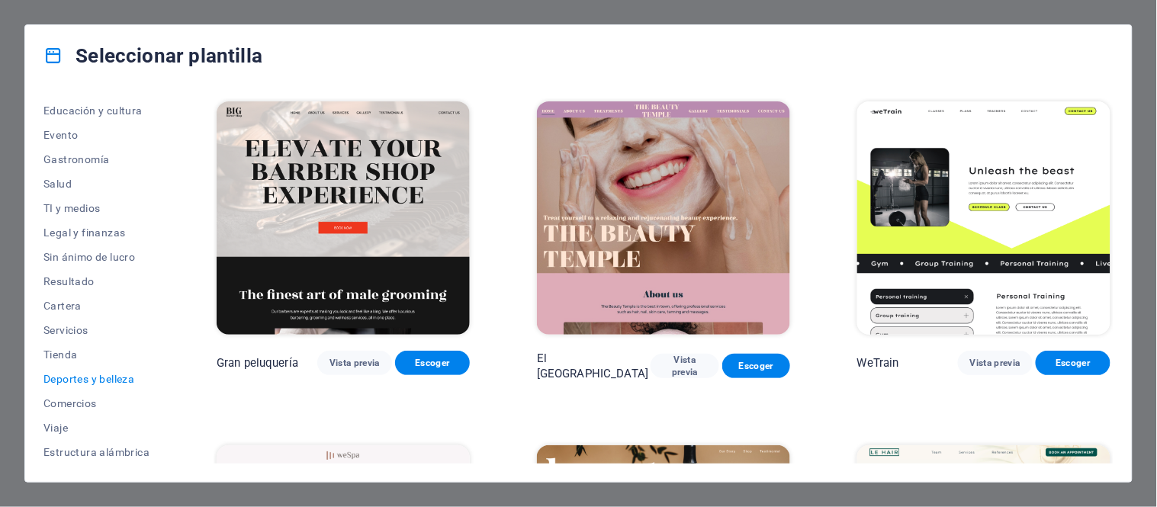
click at [681, 203] on img at bounding box center [663, 217] width 253 height 233
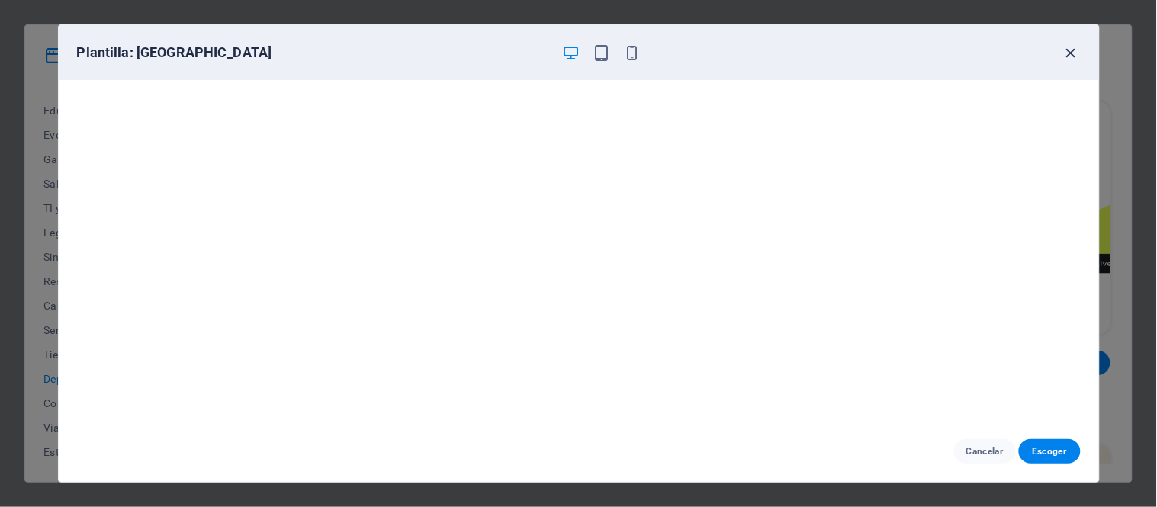
click at [1070, 53] on icon "button" at bounding box center [1072, 53] width 18 height 18
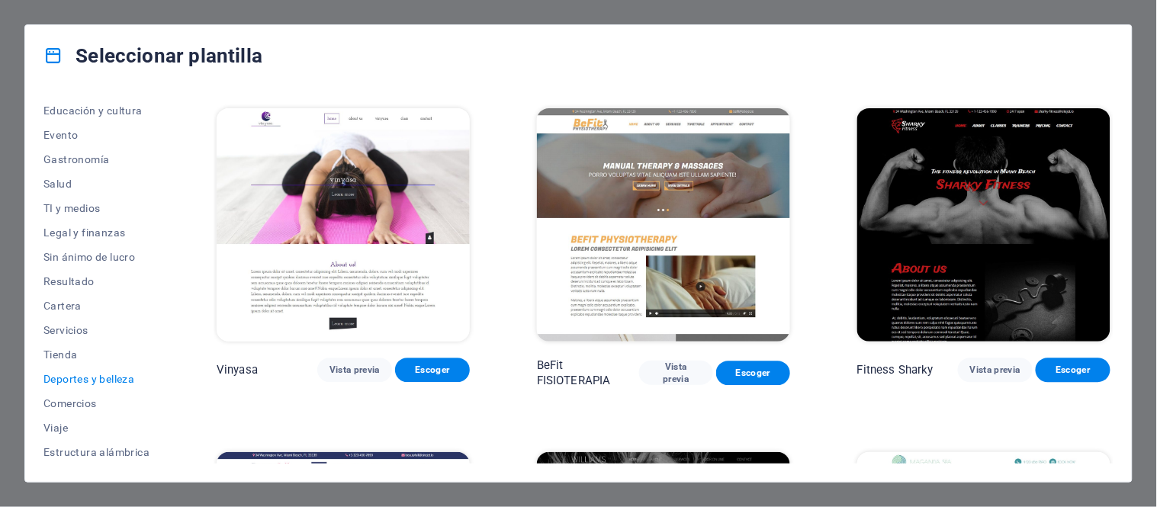
scroll to position [1017, 0]
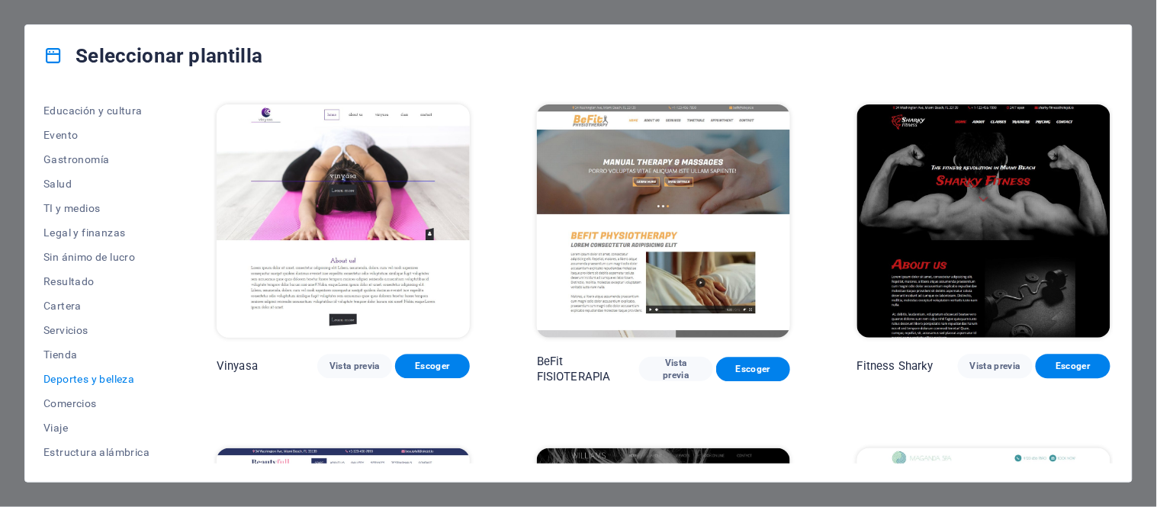
click at [324, 200] on img at bounding box center [343, 221] width 253 height 233
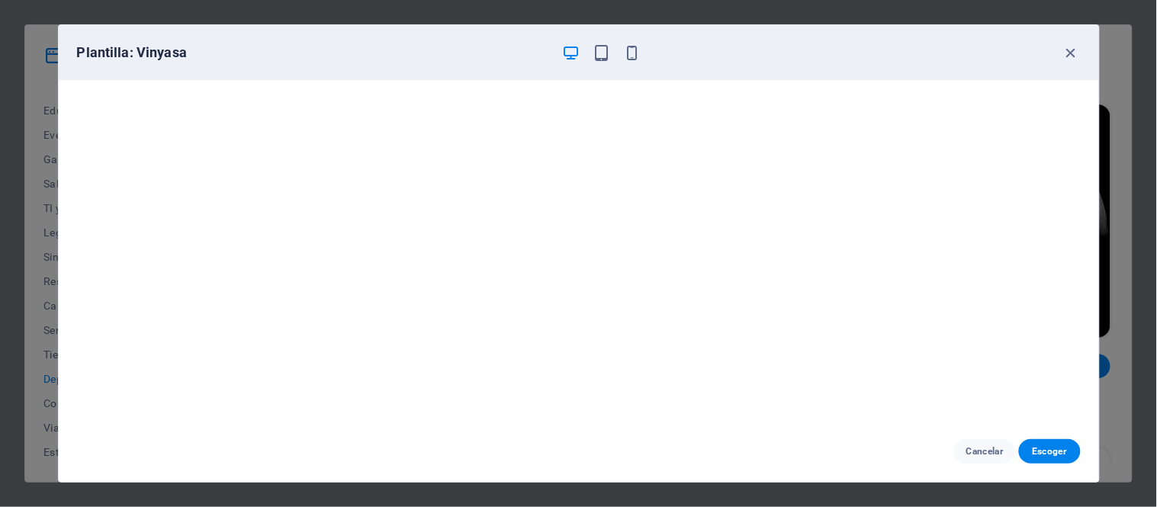
scroll to position [3, 0]
click at [1070, 55] on icon "button" at bounding box center [1072, 53] width 18 height 18
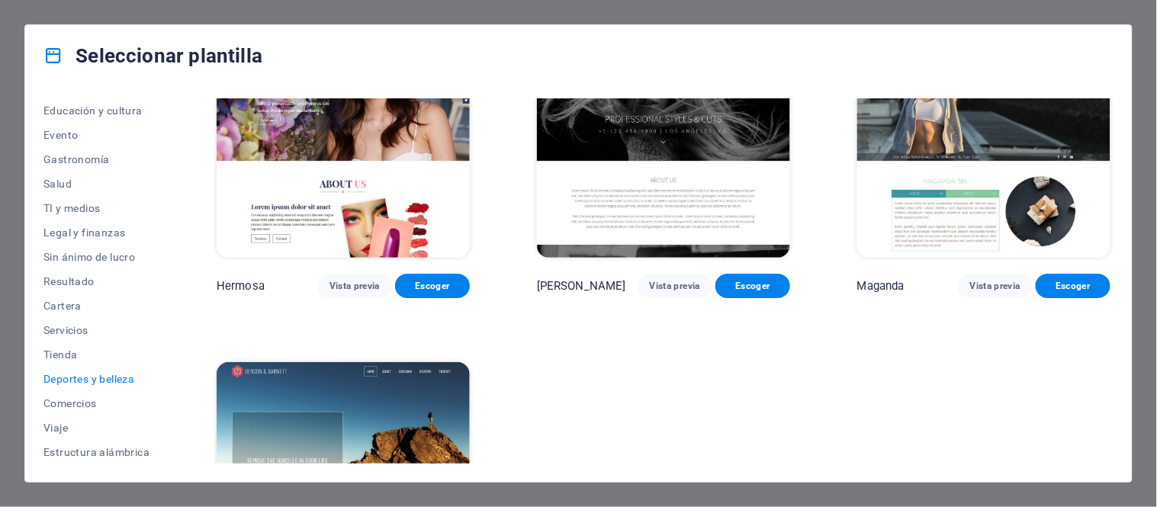
scroll to position [1356, 0]
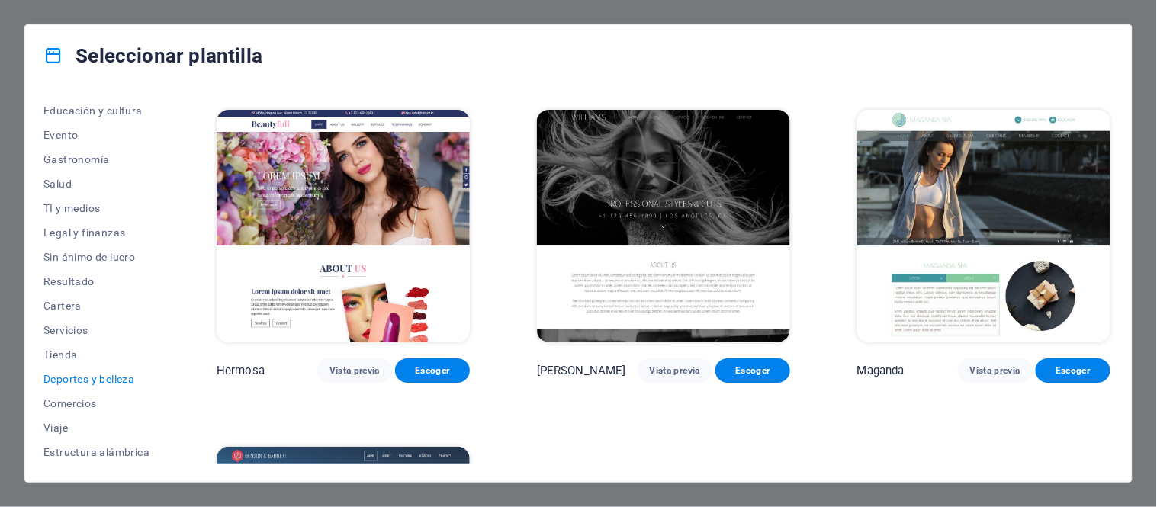
click at [935, 145] on img at bounding box center [984, 226] width 253 height 233
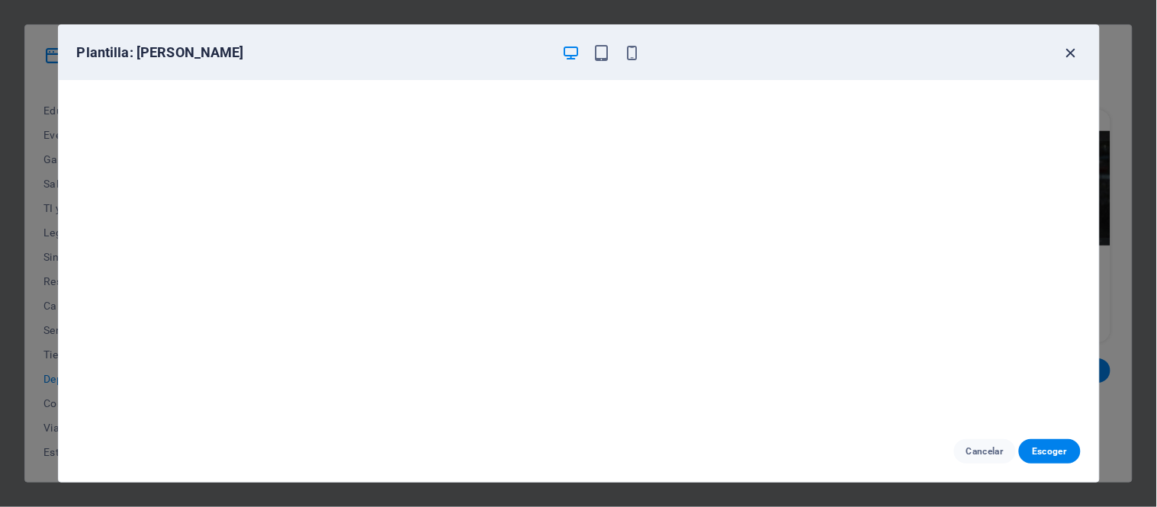
click at [1069, 49] on icon "button" at bounding box center [1072, 53] width 18 height 18
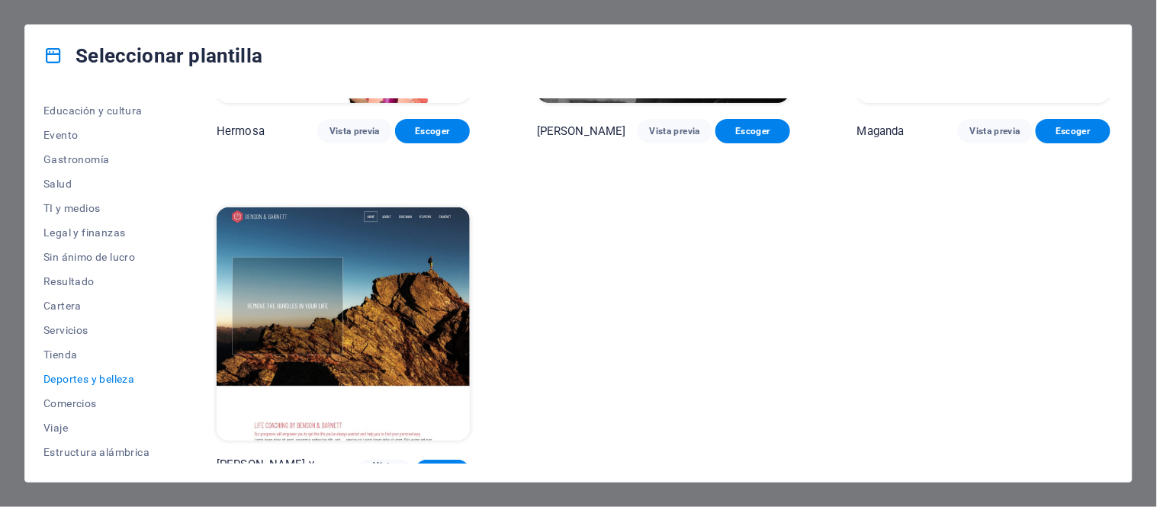
scroll to position [1605, 0]
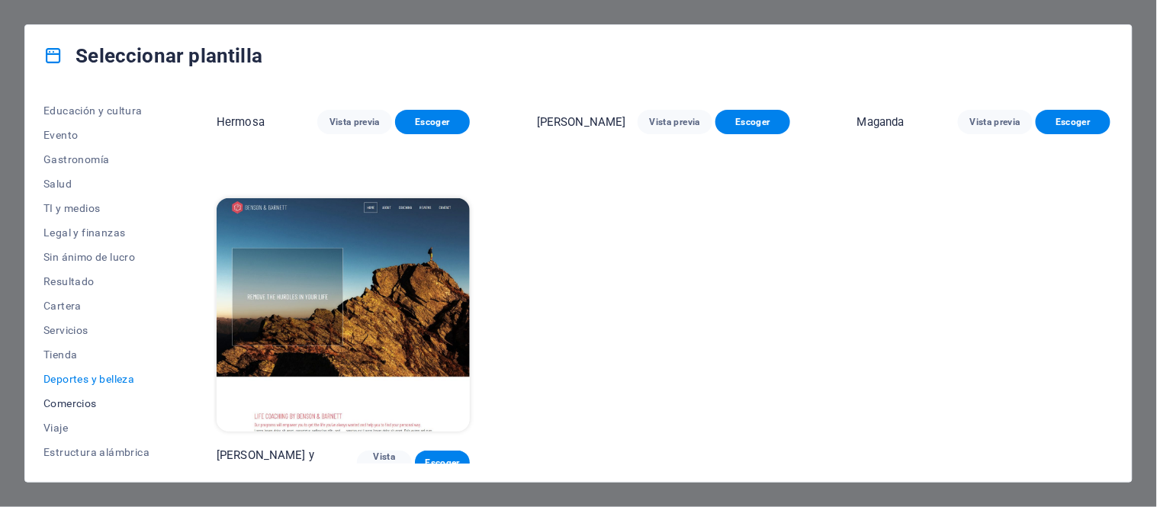
click at [63, 398] on font "Comercios" at bounding box center [69, 404] width 53 height 12
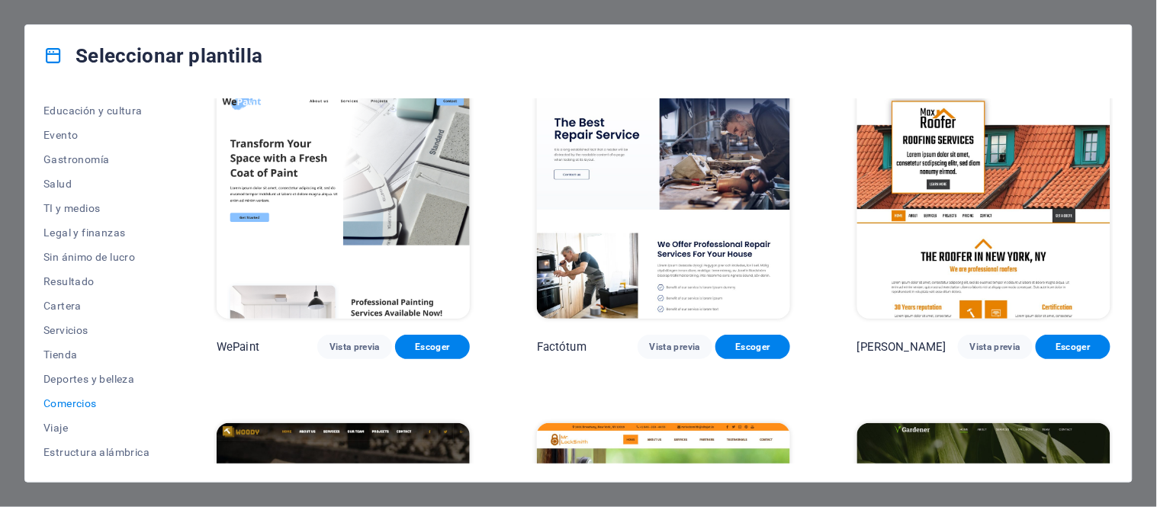
scroll to position [0, 0]
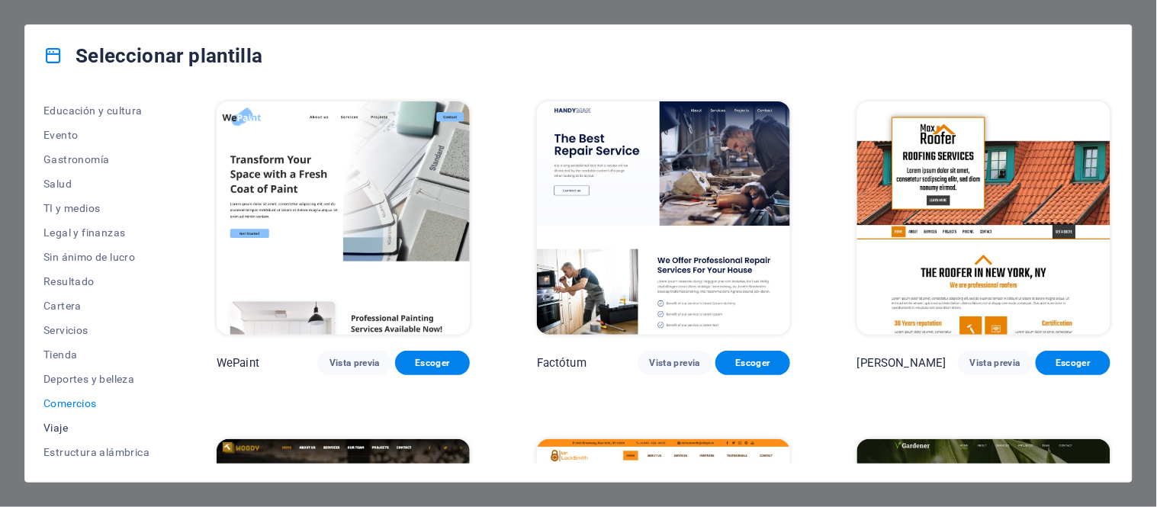
click at [54, 426] on font "Viaje" at bounding box center [55, 428] width 24 height 12
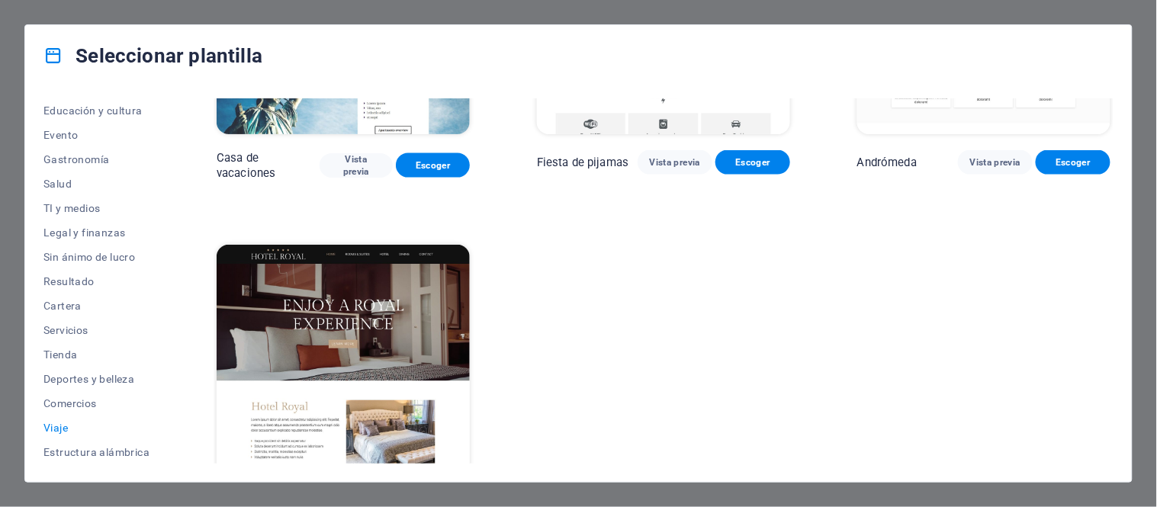
scroll to position [589, 0]
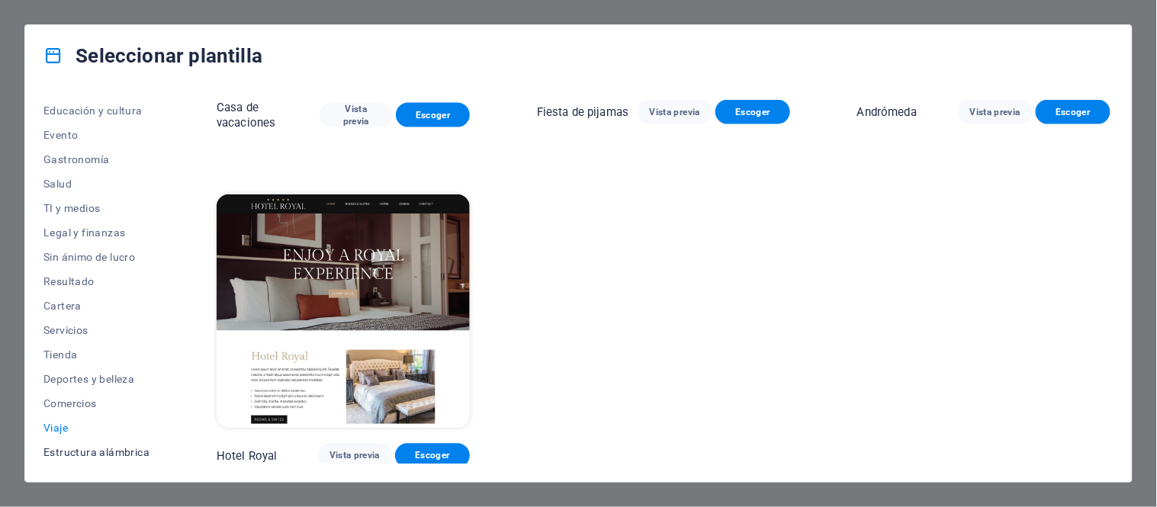
click at [63, 447] on font "Estructura alámbrica" at bounding box center [96, 452] width 106 height 12
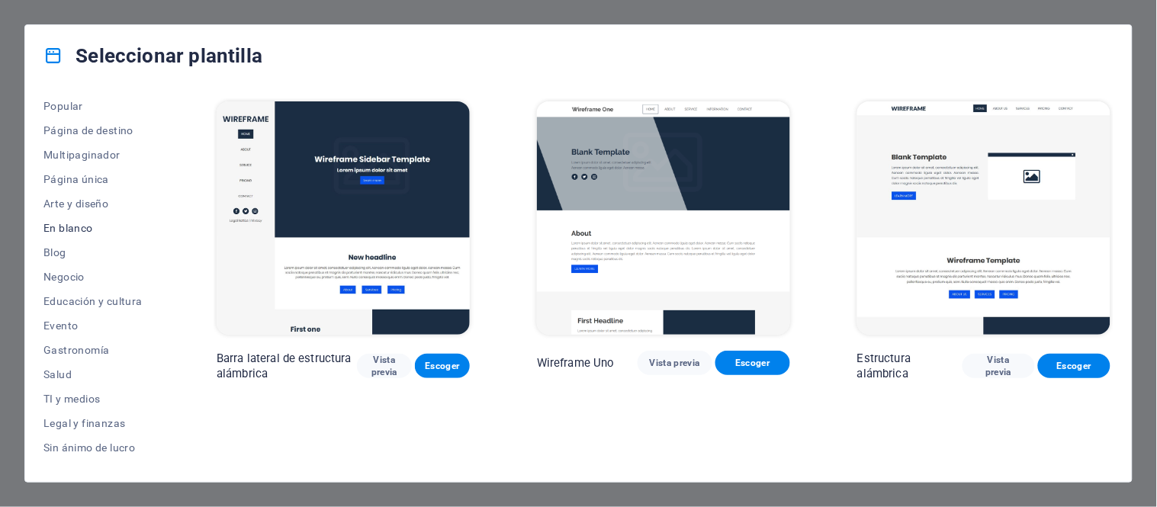
scroll to position [85, 0]
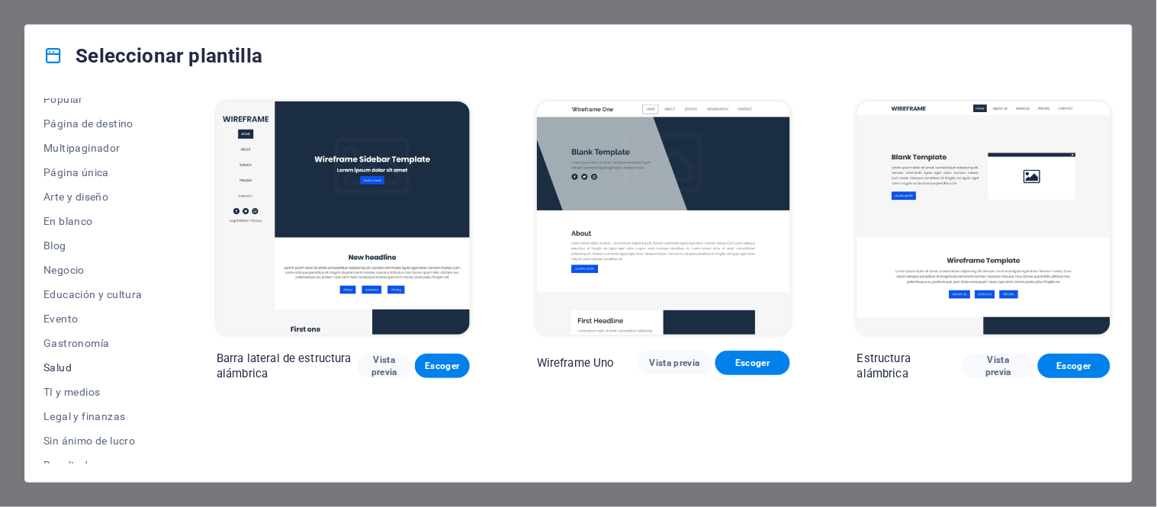
click at [87, 362] on span "Salud" at bounding box center [96, 368] width 106 height 12
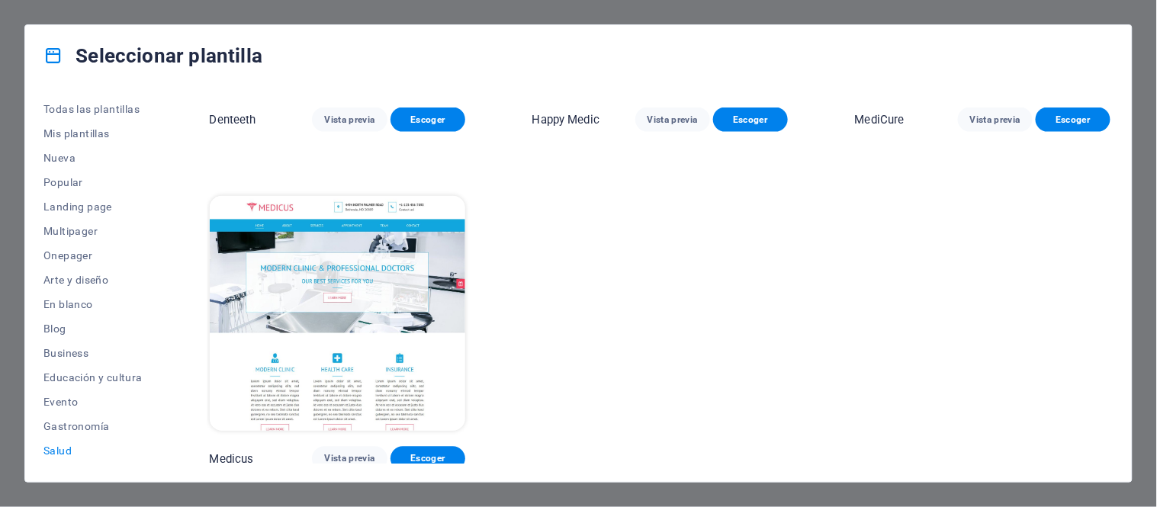
scroll to position [0, 0]
click at [69, 111] on span "Todas las plantillas" at bounding box center [92, 111] width 99 height 12
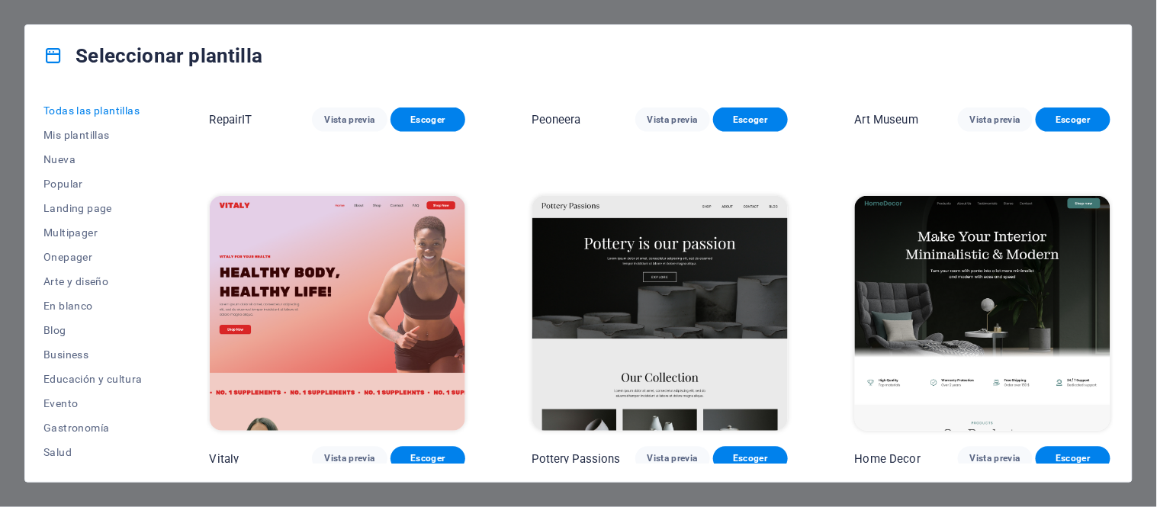
scroll to position [5672, 0]
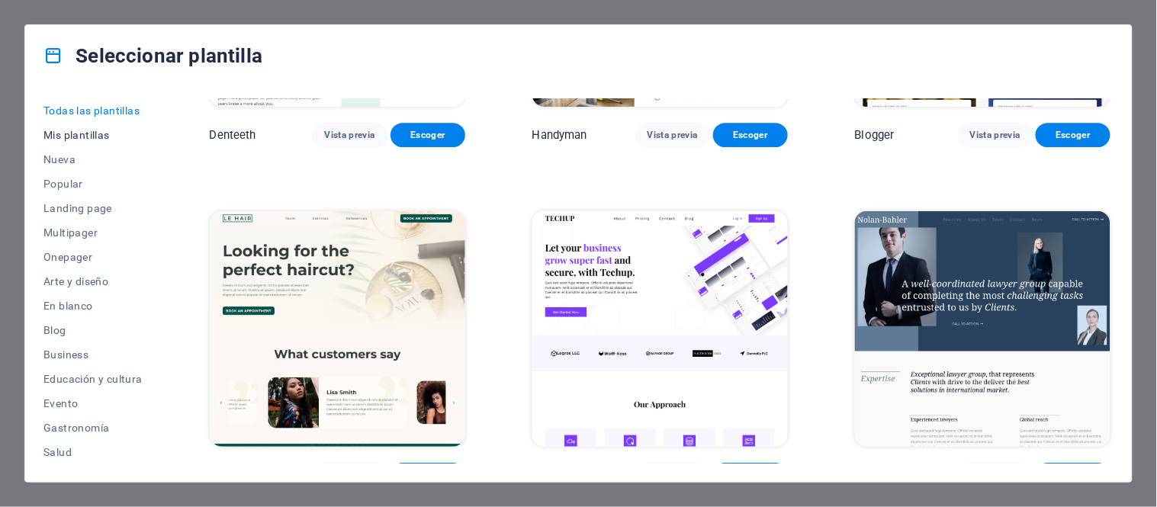
click at [56, 135] on span "Mis plantillas" at bounding box center [92, 135] width 99 height 12
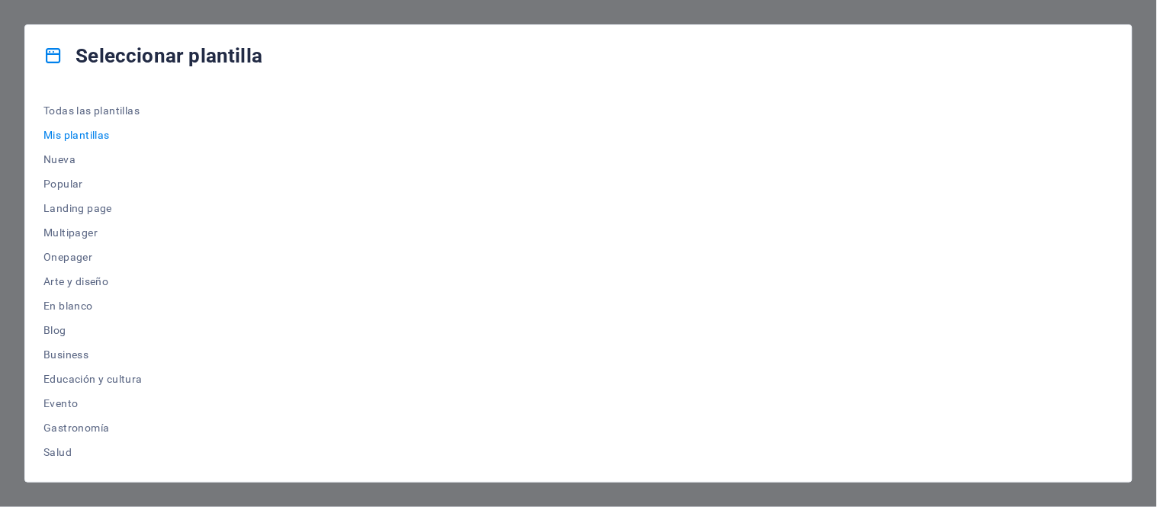
scroll to position [0, 0]
click at [56, 163] on span "Nueva" at bounding box center [92, 159] width 99 height 12
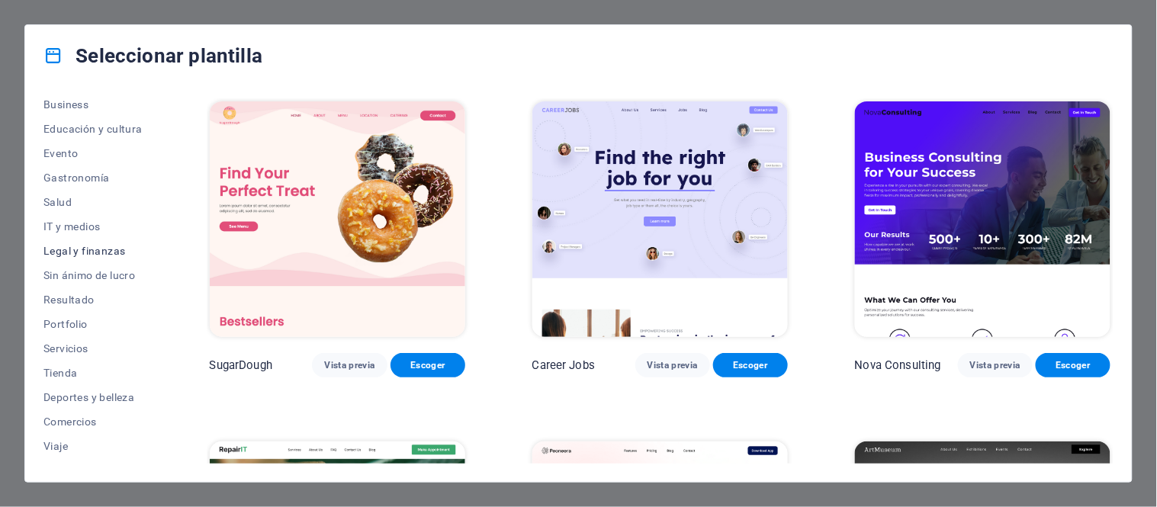
scroll to position [254, 0]
click at [77, 347] on span "Servicios" at bounding box center [92, 345] width 99 height 12
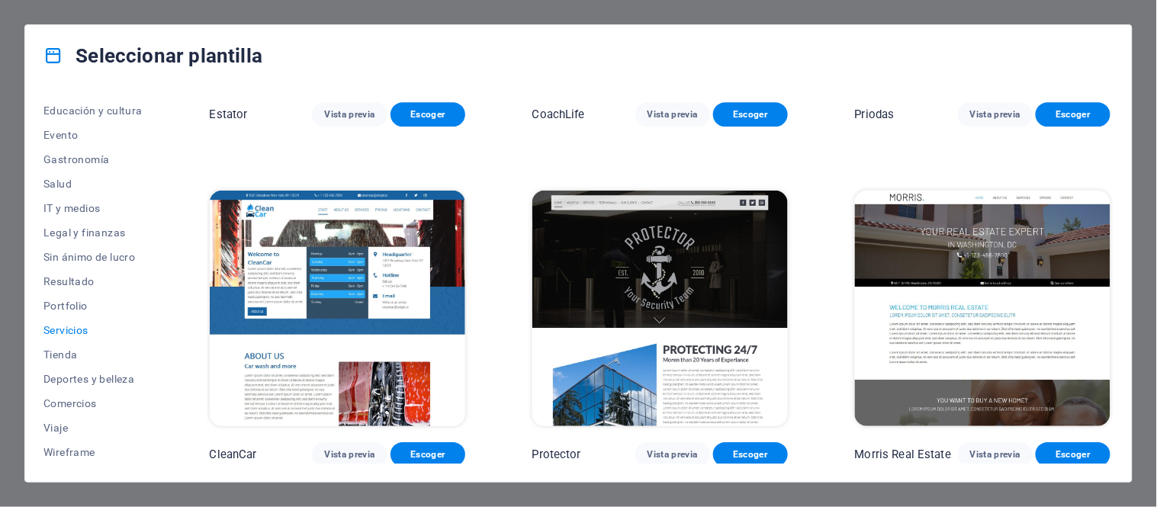
scroll to position [1356, 0]
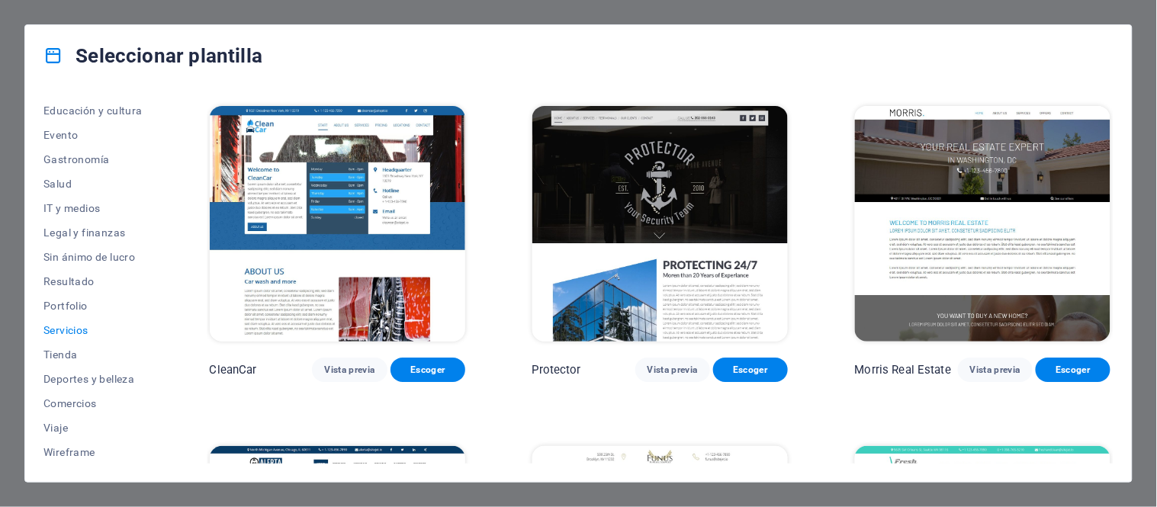
click at [311, 172] on img at bounding box center [338, 224] width 256 height 236
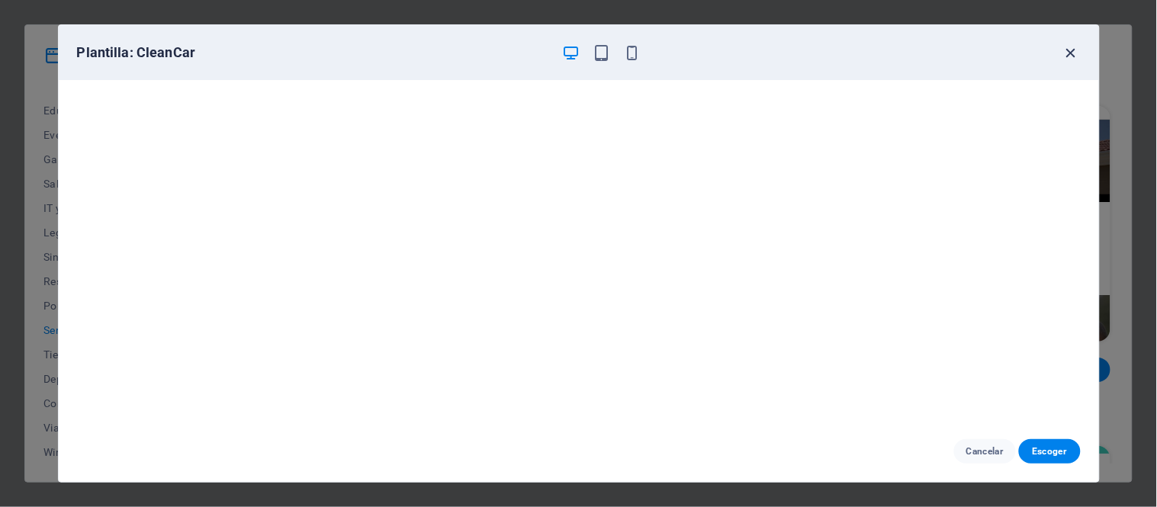
click at [1070, 51] on icon "button" at bounding box center [1072, 53] width 18 height 18
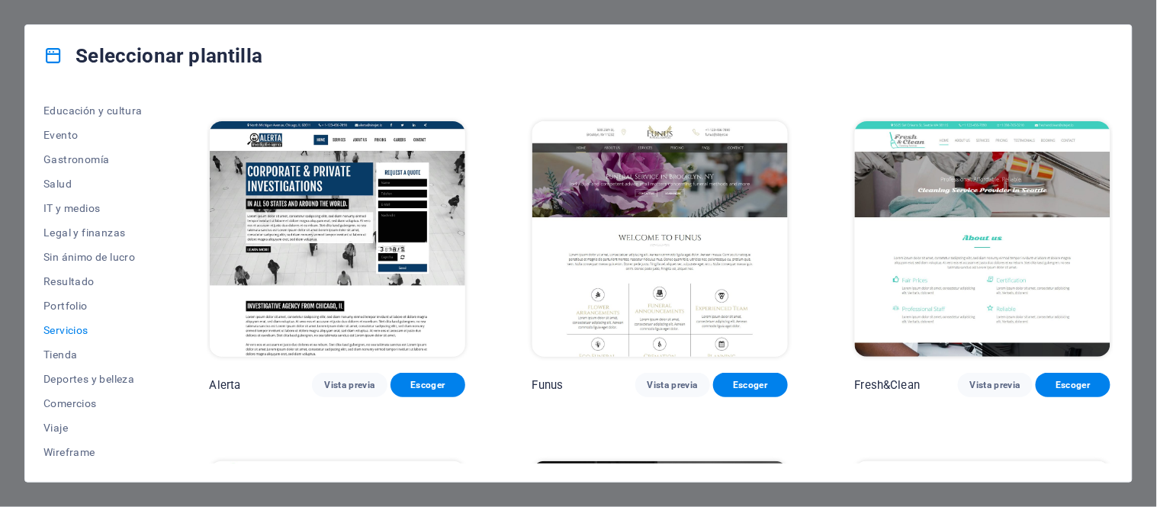
scroll to position [1611, 0]
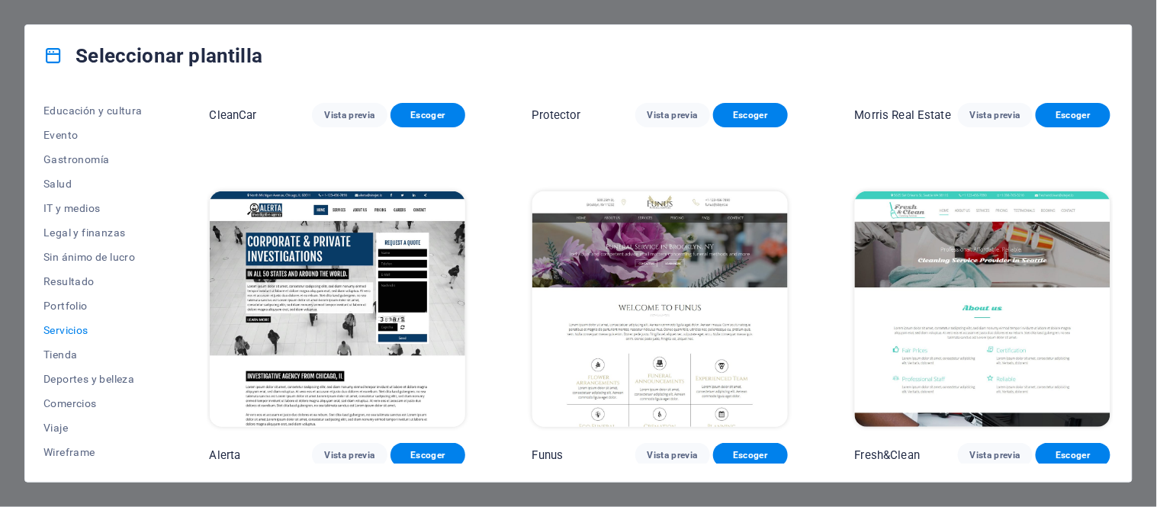
click at [957, 249] on img at bounding box center [983, 310] width 256 height 236
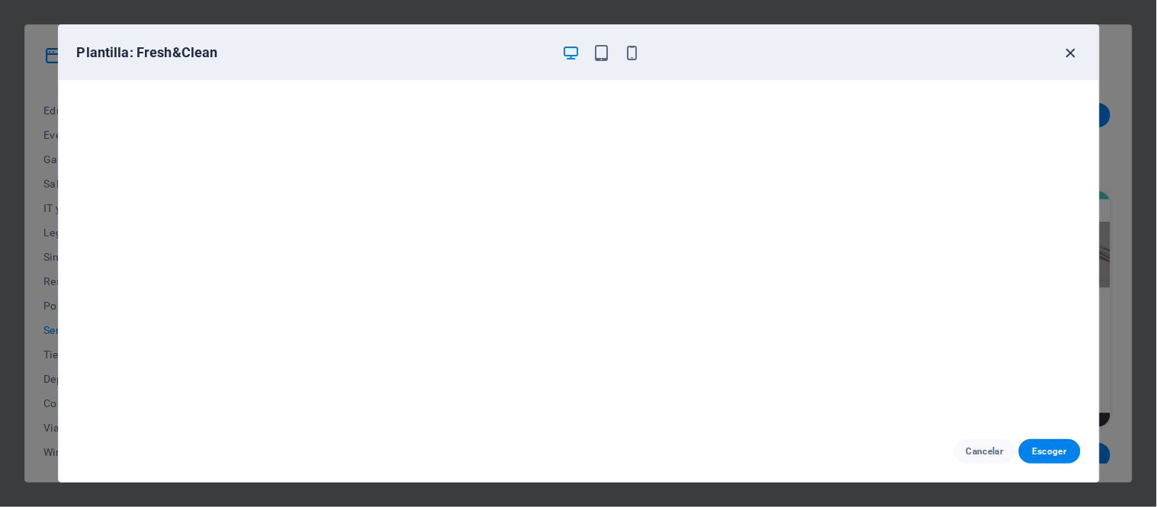
click at [1068, 49] on icon "button" at bounding box center [1072, 53] width 18 height 18
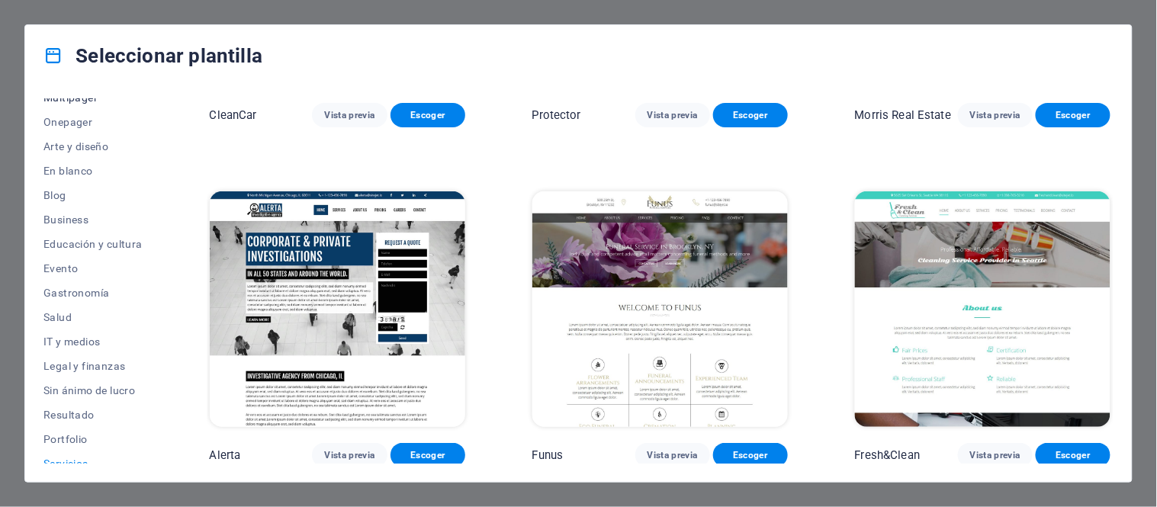
scroll to position [0, 0]
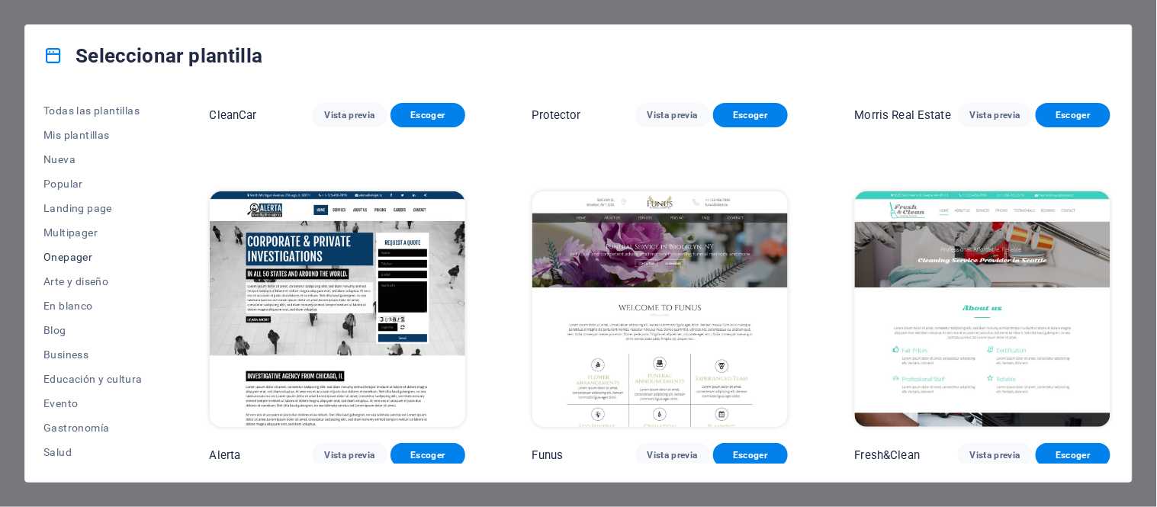
click at [53, 255] on span "Onepager" at bounding box center [92, 257] width 99 height 12
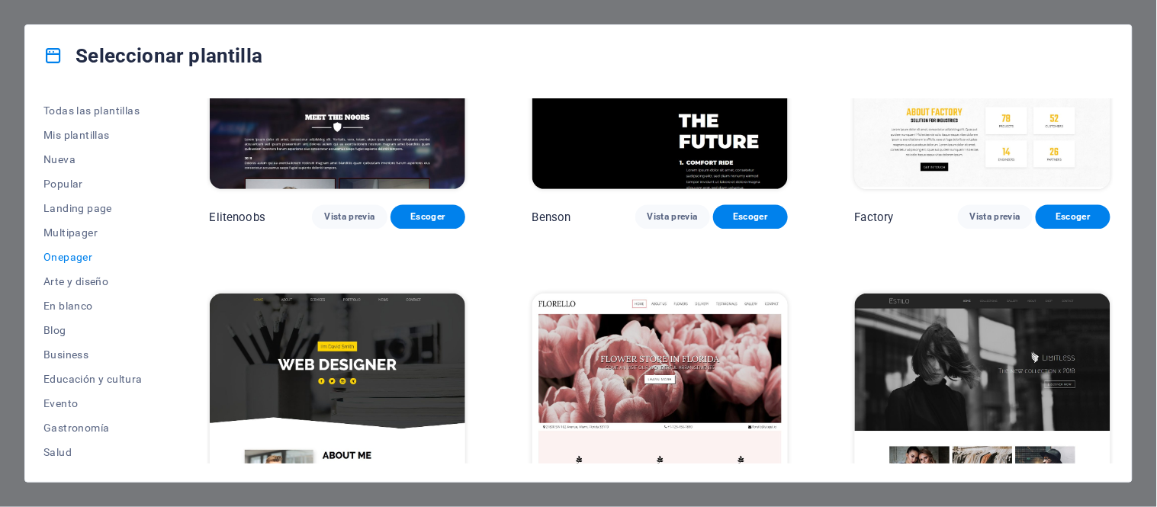
scroll to position [6695, 0]
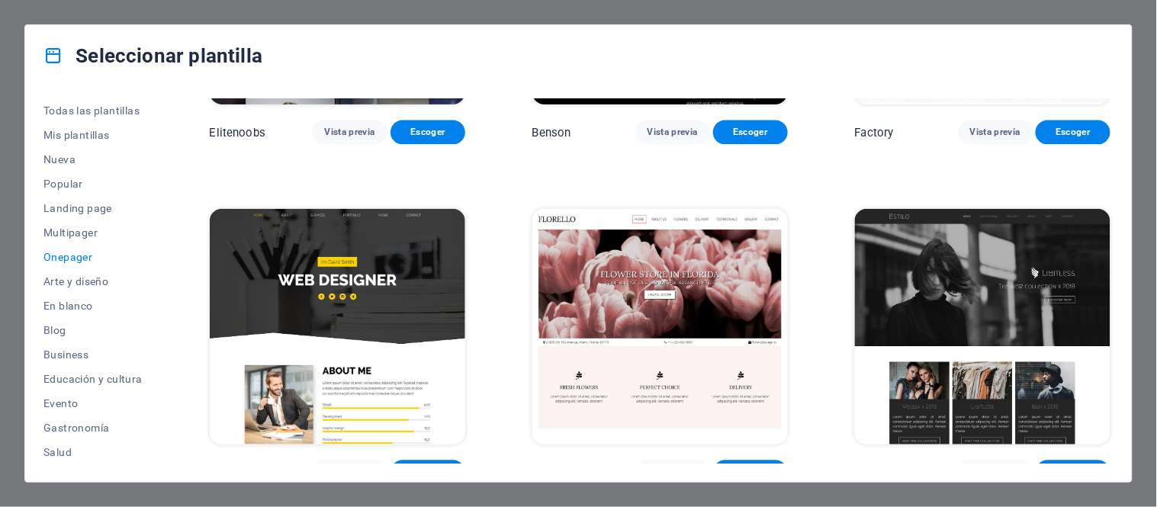
click at [630, 272] on img at bounding box center [661, 327] width 256 height 236
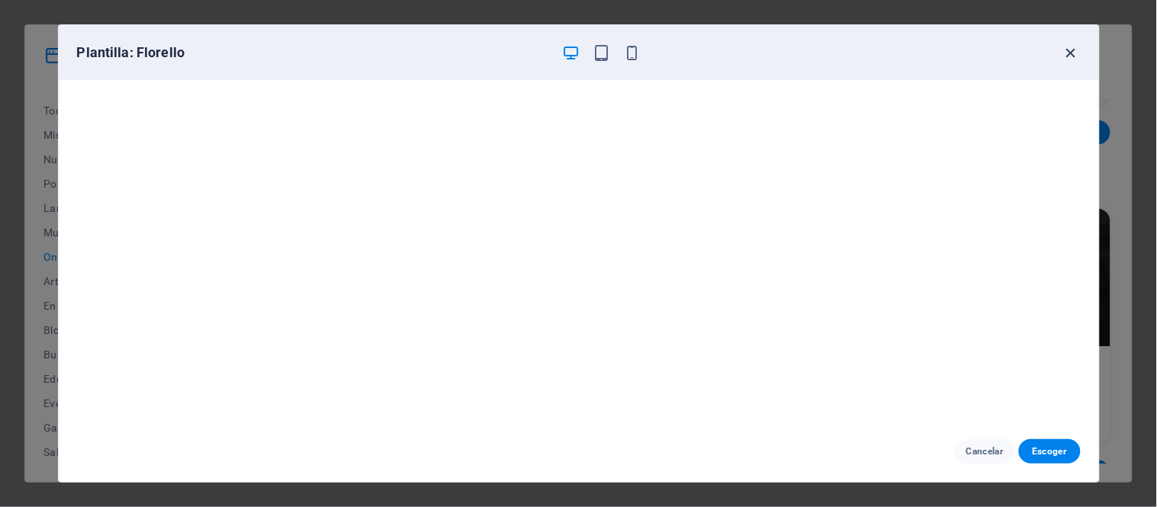
click at [1077, 56] on icon "button" at bounding box center [1072, 53] width 18 height 18
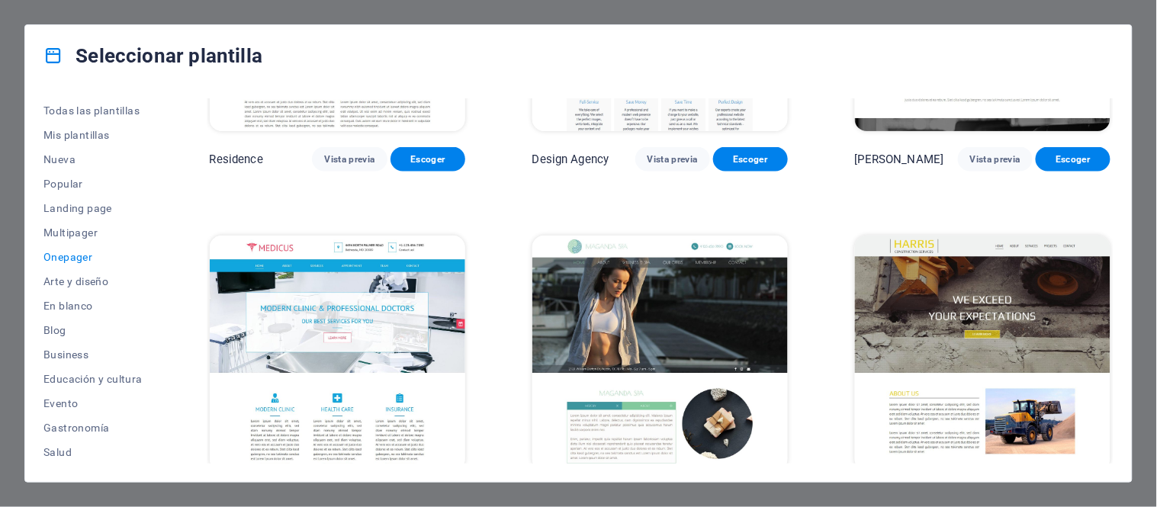
scroll to position [8051, 0]
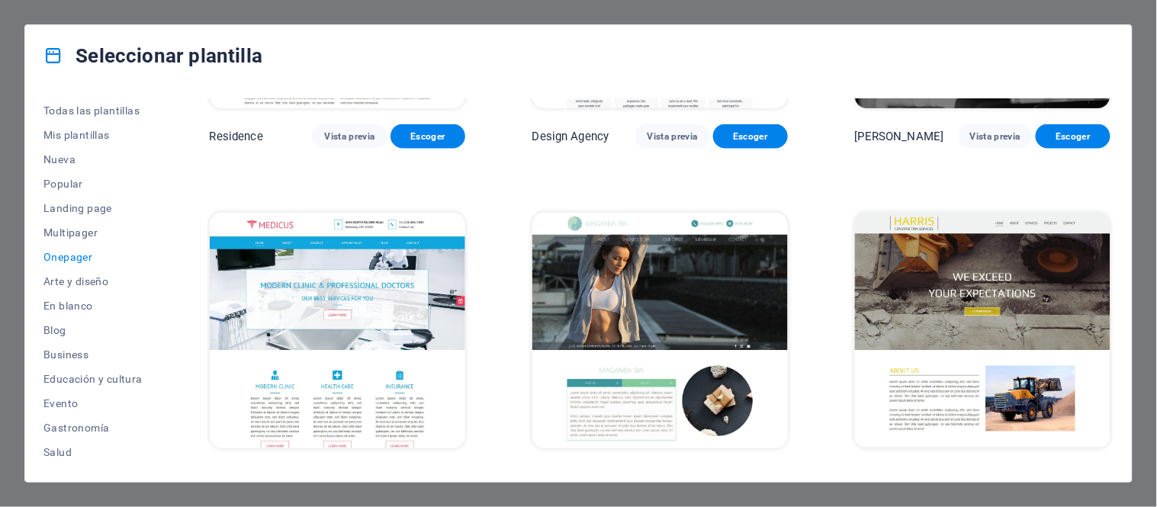
click at [606, 256] on img at bounding box center [661, 331] width 256 height 236
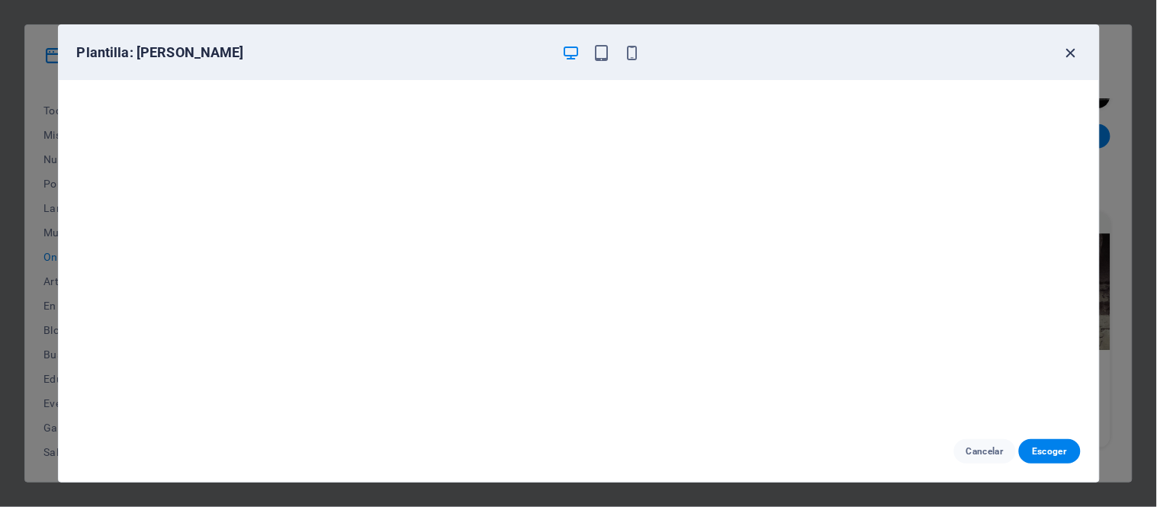
click at [1073, 51] on icon "button" at bounding box center [1072, 53] width 18 height 18
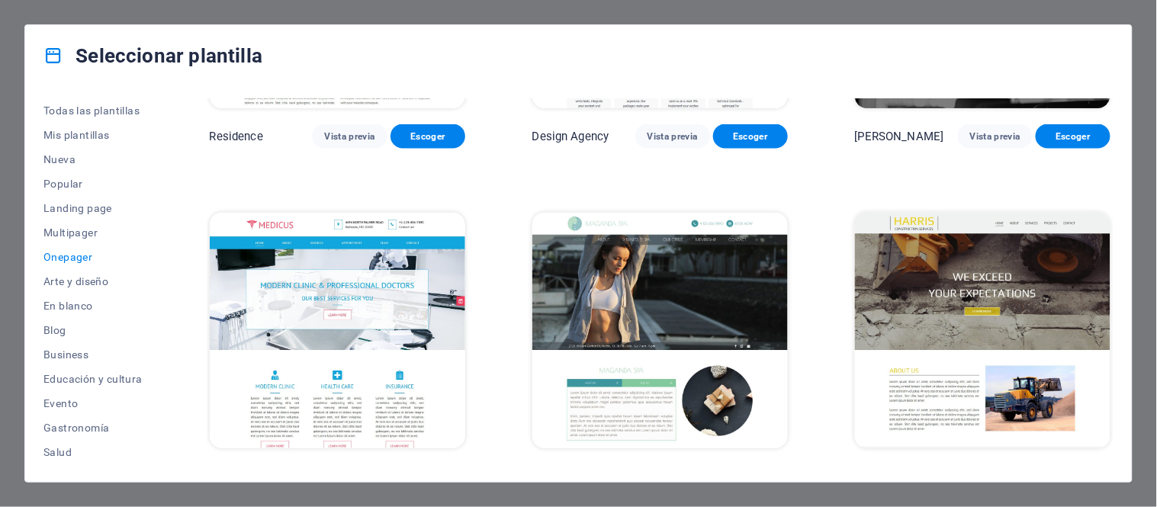
click at [955, 263] on img at bounding box center [983, 331] width 256 height 236
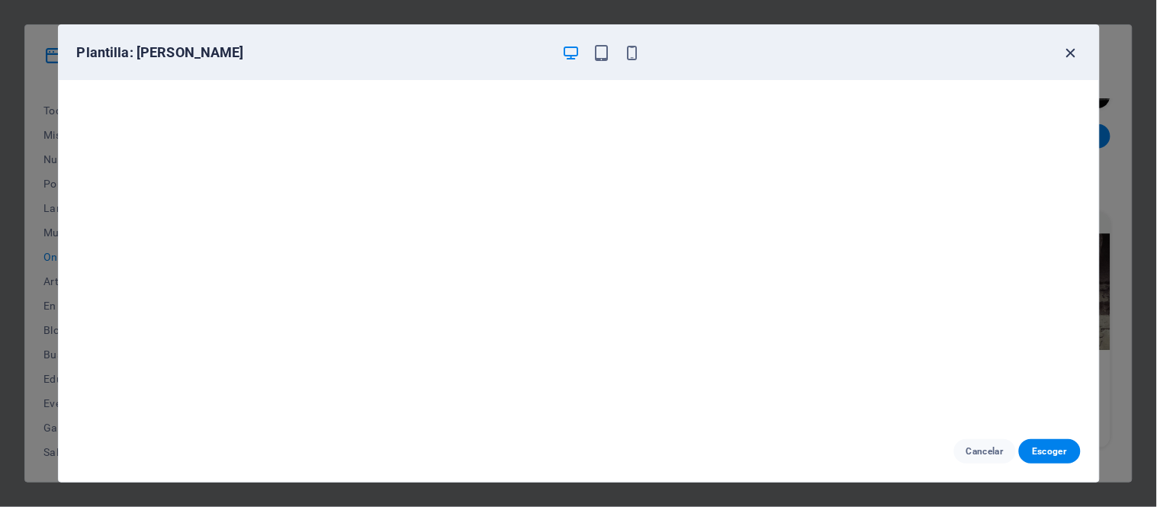
click at [1073, 51] on icon "button" at bounding box center [1072, 53] width 18 height 18
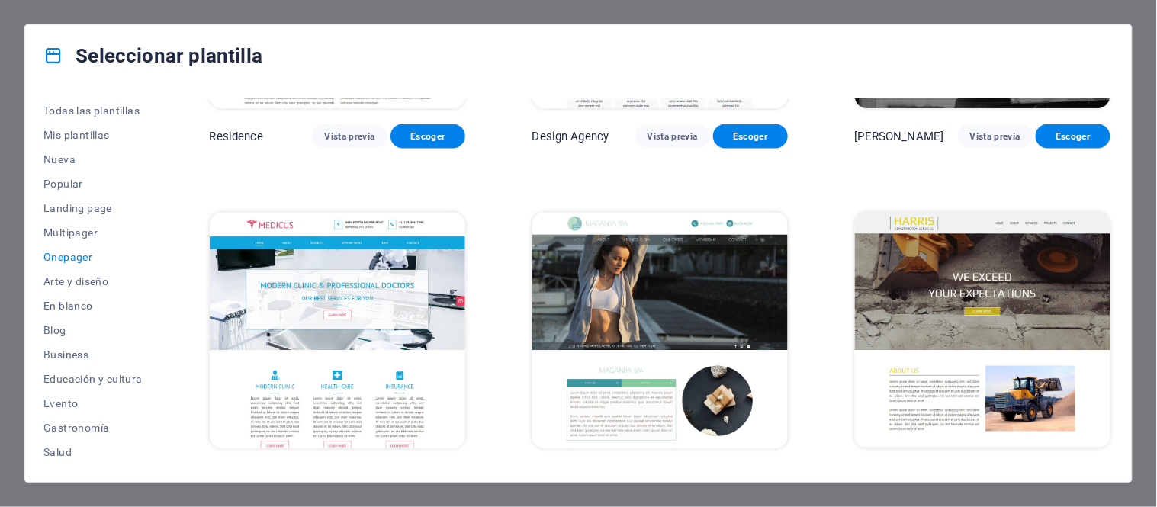
click at [642, 250] on img at bounding box center [661, 331] width 256 height 236
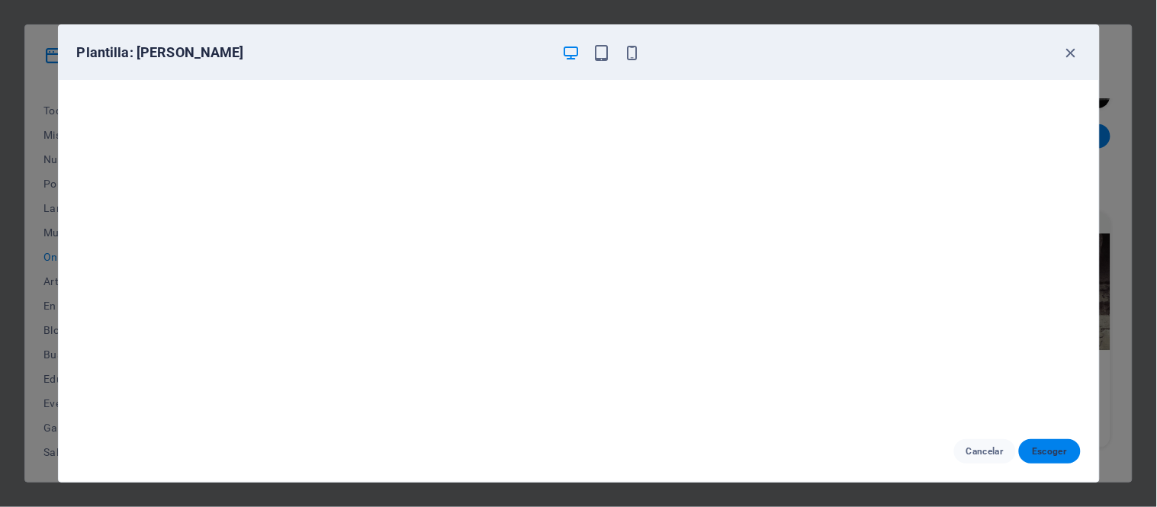
click at [1040, 445] on button "Escoger" at bounding box center [1050, 451] width 62 height 24
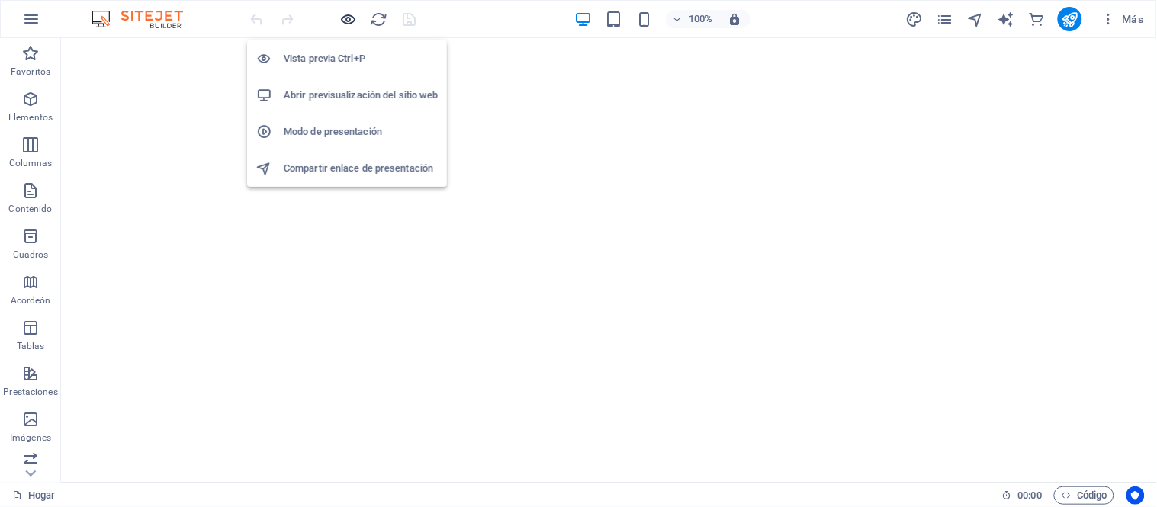
click at [351, 23] on icon "button" at bounding box center [349, 20] width 18 height 18
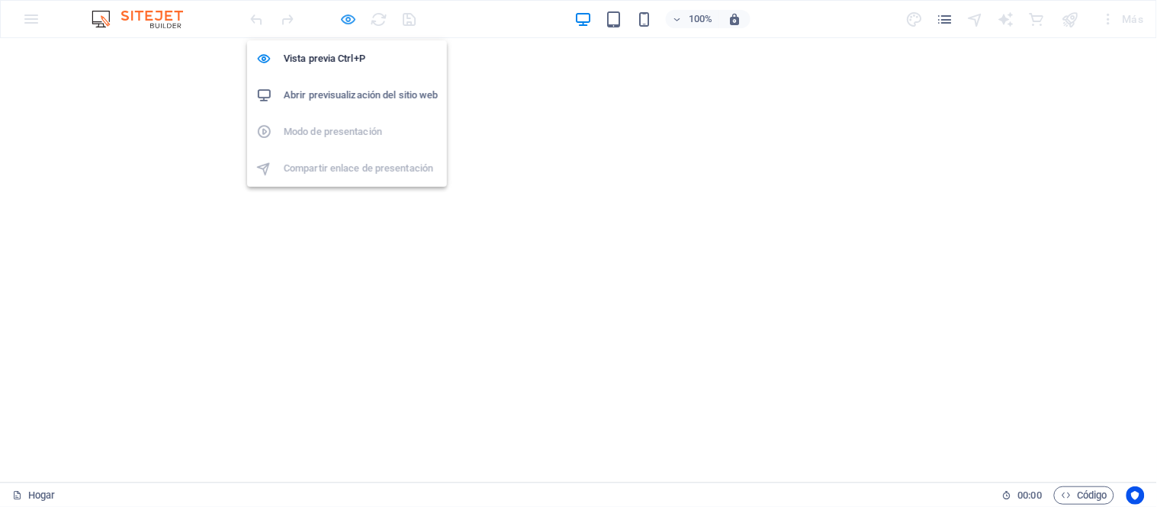
click at [348, 19] on icon "button" at bounding box center [349, 20] width 18 height 18
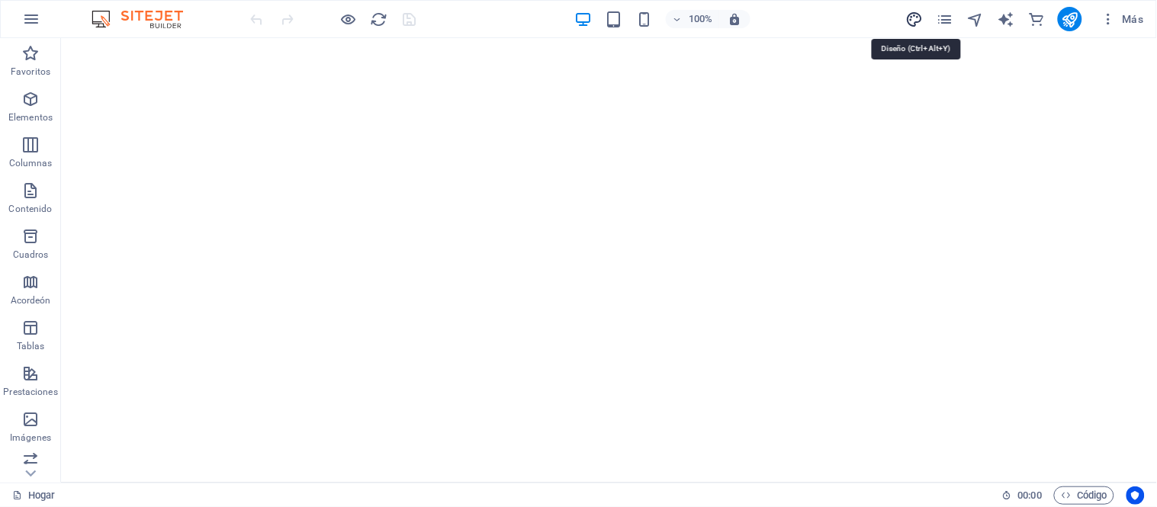
click at [914, 13] on icon "diseño" at bounding box center [915, 20] width 18 height 18
select select "px"
select select "300"
select select "px"
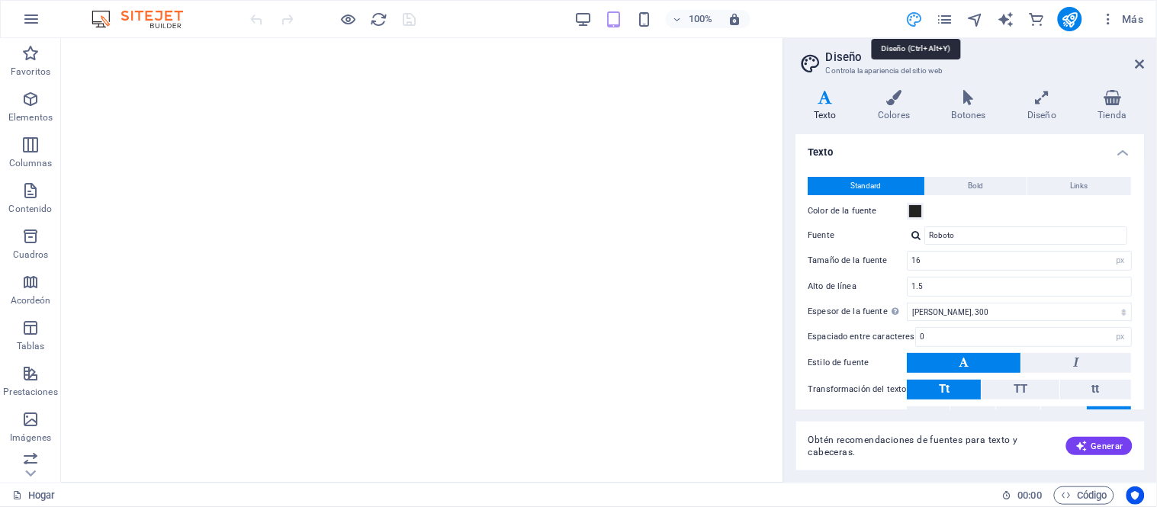
click at [914, 13] on icon "diseño" at bounding box center [915, 20] width 18 height 18
click at [1138, 63] on icon at bounding box center [1140, 64] width 9 height 12
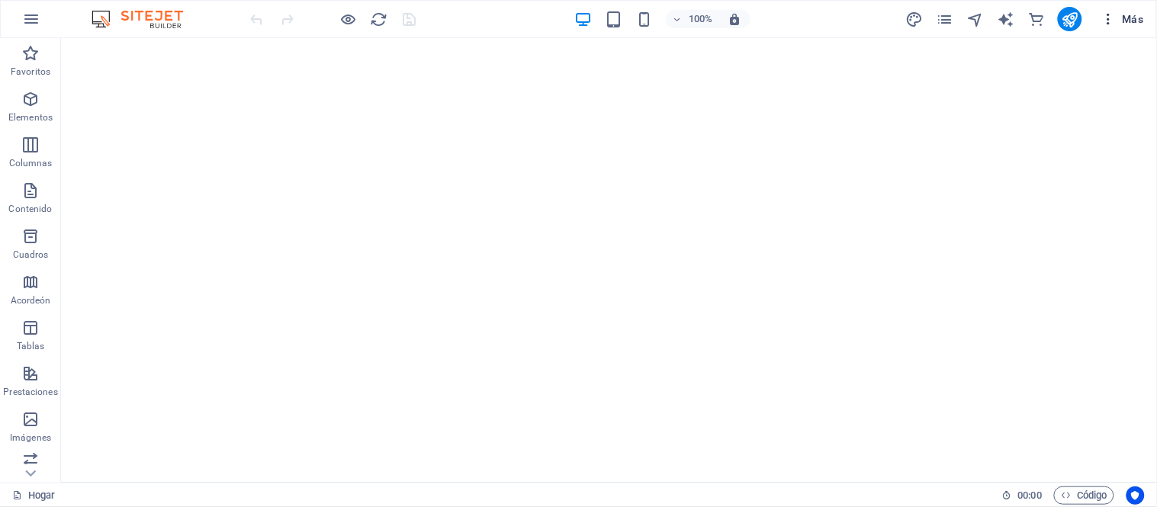
click at [1132, 23] on font "Más" at bounding box center [1133, 19] width 21 height 12
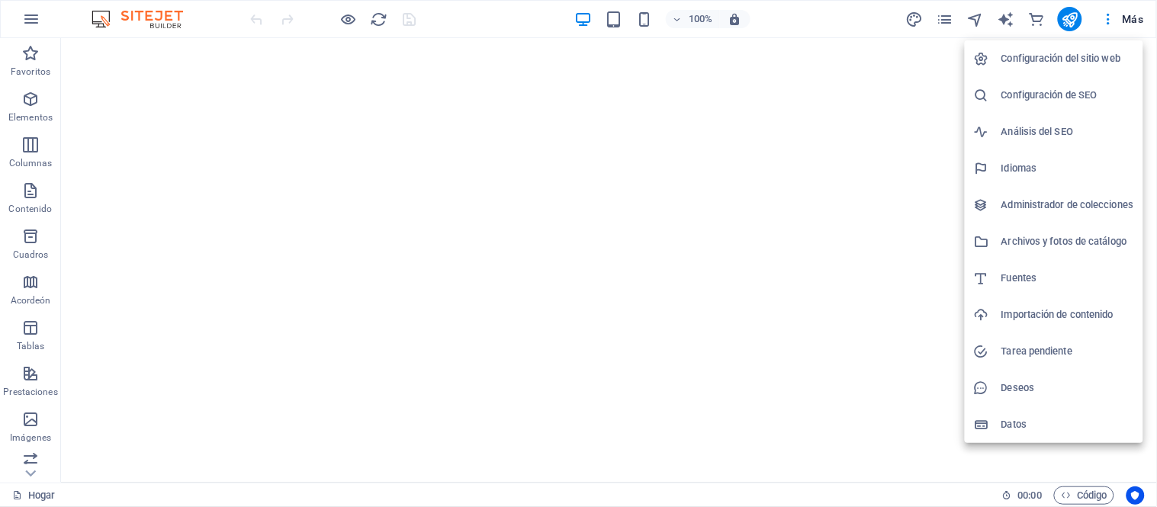
click at [1109, 25] on div at bounding box center [578, 253] width 1157 height 507
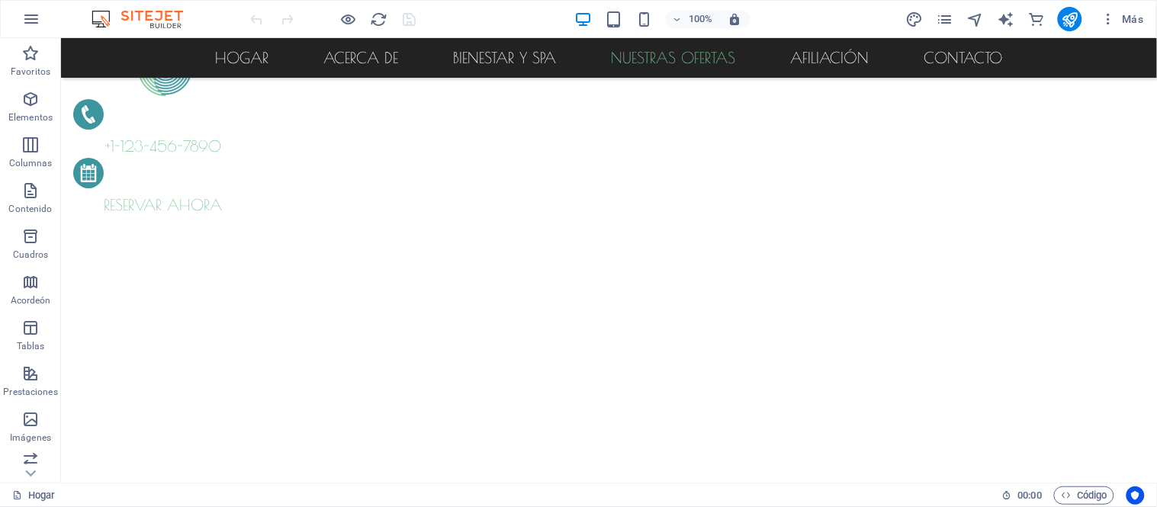
scroll to position [3312, 0]
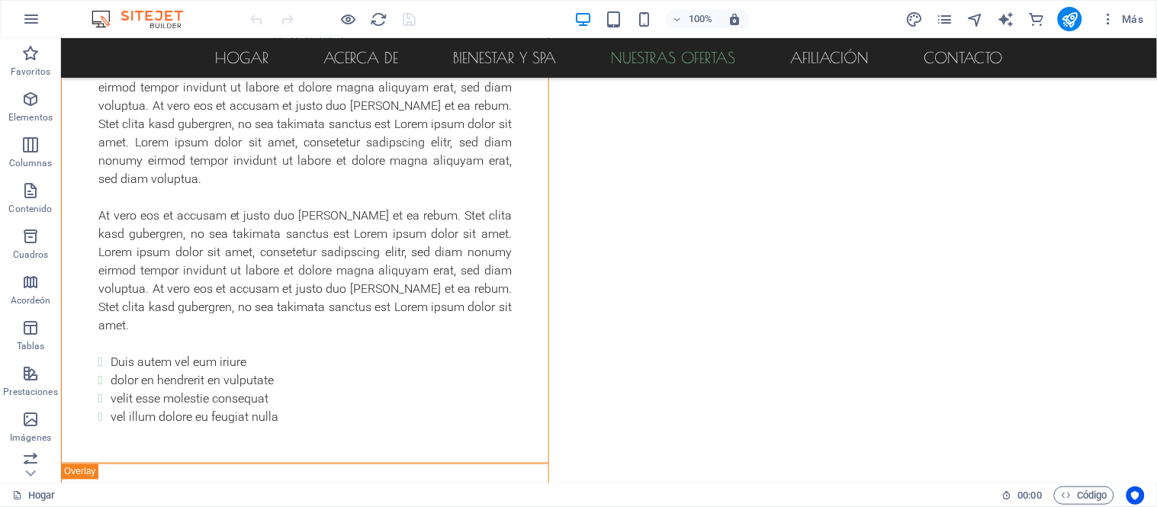
click at [1109, 25] on icon "button" at bounding box center [1108, 18] width 15 height 15
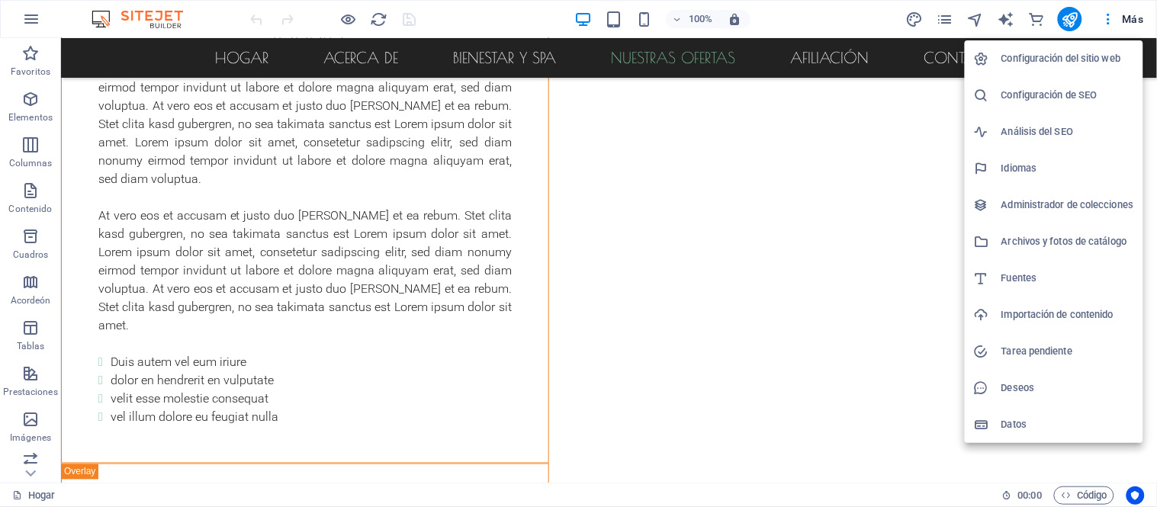
click at [1130, 23] on div at bounding box center [578, 253] width 1157 height 507
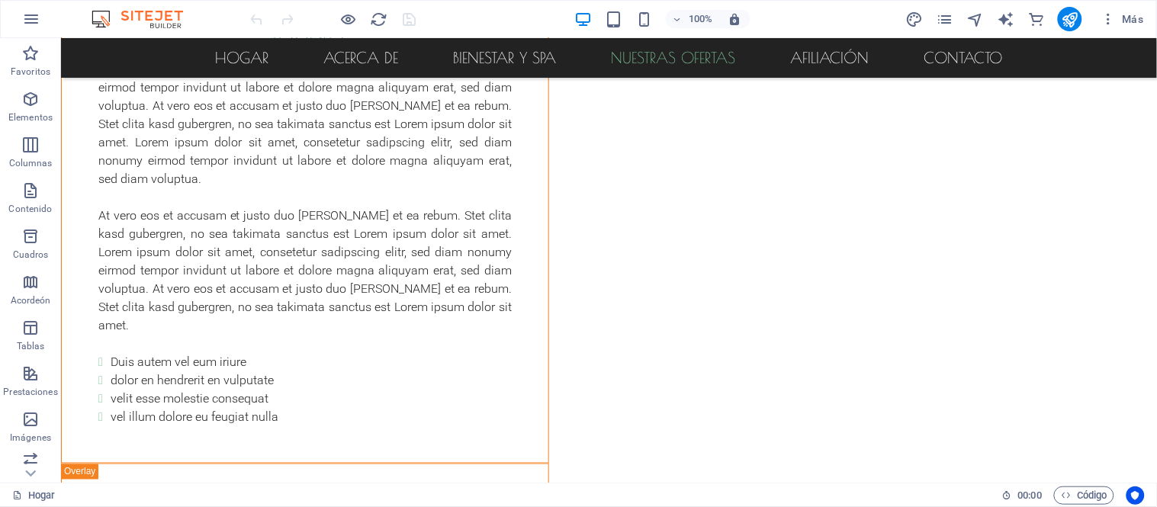
click at [1130, 23] on font "Más" at bounding box center [1133, 19] width 21 height 12
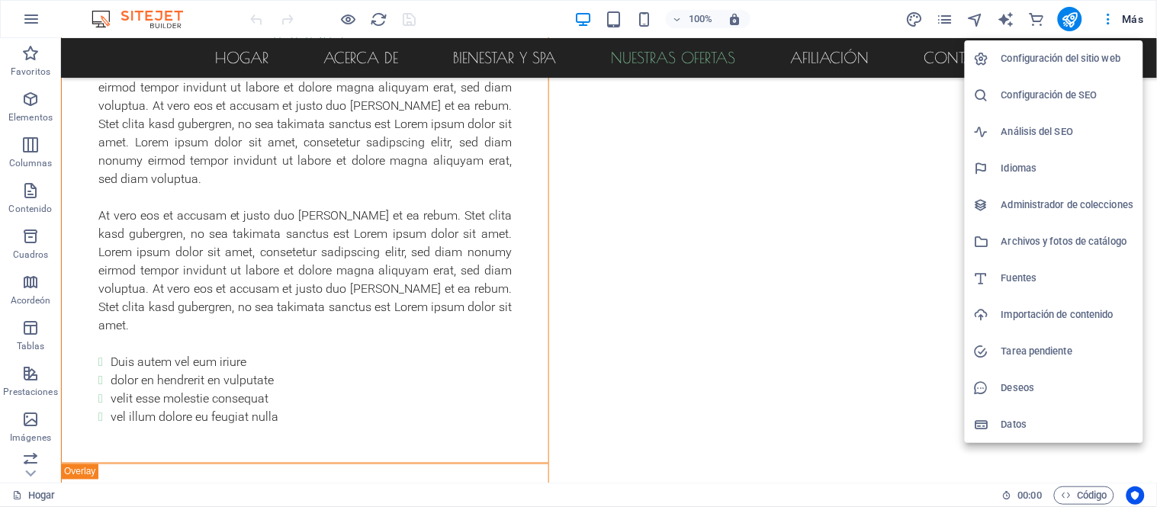
click at [1076, 23] on div at bounding box center [578, 253] width 1157 height 507
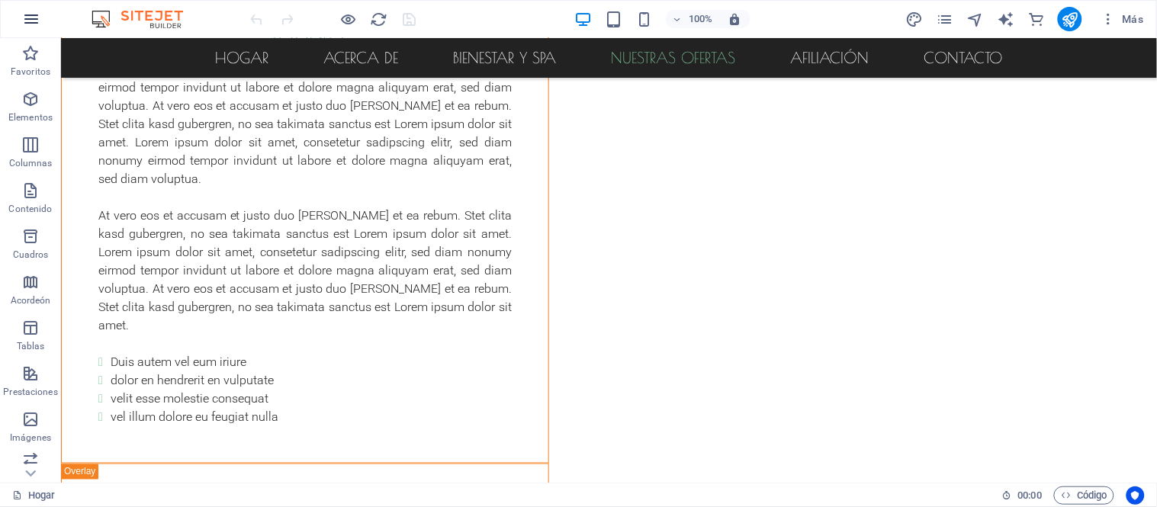
click at [25, 21] on icon "button" at bounding box center [31, 19] width 18 height 18
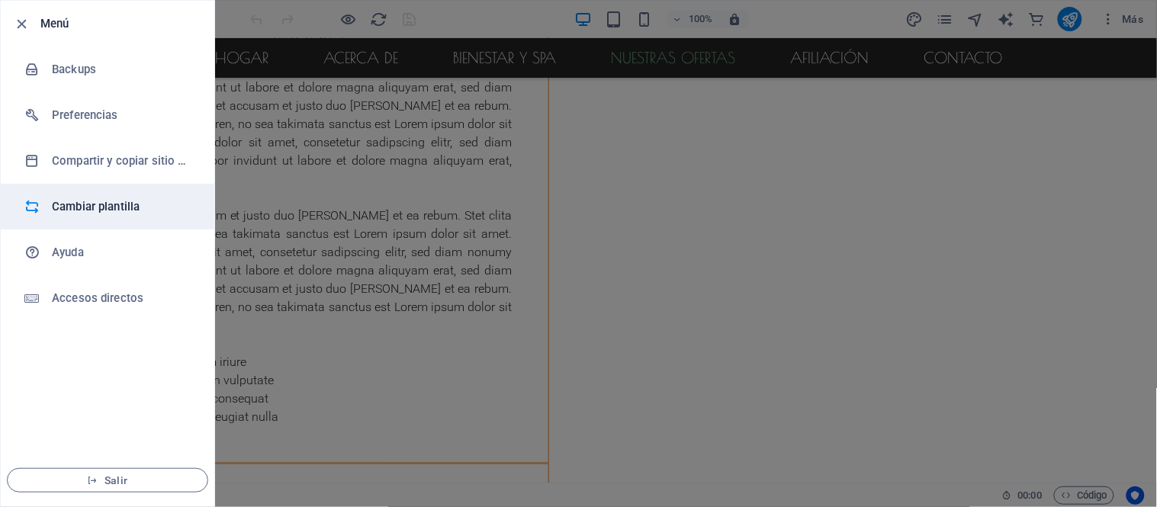
click at [84, 202] on h6 "Cambiar plantilla" at bounding box center [122, 207] width 141 height 18
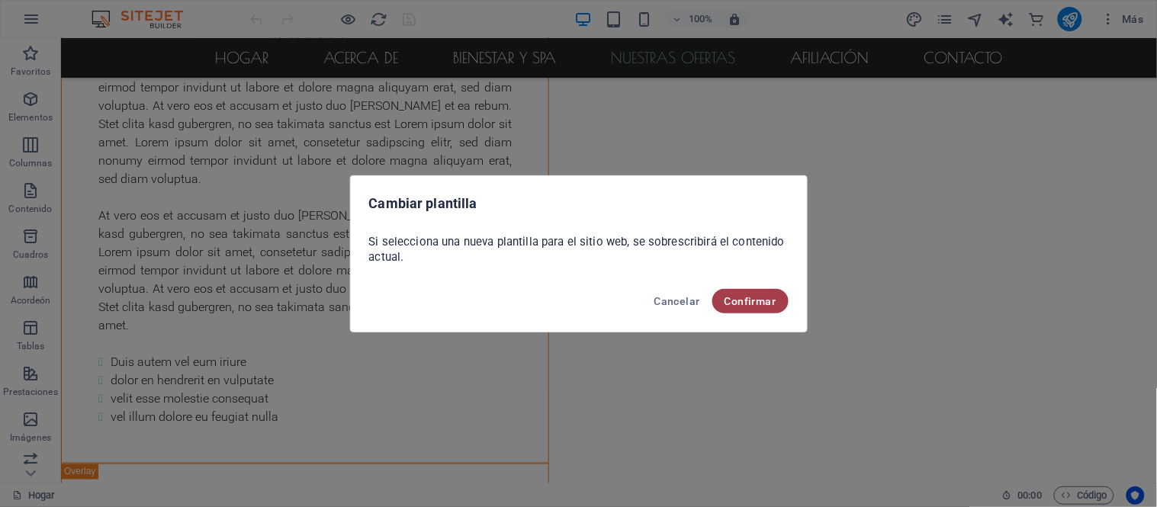
click at [756, 306] on font "Confirmar" at bounding box center [751, 301] width 52 height 12
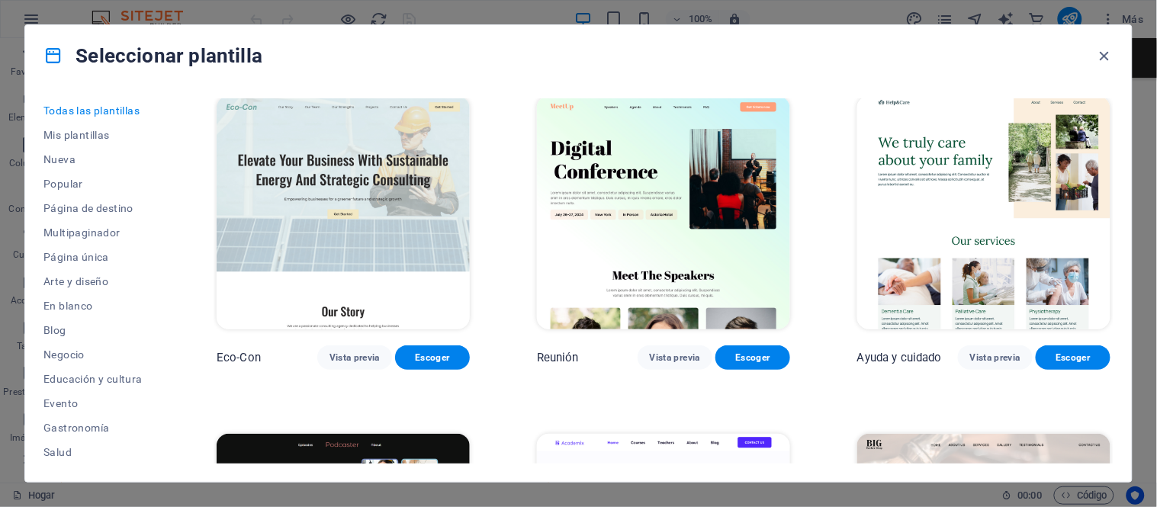
scroll to position [1780, 0]
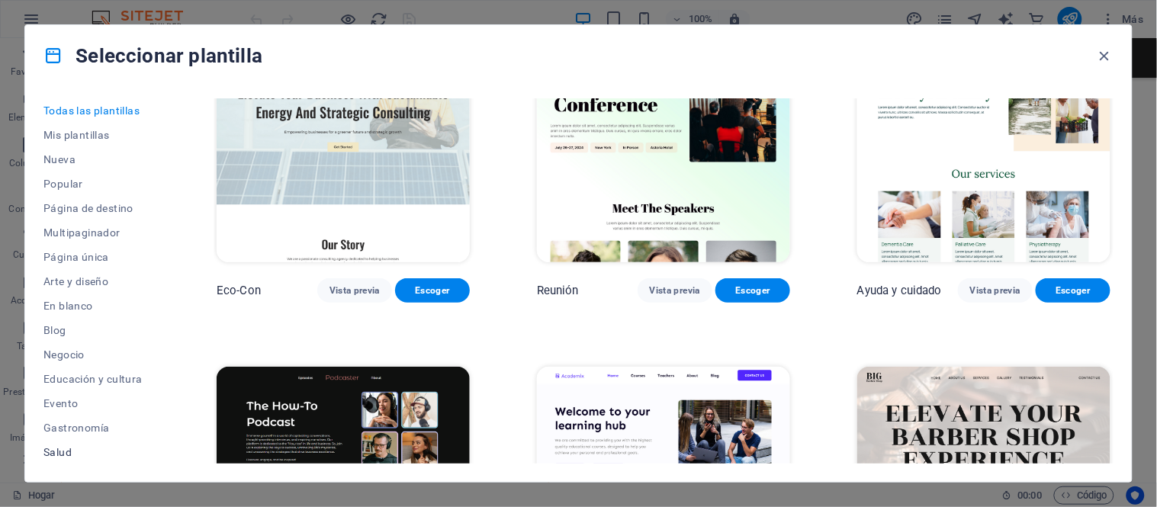
click at [54, 450] on font "Salud" at bounding box center [57, 452] width 28 height 12
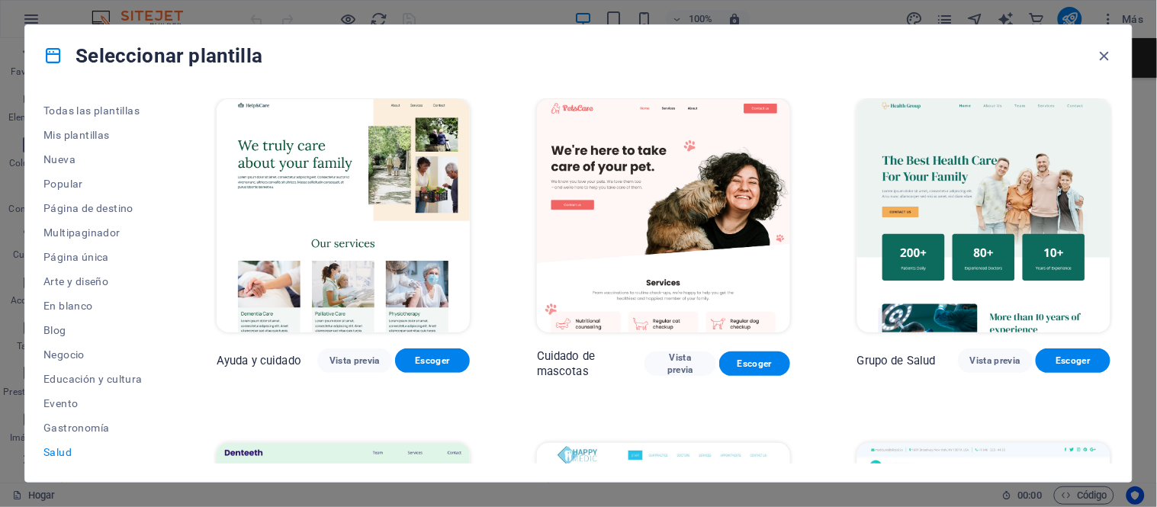
scroll to position [0, 0]
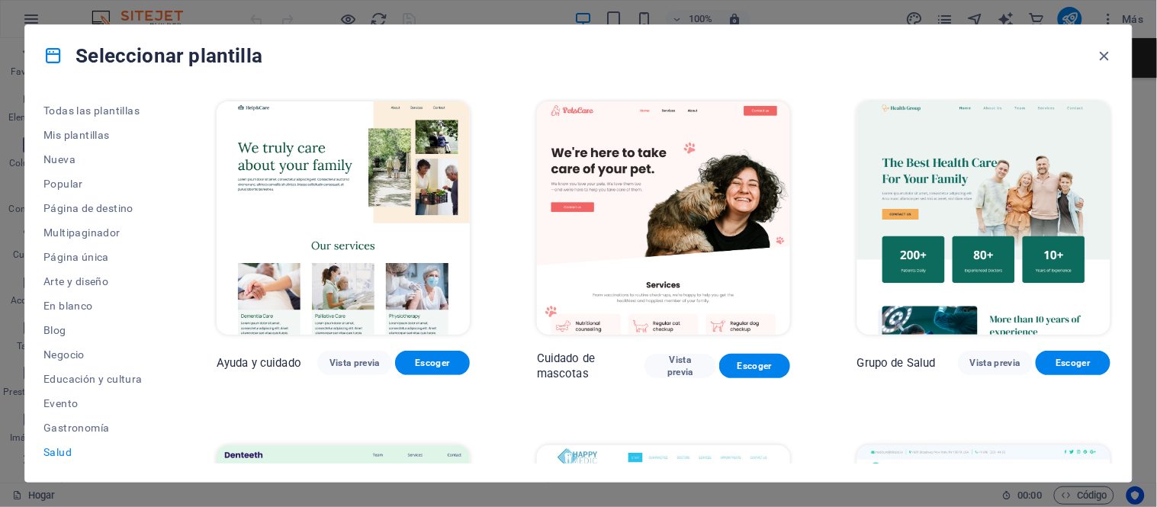
click at [643, 172] on img at bounding box center [663, 217] width 253 height 233
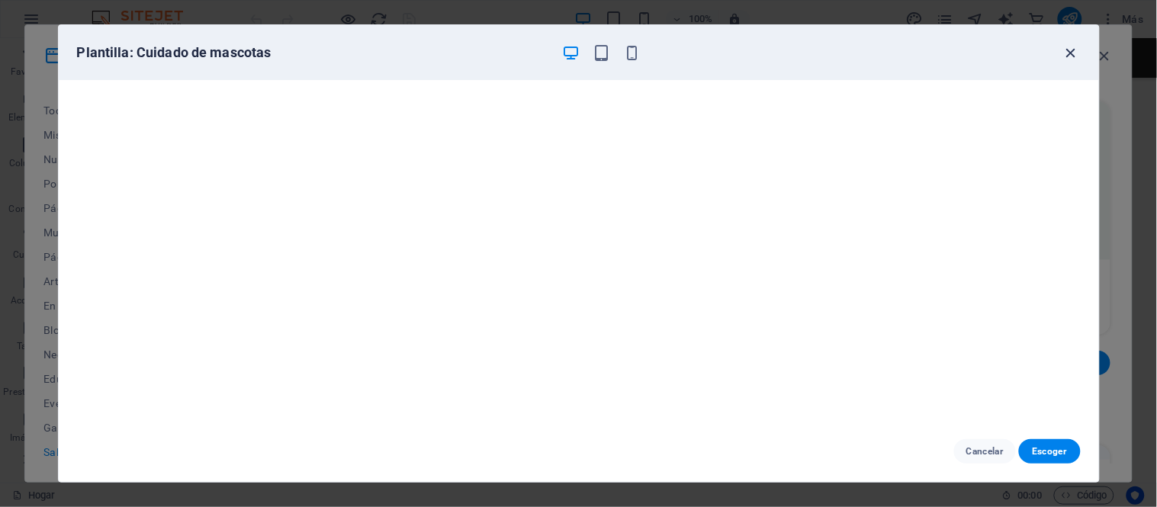
click at [1070, 51] on icon "button" at bounding box center [1072, 53] width 18 height 18
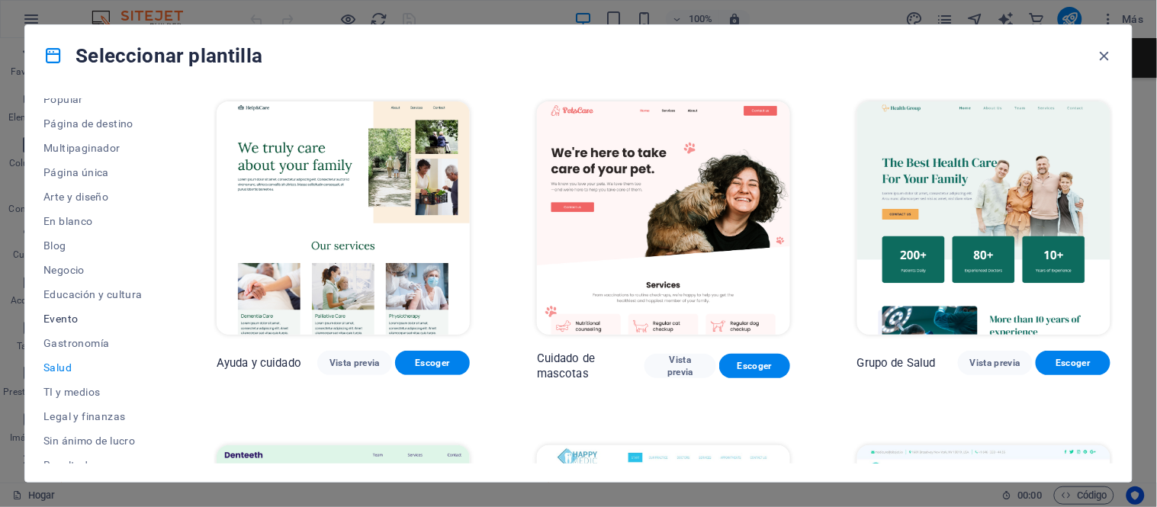
scroll to position [169, 0]
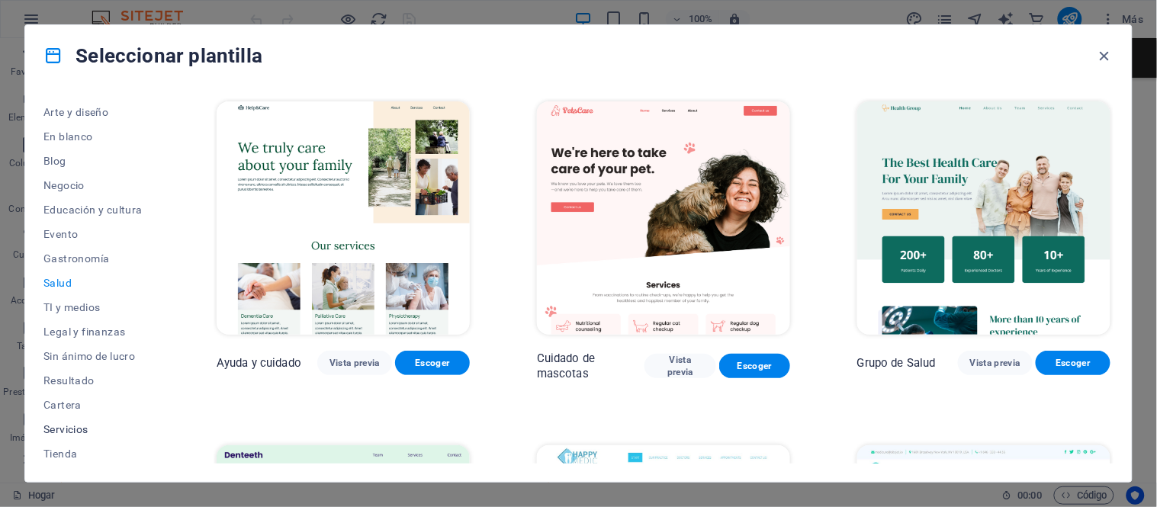
click at [61, 428] on font "Servicios" at bounding box center [65, 429] width 45 height 12
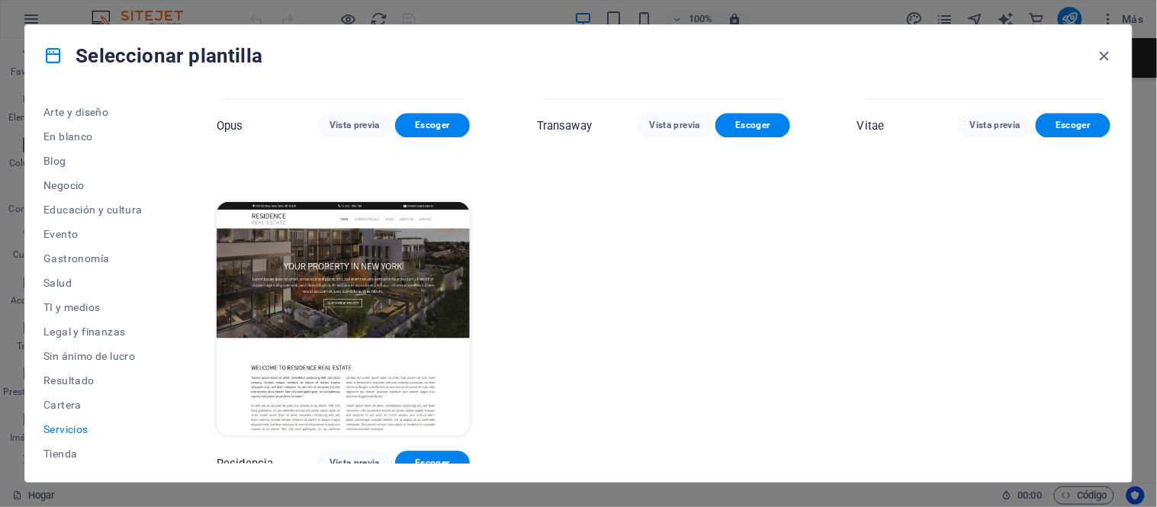
scroll to position [2291, 0]
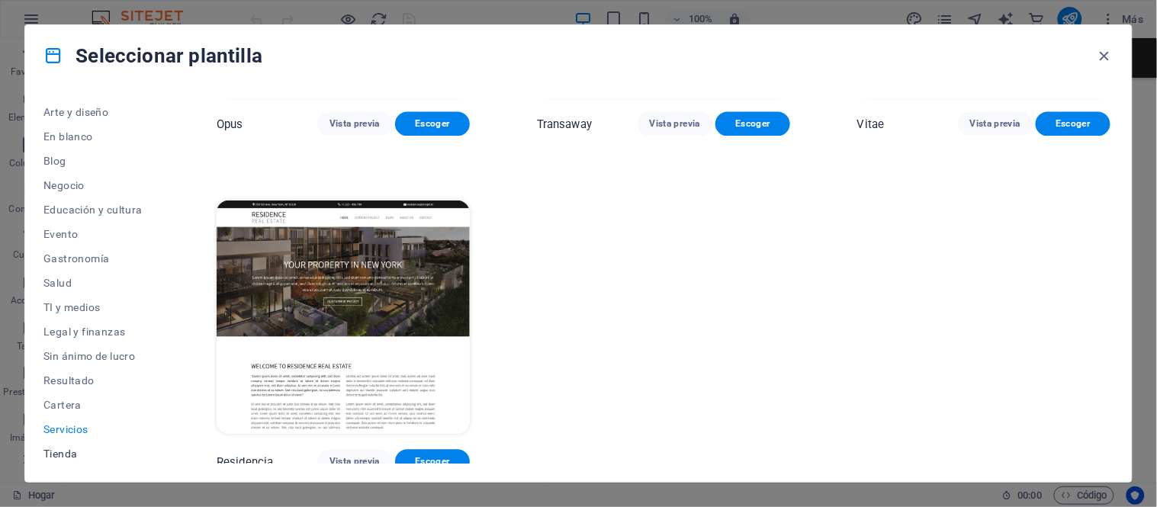
click at [70, 451] on font "Tienda" at bounding box center [60, 454] width 34 height 12
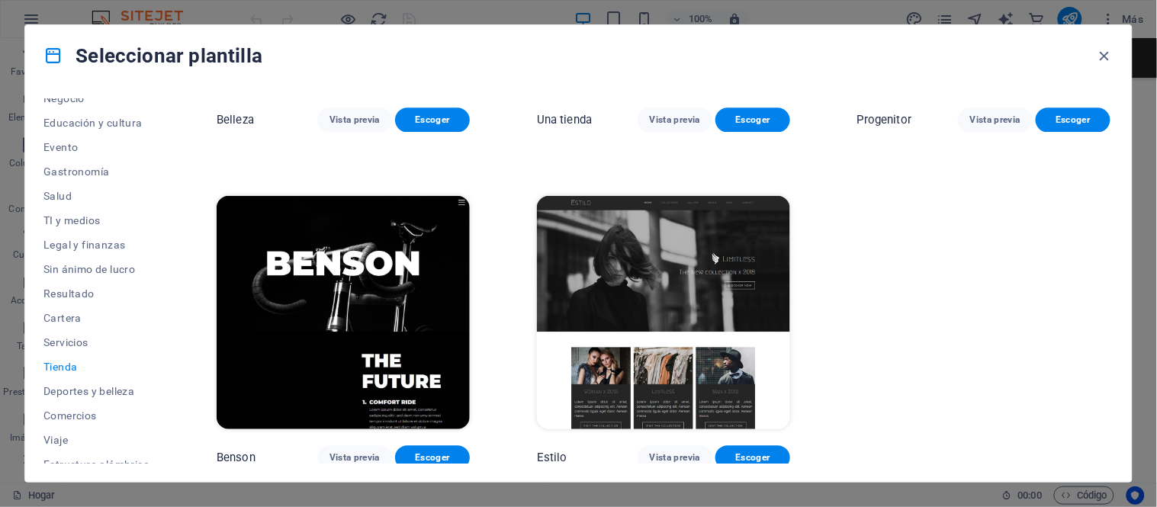
scroll to position [269, 0]
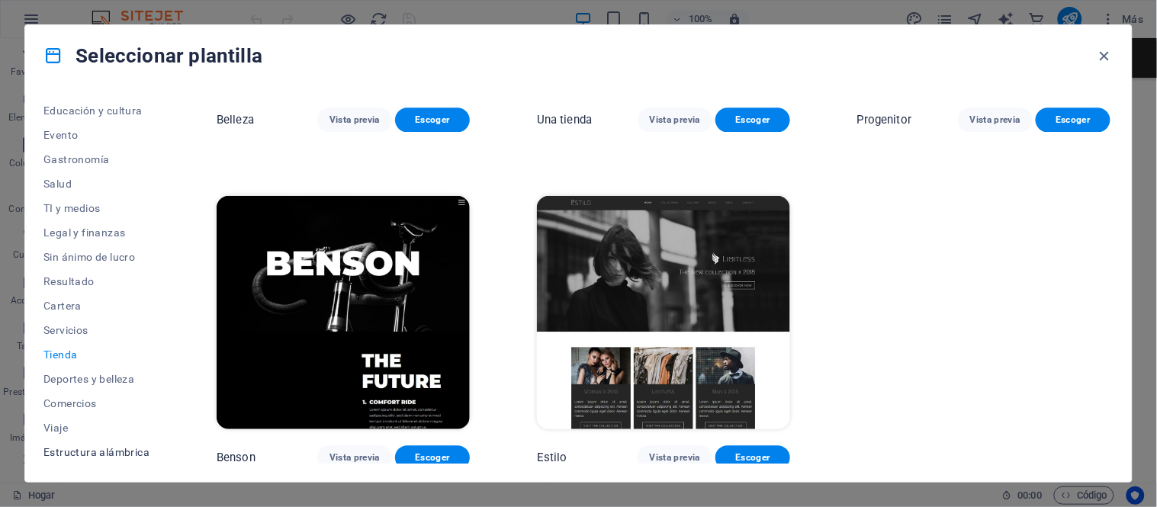
click at [100, 444] on button "Estructura alámbrica" at bounding box center [96, 452] width 106 height 24
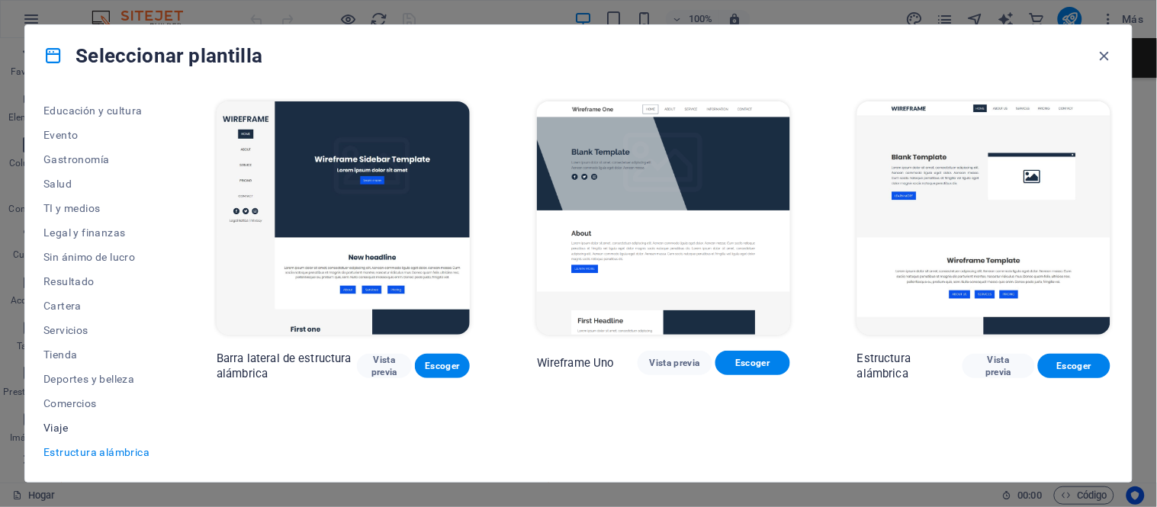
click at [70, 422] on span "Viaje" at bounding box center [96, 428] width 106 height 12
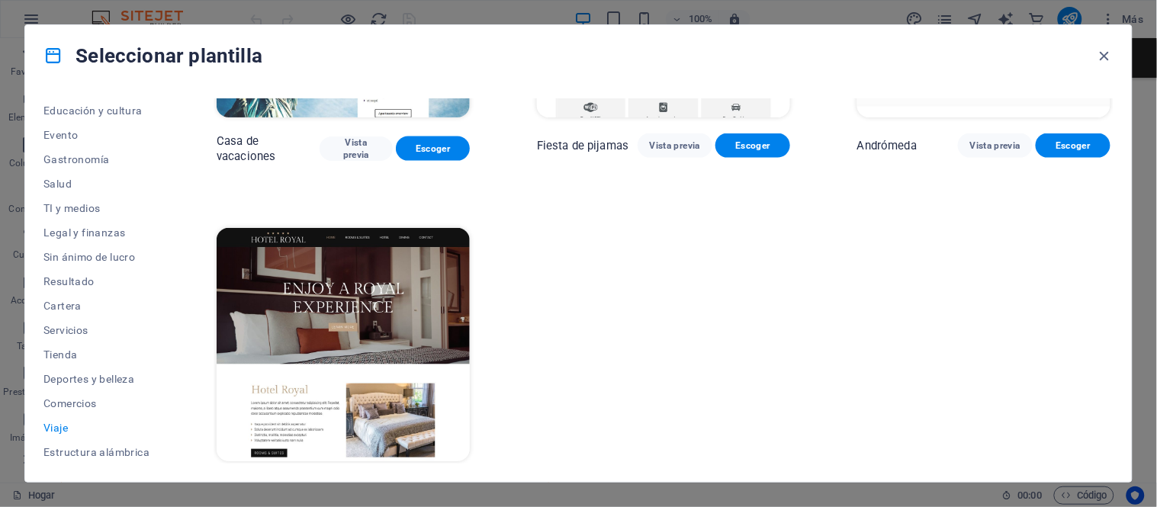
scroll to position [589, 0]
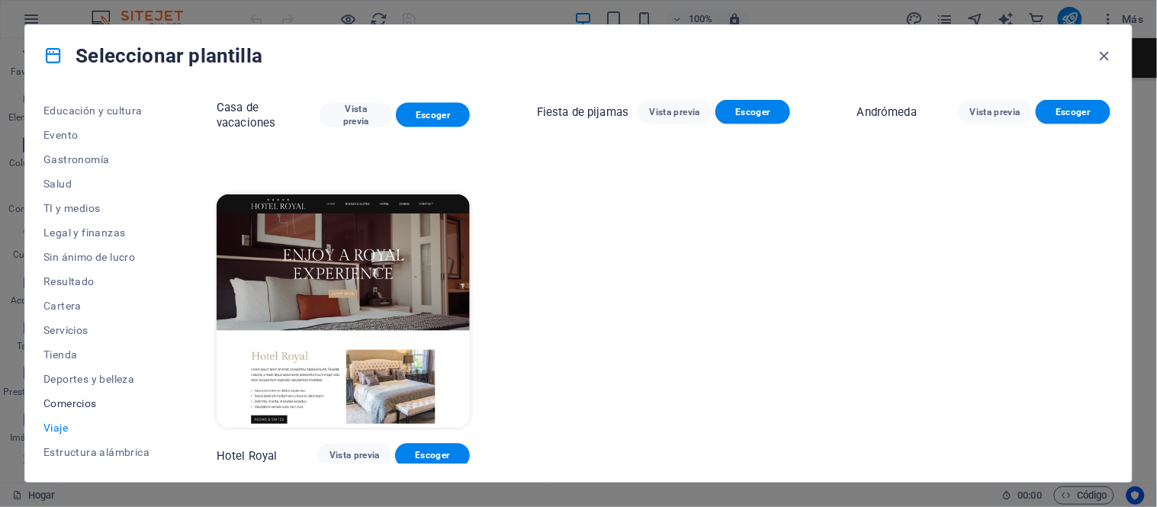
click at [67, 398] on font "Comercios" at bounding box center [69, 404] width 53 height 12
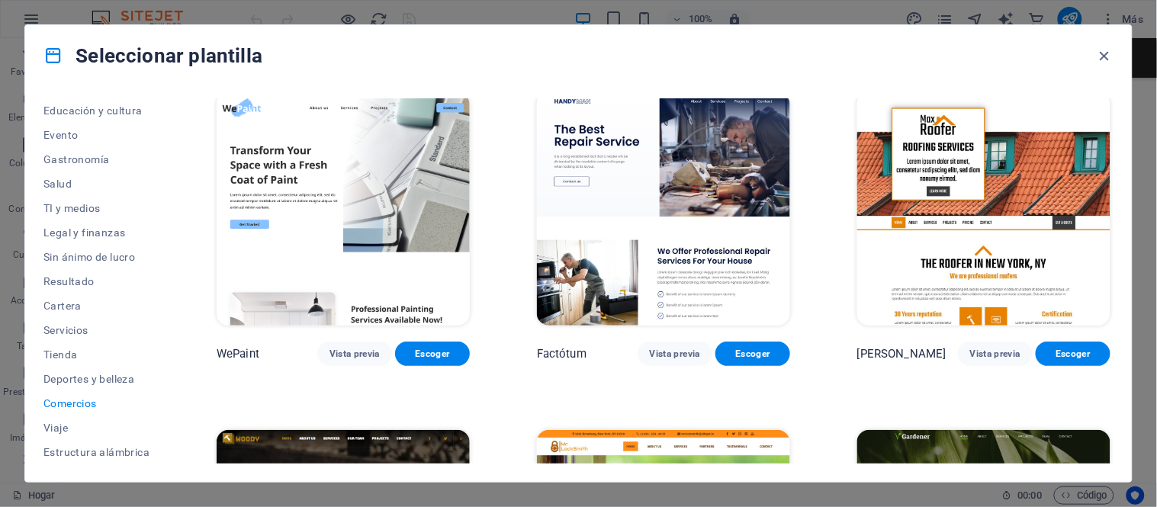
scroll to position [0, 0]
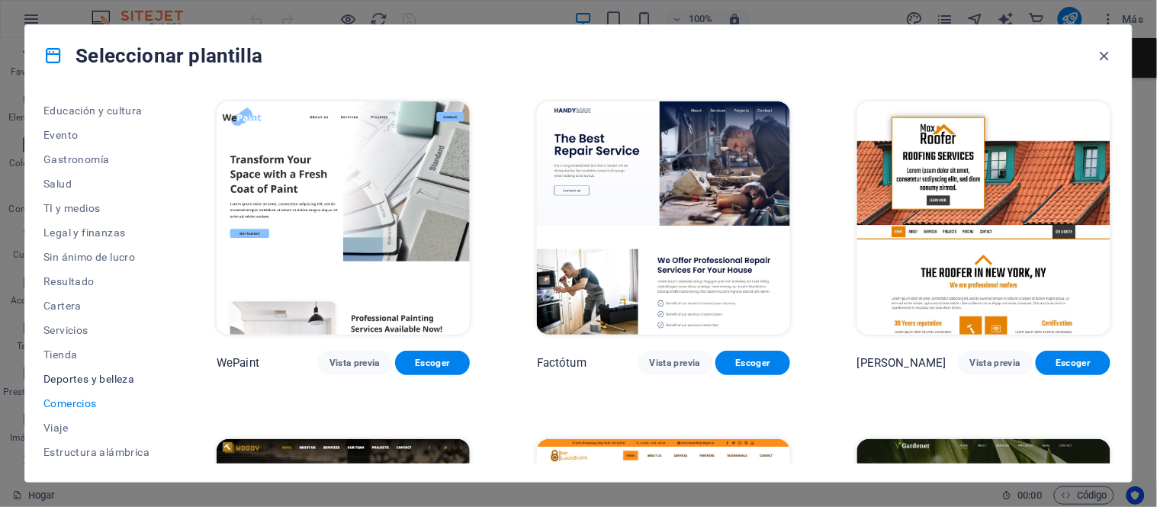
click at [56, 369] on button "Deportes y belleza" at bounding box center [96, 379] width 106 height 24
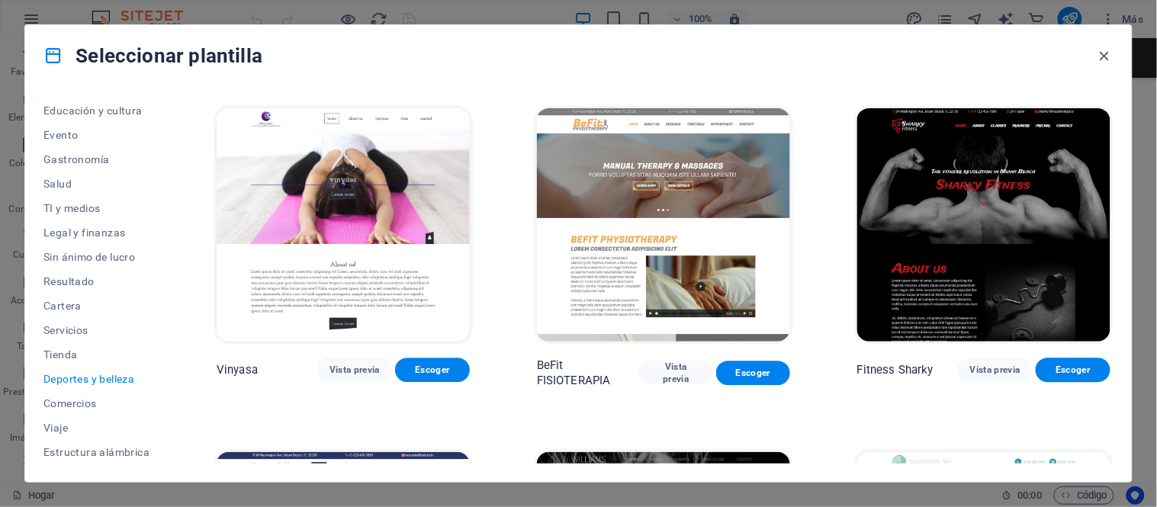
scroll to position [1011, 0]
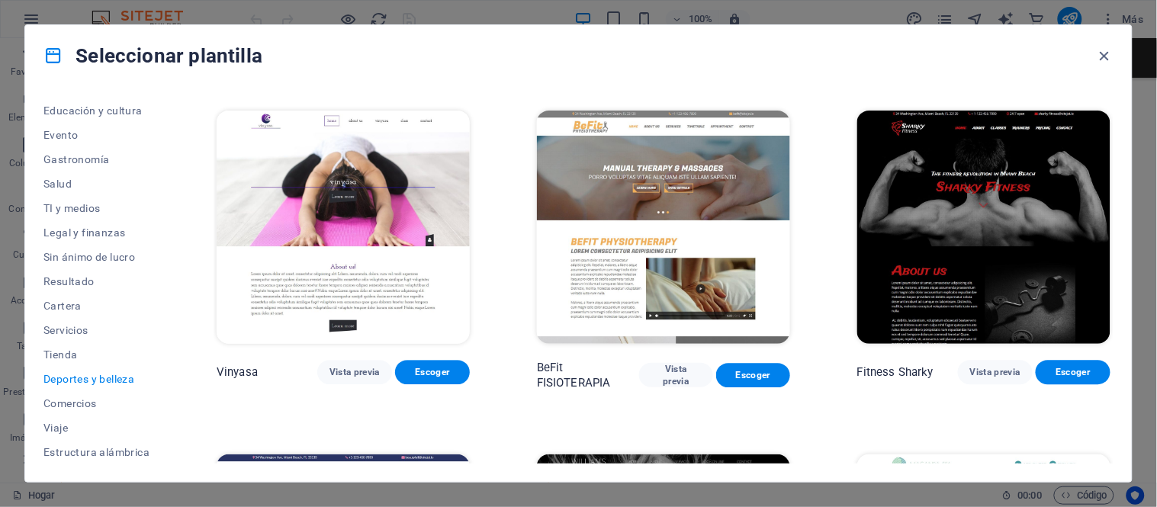
click at [362, 214] on img at bounding box center [343, 227] width 253 height 233
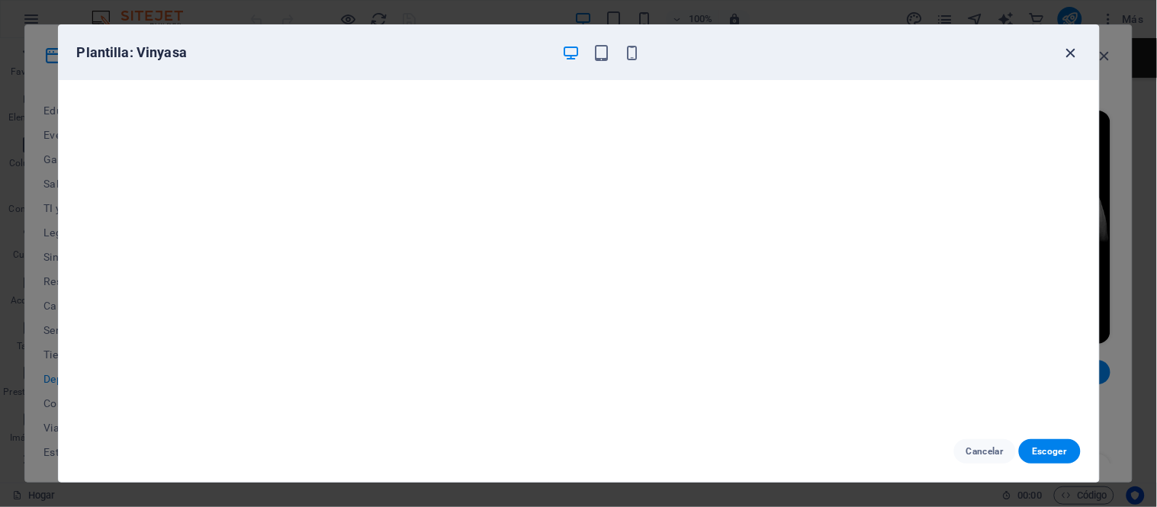
click at [1065, 56] on icon "button" at bounding box center [1072, 53] width 18 height 18
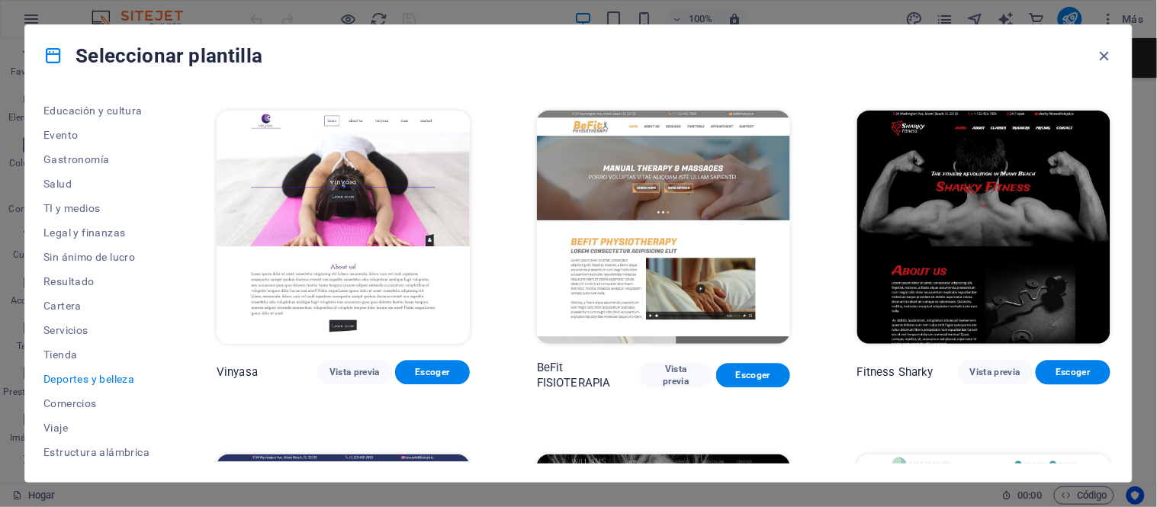
click at [646, 176] on img at bounding box center [663, 227] width 253 height 233
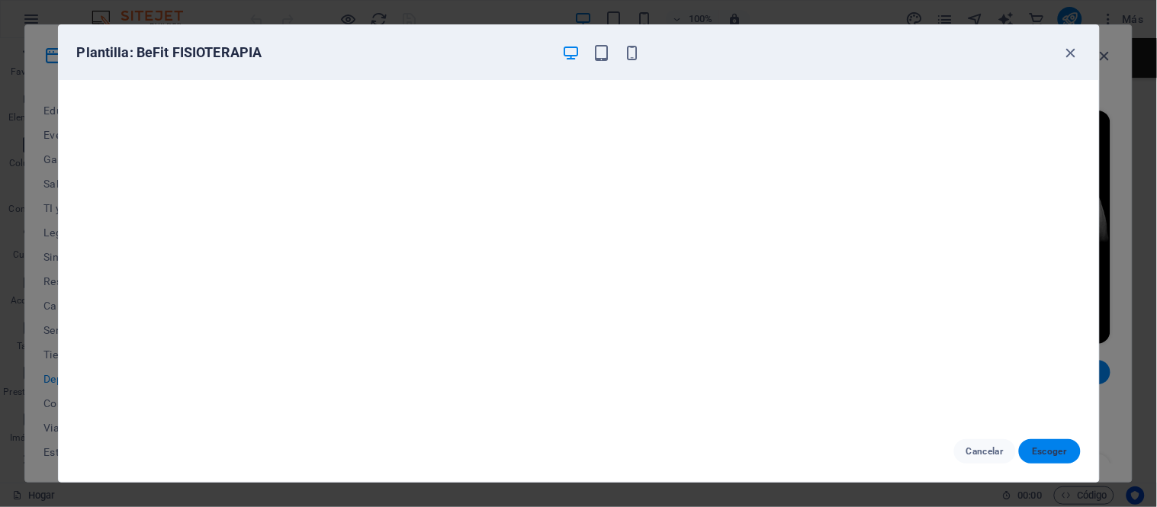
click at [1064, 449] on font "Escoger" at bounding box center [1049, 451] width 34 height 11
